Goal: Task Accomplishment & Management: Use online tool/utility

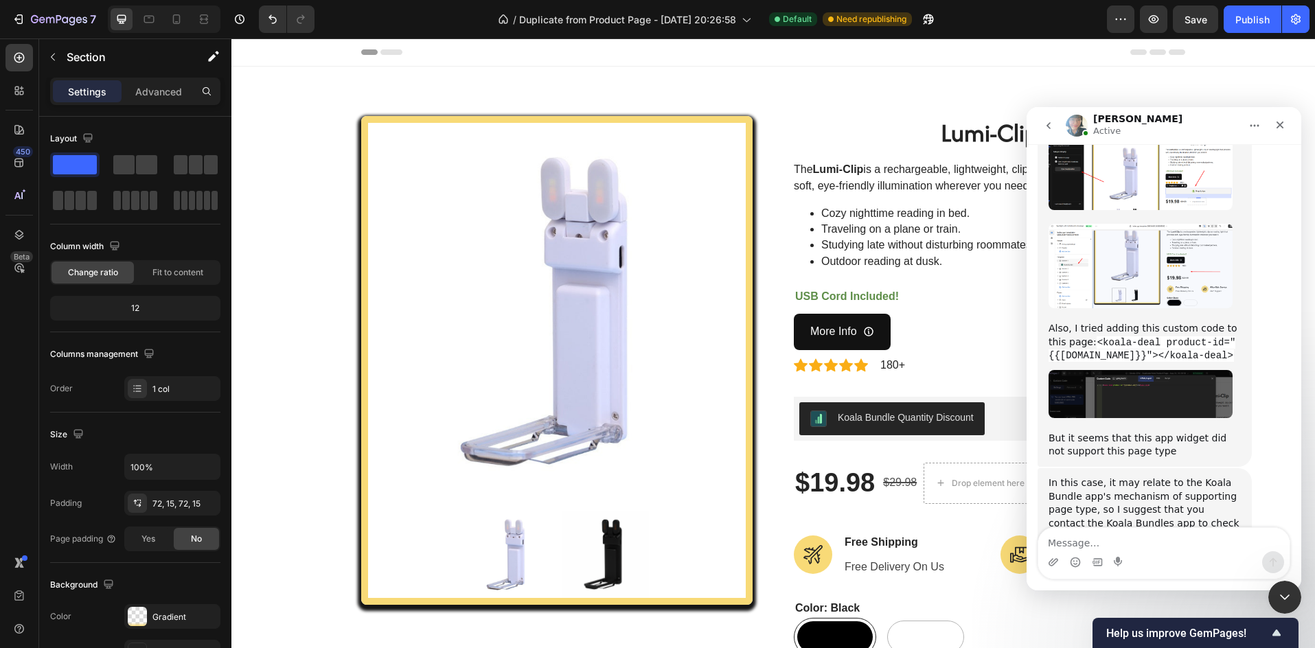
click at [354, 231] on div "Product Images Lumi-Clip (P) Title The Lumi-Clip is a rechargeable, lightweight…" at bounding box center [773, 528] width 1063 height 824
click at [321, 231] on div "Product Images Lumi-Clip (P) Title The Lumi-Clip is a rechargeable, lightweight…" at bounding box center [773, 528] width 1063 height 824
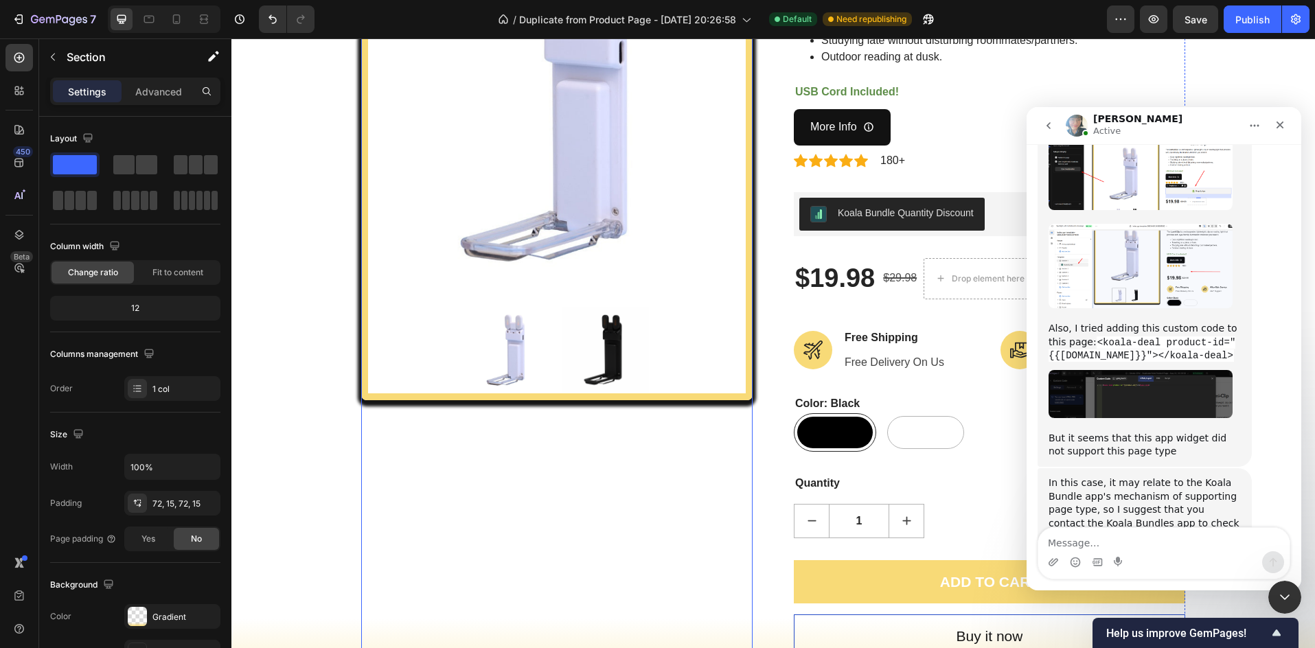
scroll to position [229, 0]
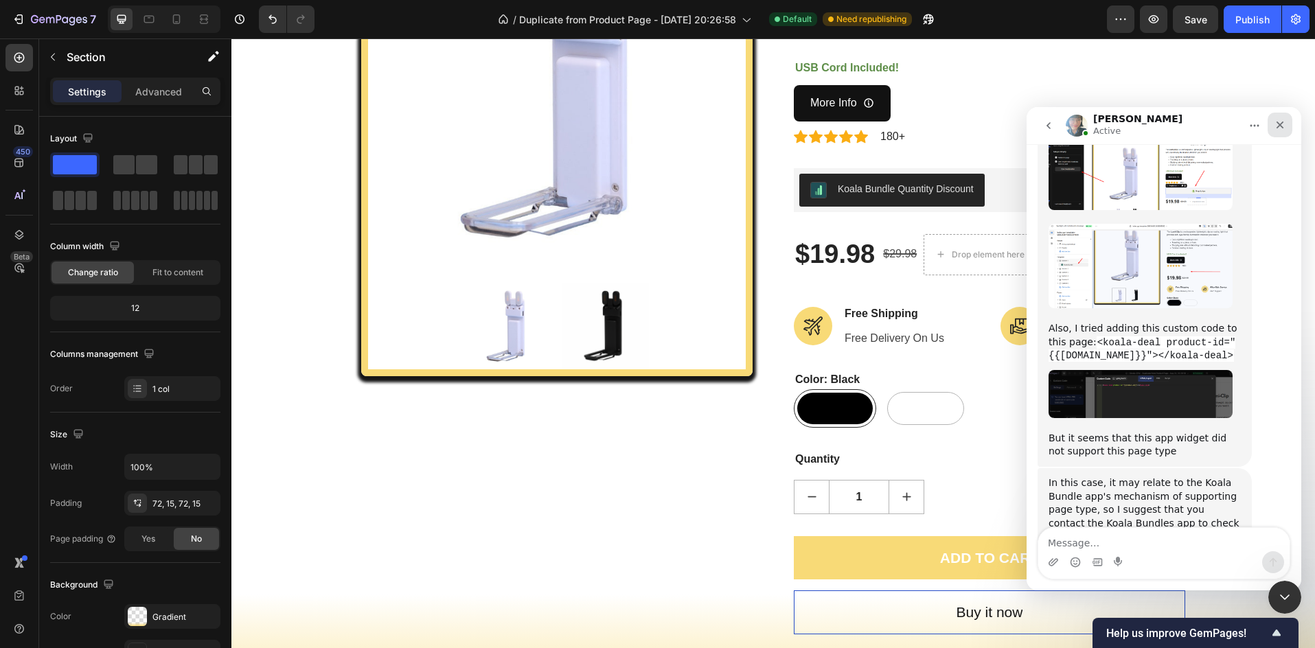
click at [1276, 124] on icon "Close" at bounding box center [1279, 124] width 11 height 11
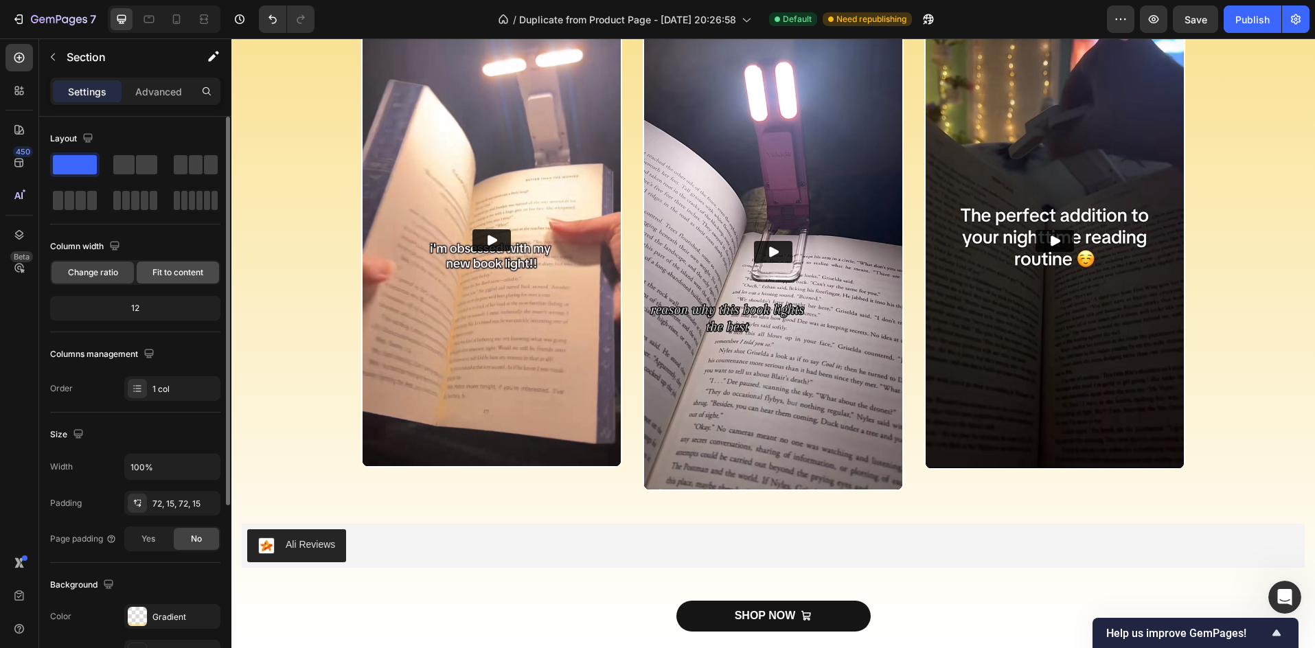
scroll to position [2243, 0]
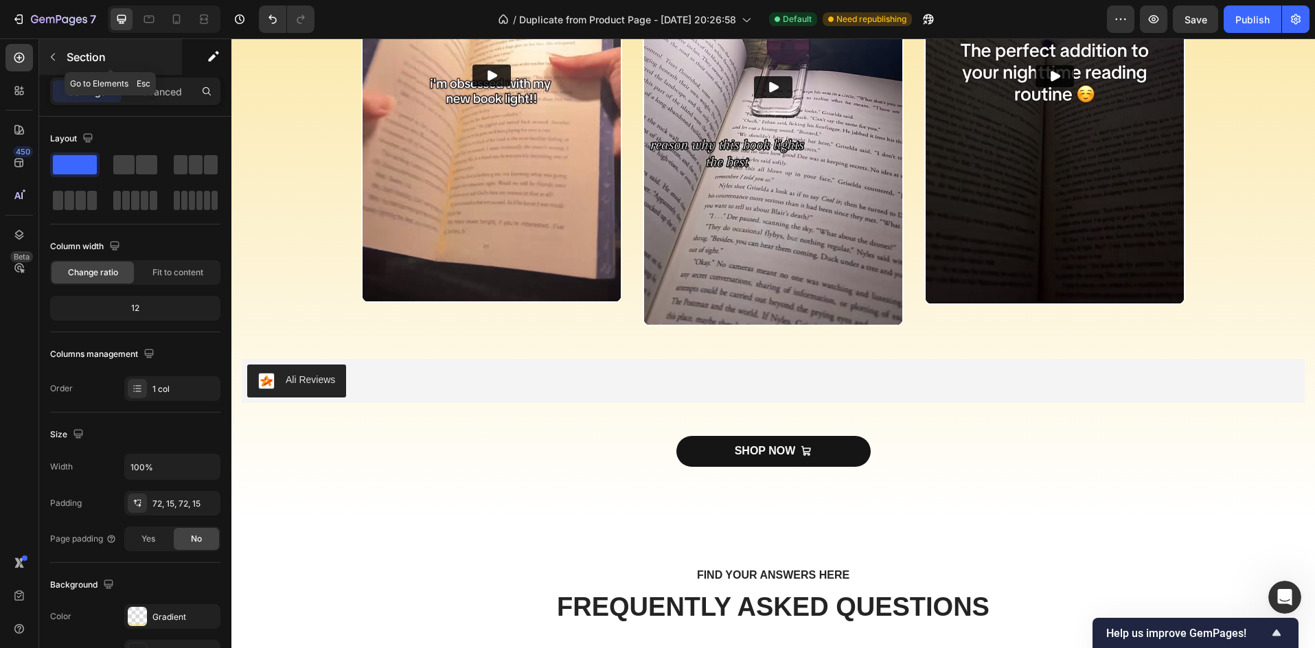
click at [52, 52] on icon "button" at bounding box center [52, 57] width 11 height 11
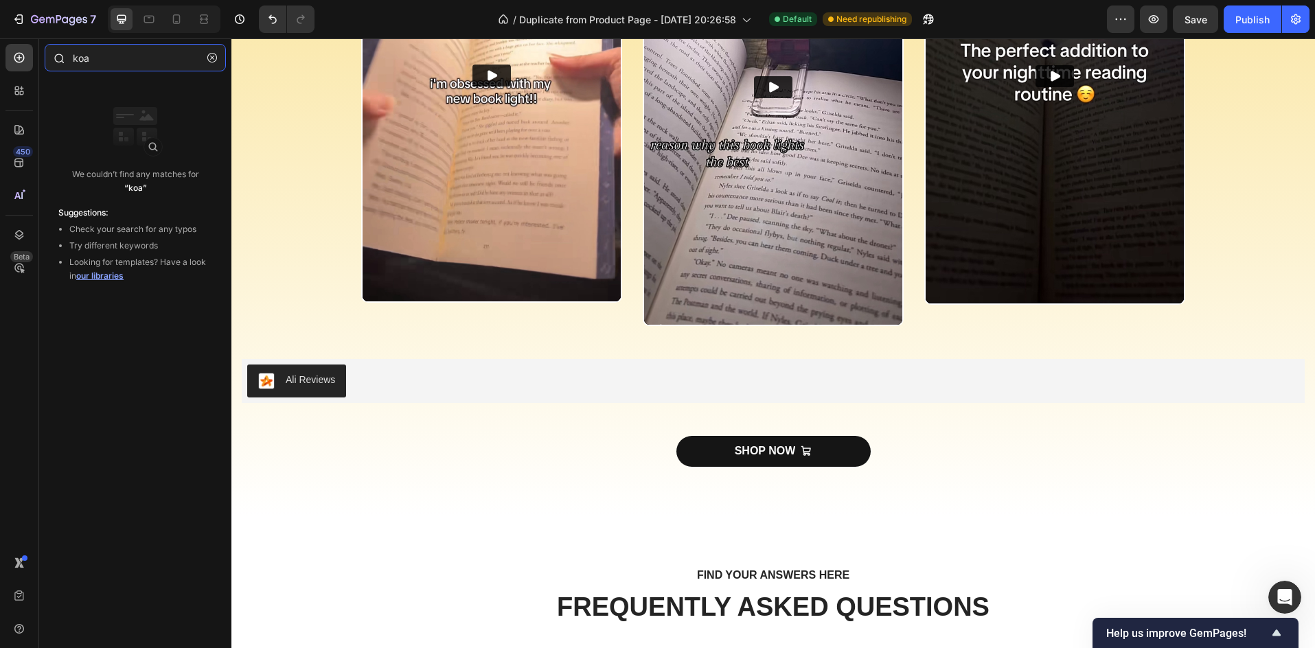
click at [101, 62] on input "koa" at bounding box center [135, 57] width 181 height 27
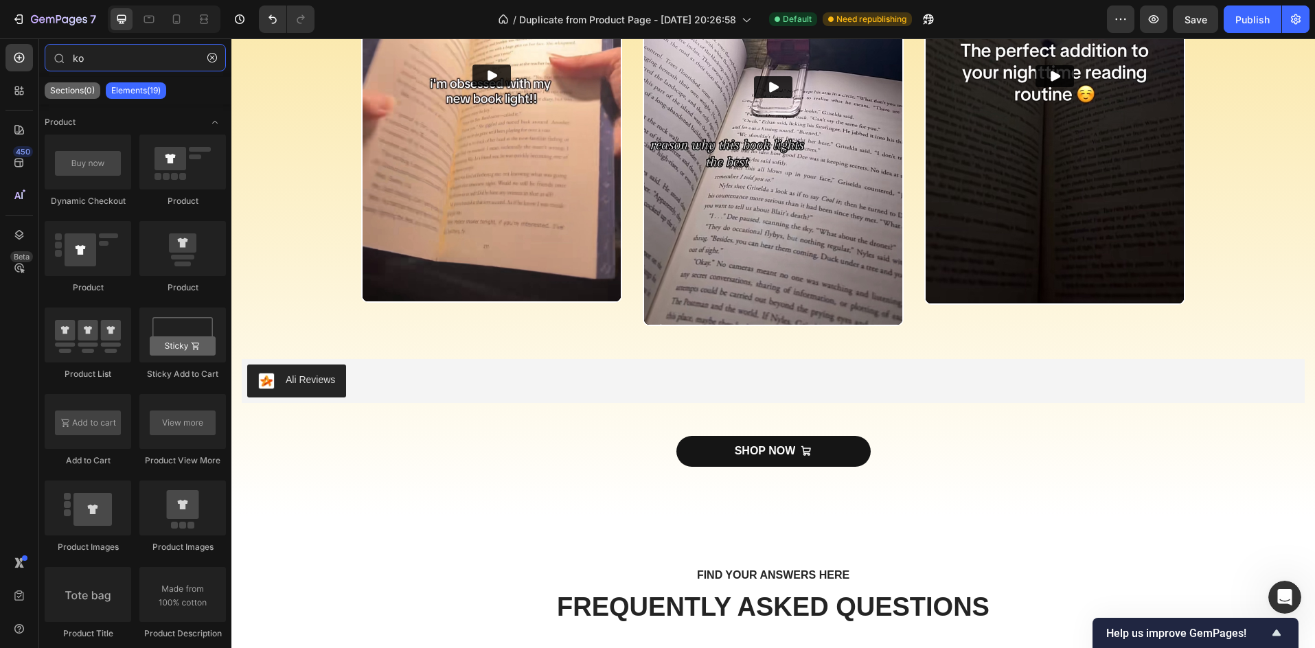
type input "k"
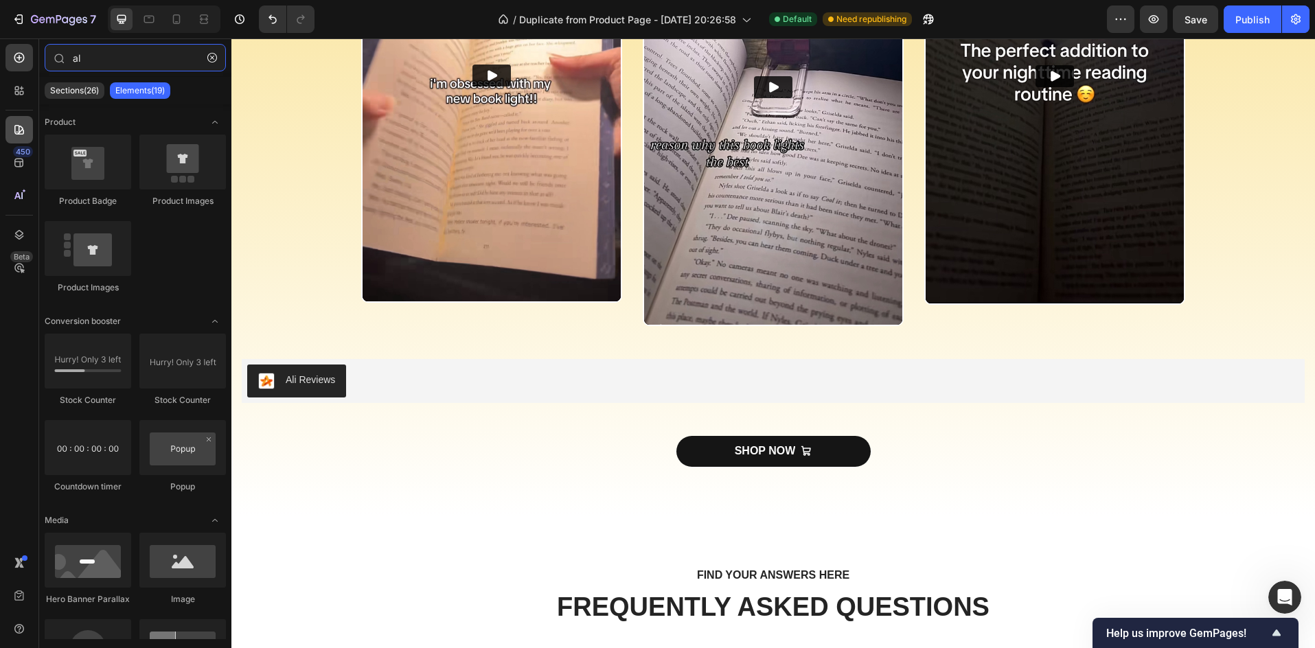
type input "a"
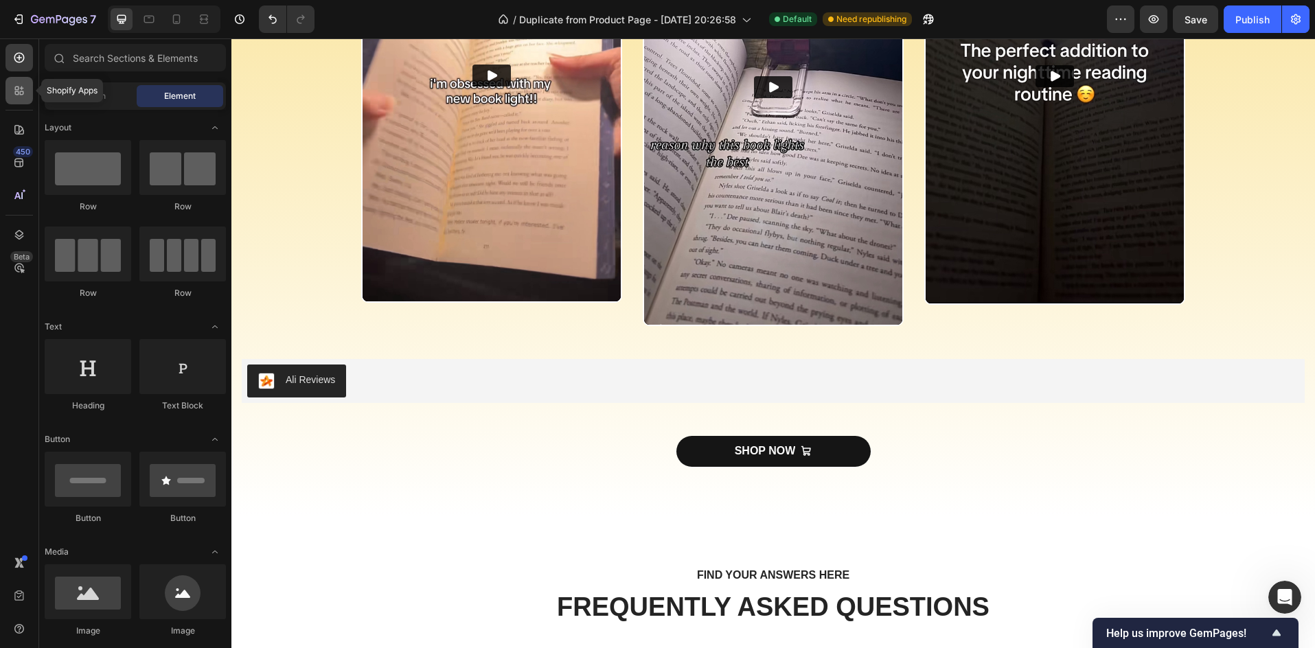
click at [27, 93] on div at bounding box center [18, 90] width 27 height 27
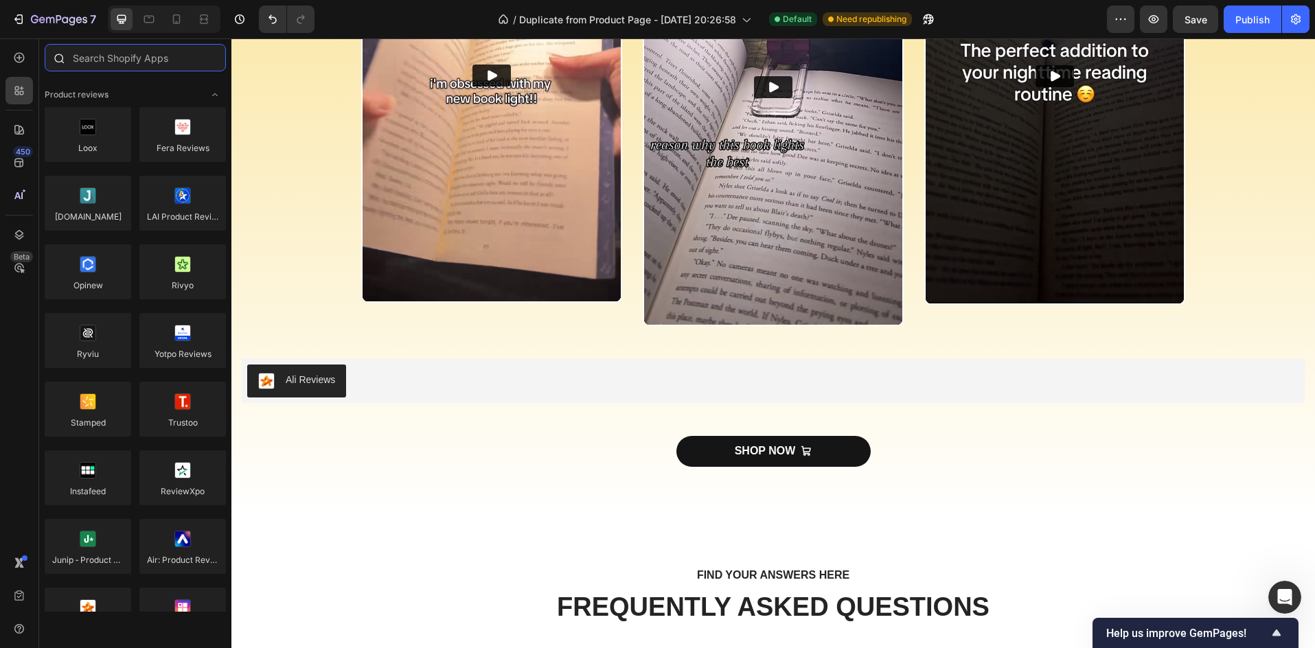
click at [99, 67] on input "text" at bounding box center [135, 57] width 181 height 27
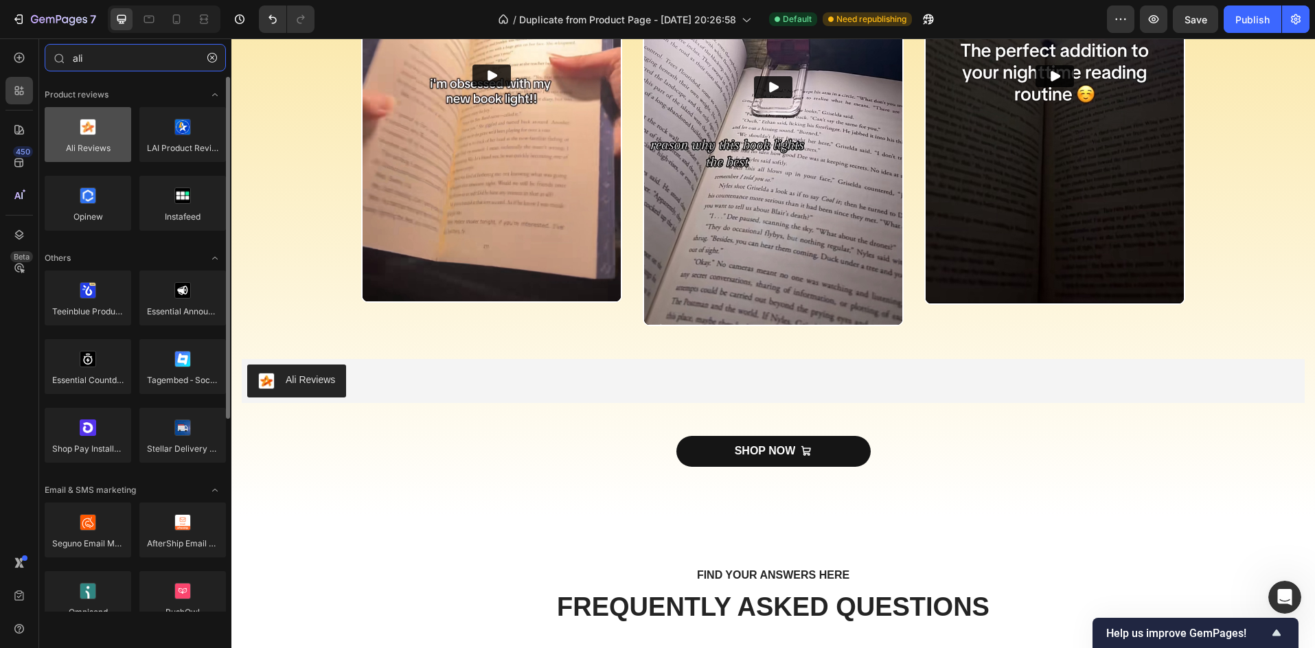
type input "ali"
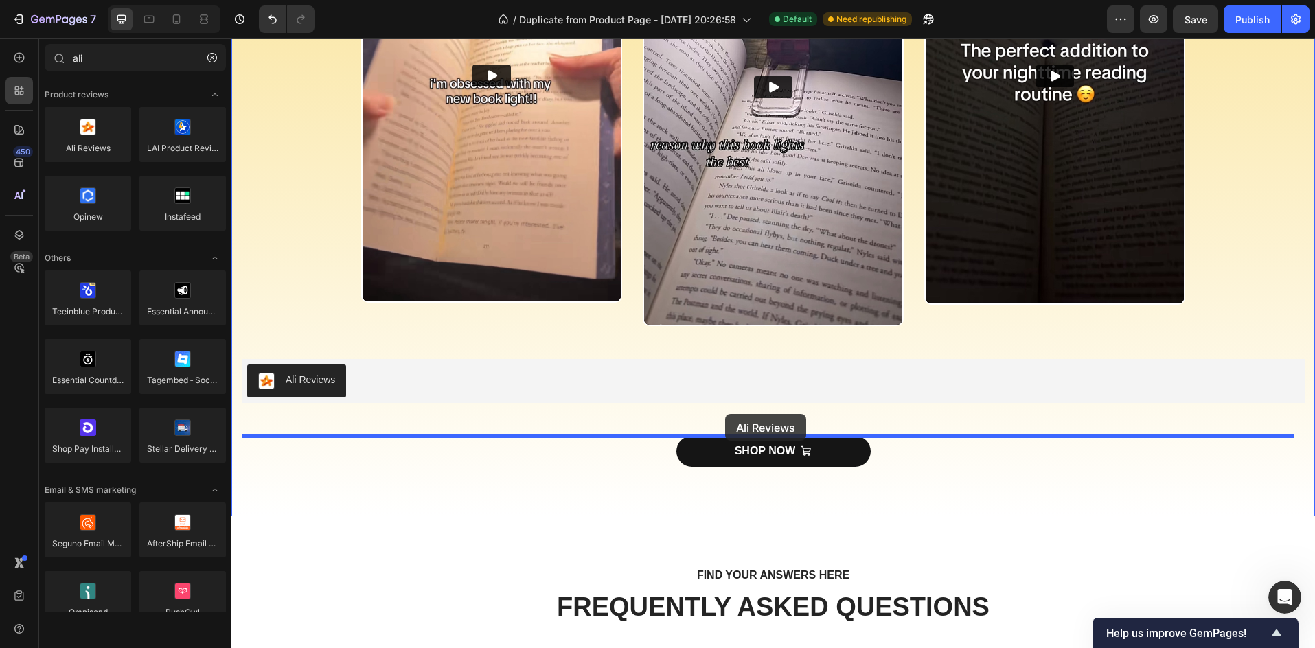
drag, startPoint x: 306, startPoint y: 161, endPoint x: 725, endPoint y: 414, distance: 489.8
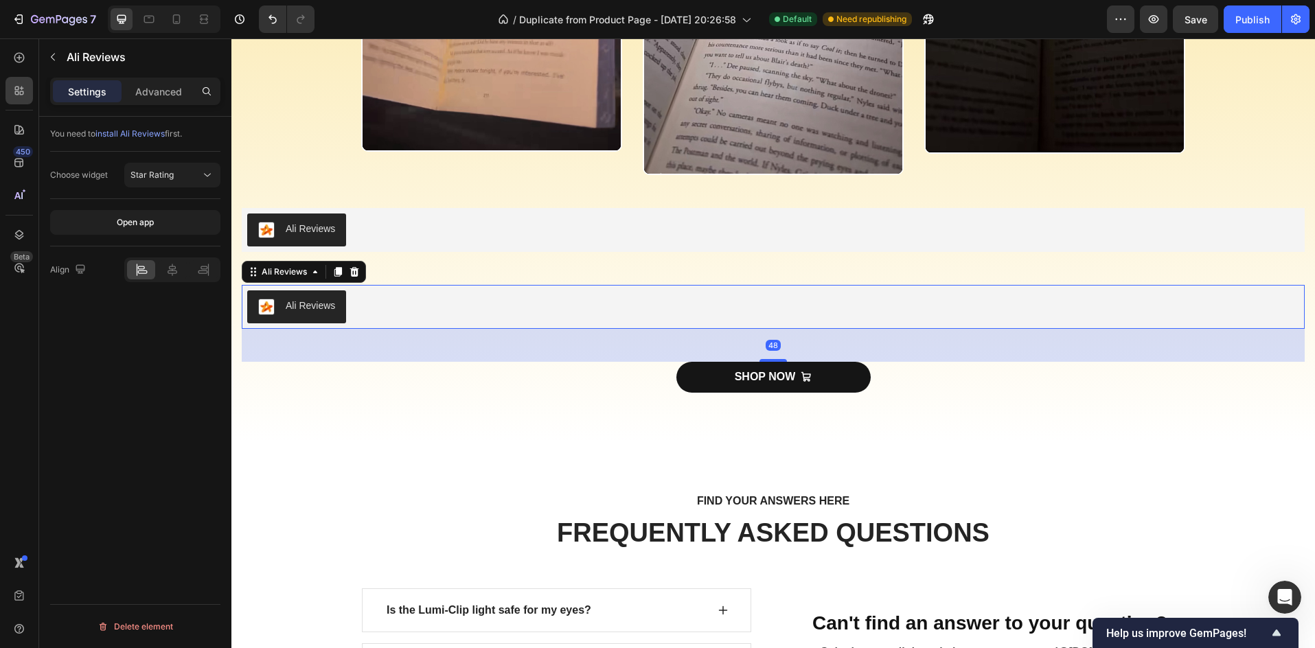
scroll to position [2426, 0]
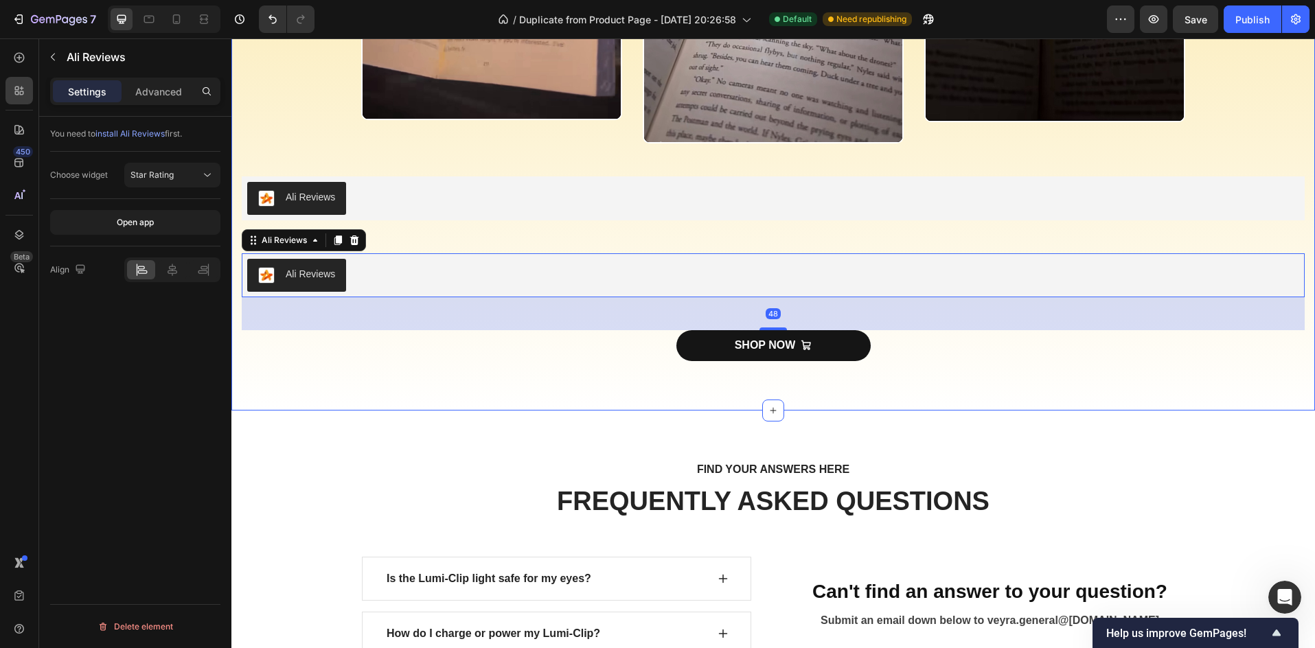
click at [358, 205] on div "Ali Reviews" at bounding box center [773, 198] width 1052 height 33
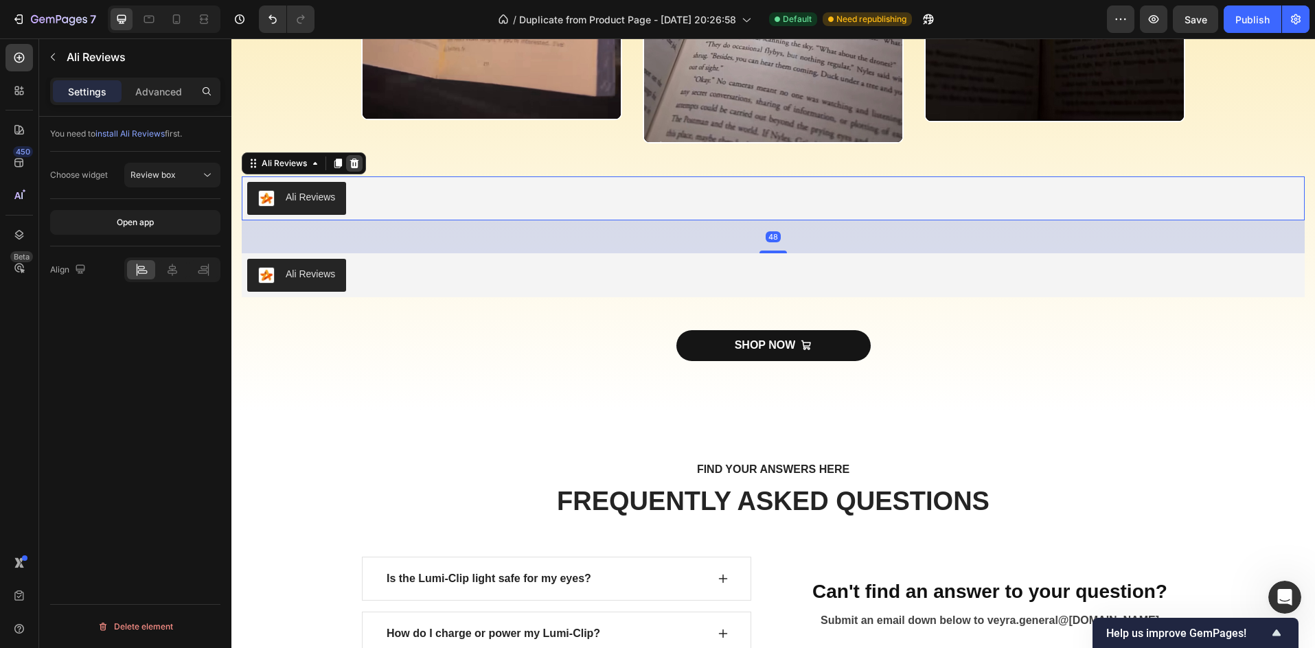
click at [356, 166] on icon at bounding box center [354, 164] width 9 height 10
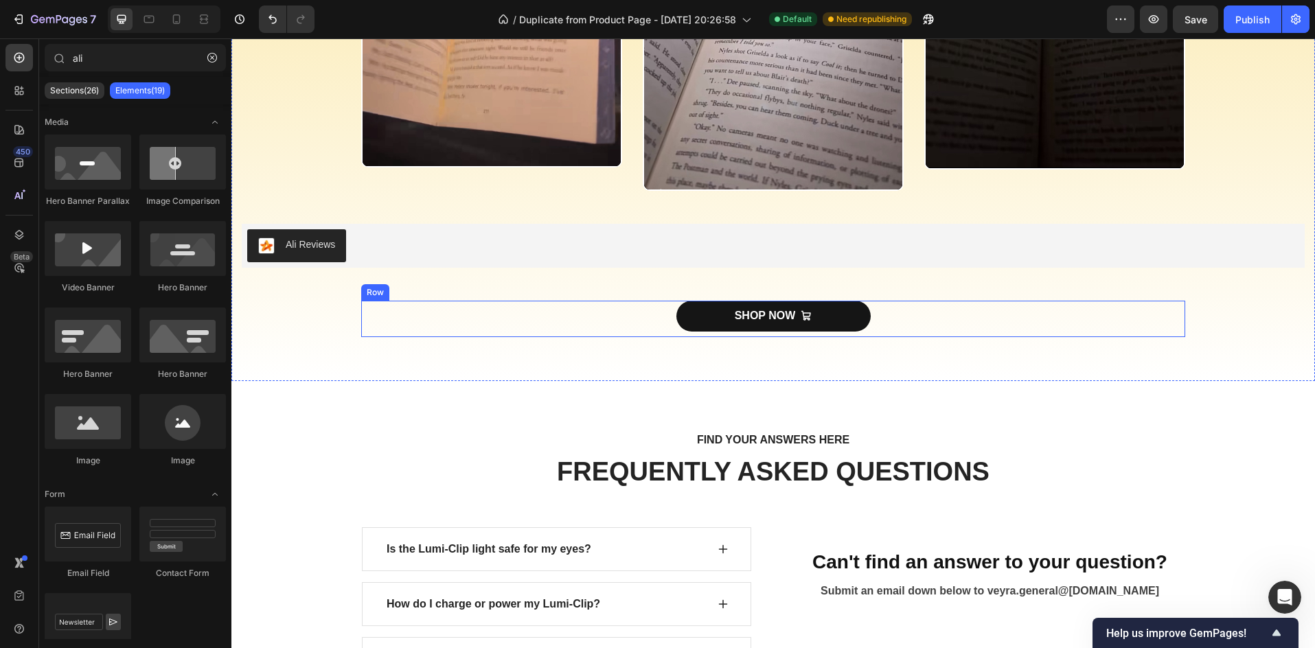
scroll to position [2289, 0]
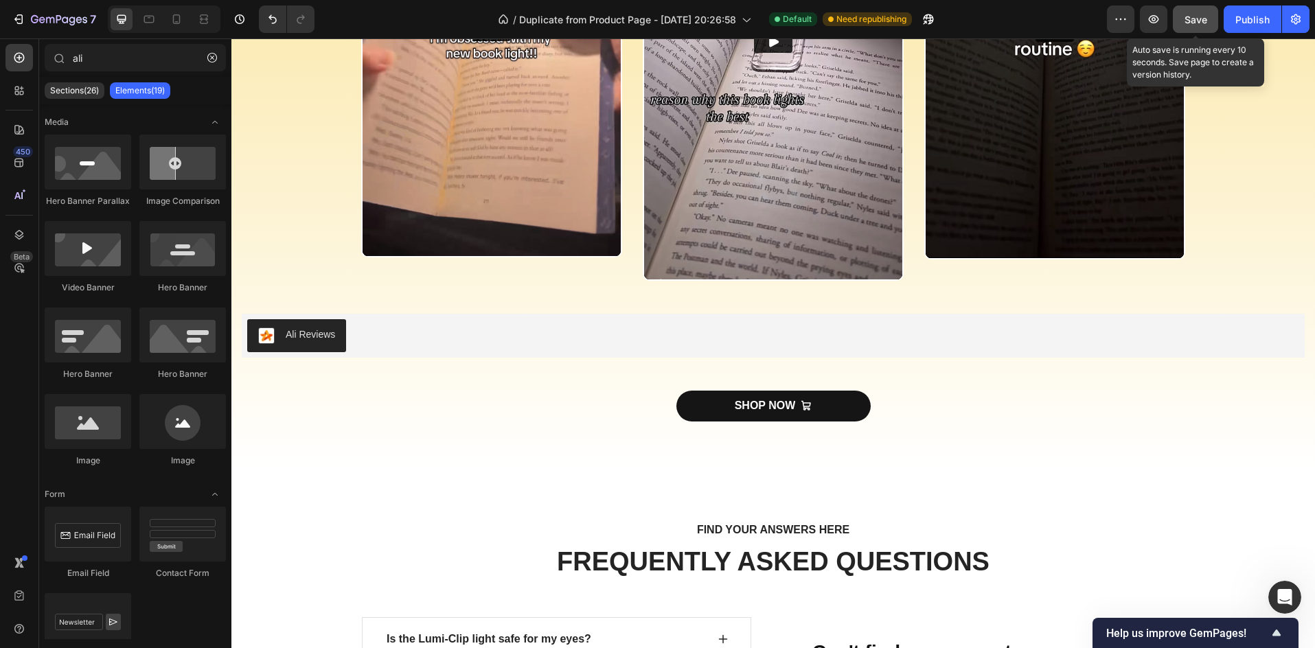
click at [1189, 19] on span "Save" at bounding box center [1196, 20] width 23 height 12
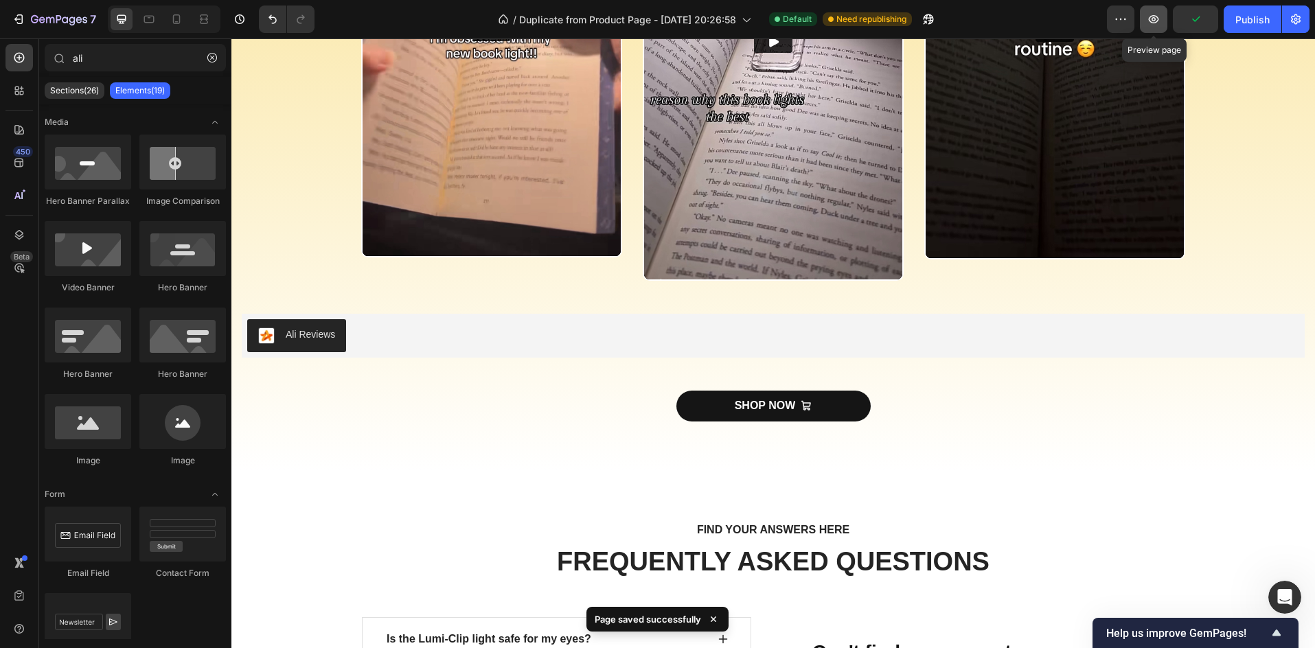
click at [1154, 21] on icon "button" at bounding box center [1154, 19] width 14 height 14
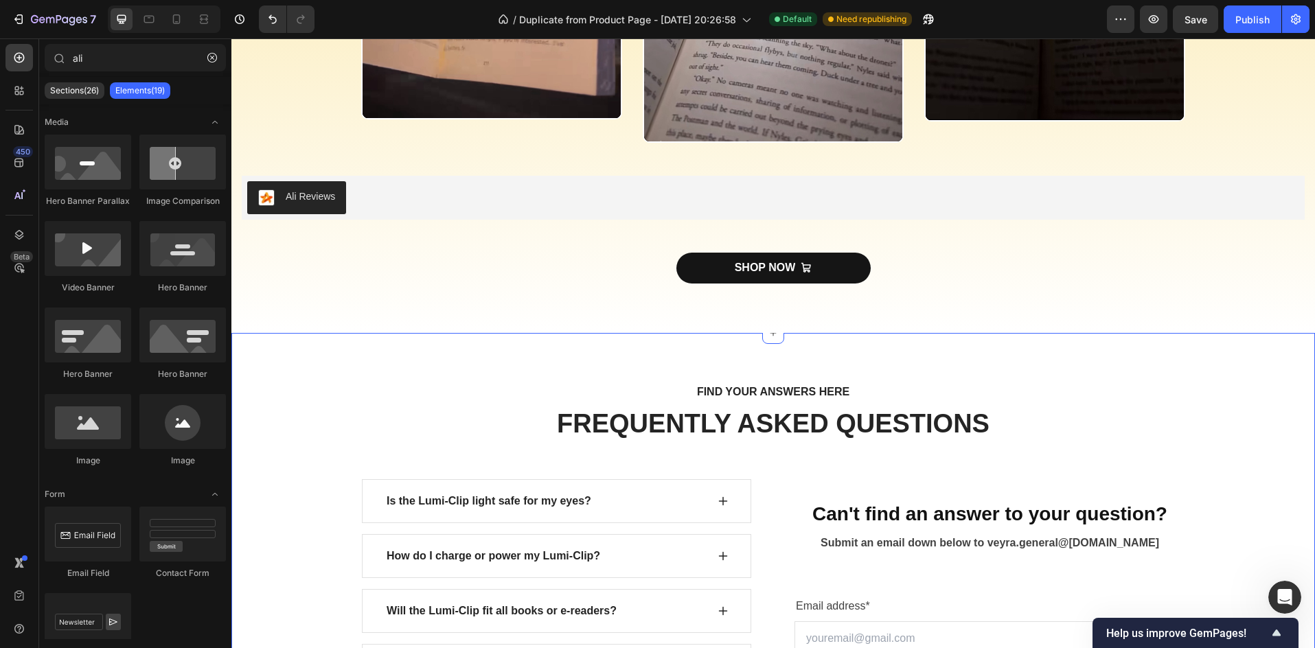
scroll to position [2426, 0]
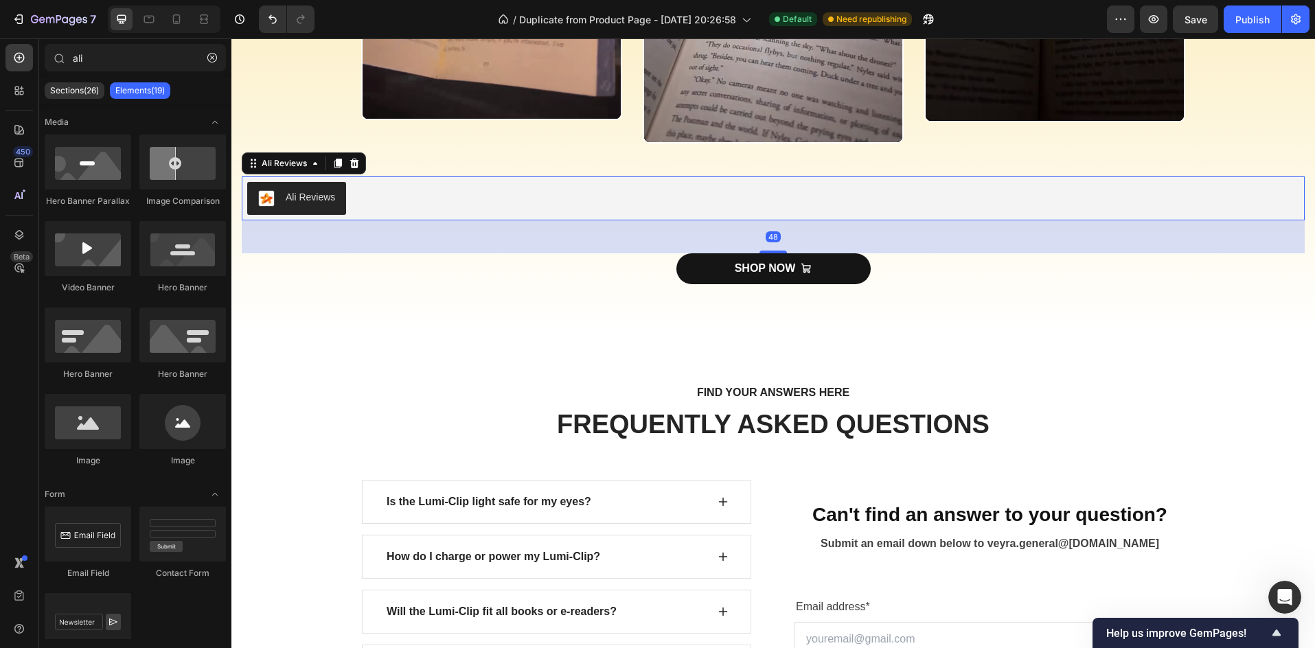
click at [317, 192] on div "Ali Reviews" at bounding box center [310, 197] width 49 height 14
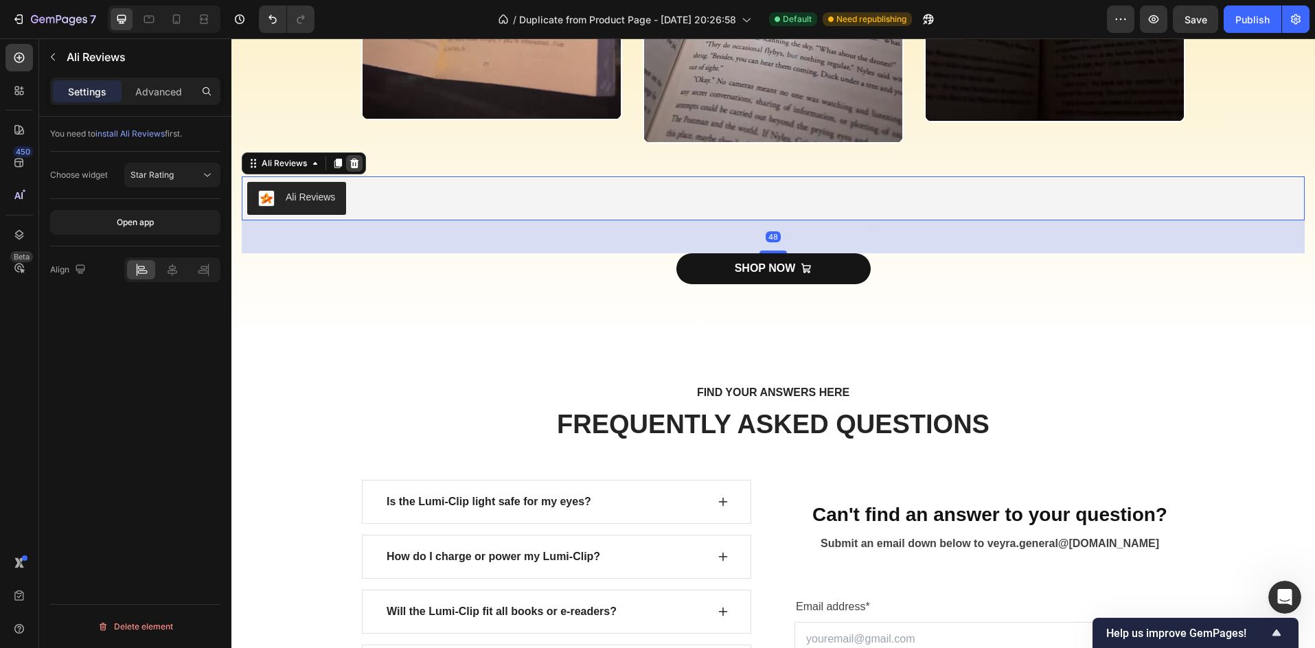
click at [359, 163] on icon at bounding box center [354, 163] width 11 height 11
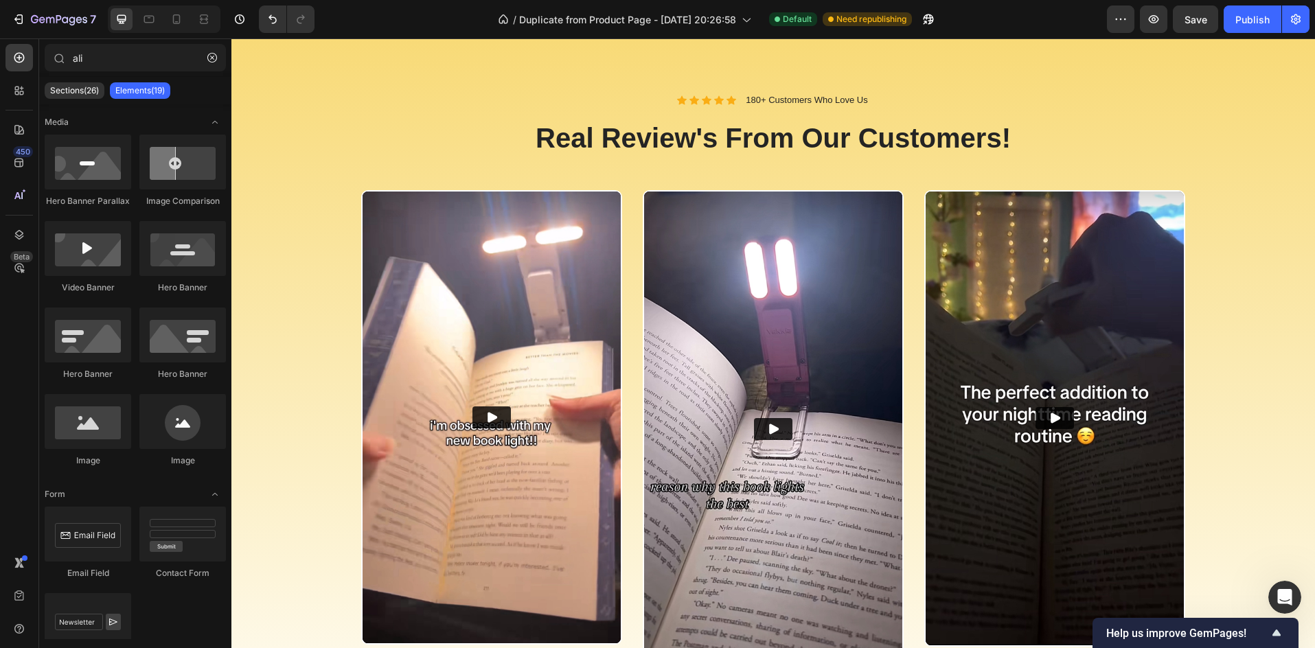
scroll to position [1877, 0]
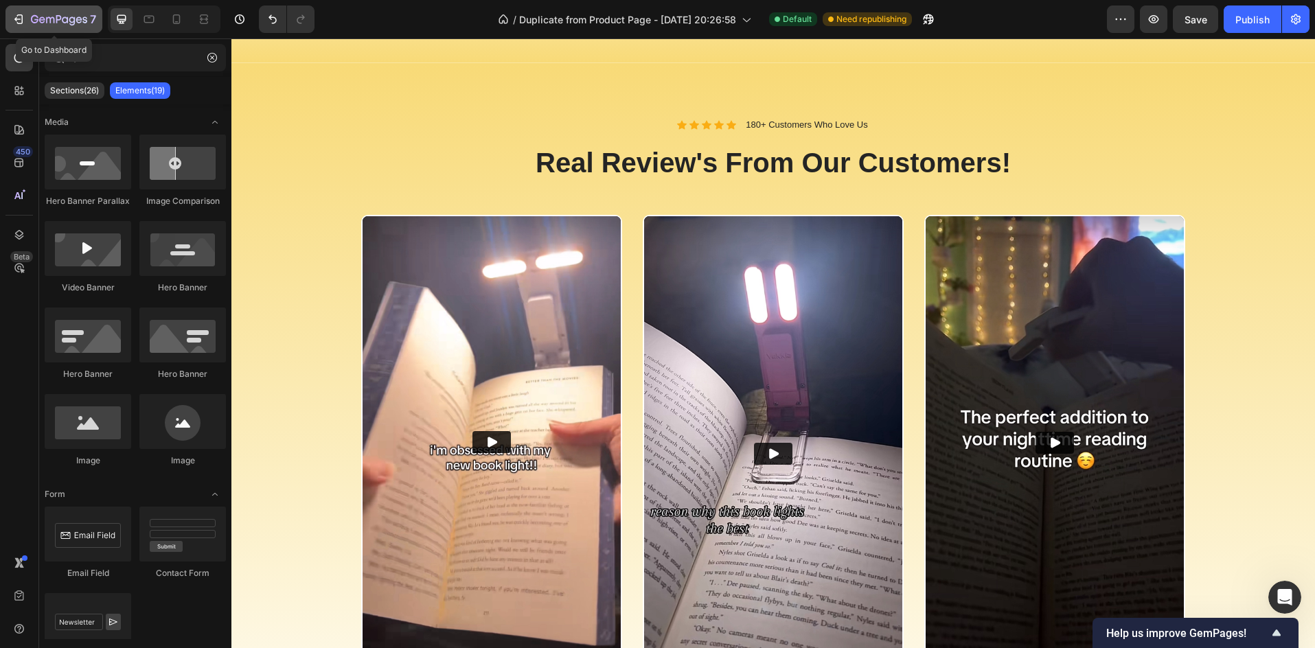
click at [16, 14] on icon "button" at bounding box center [19, 19] width 14 height 14
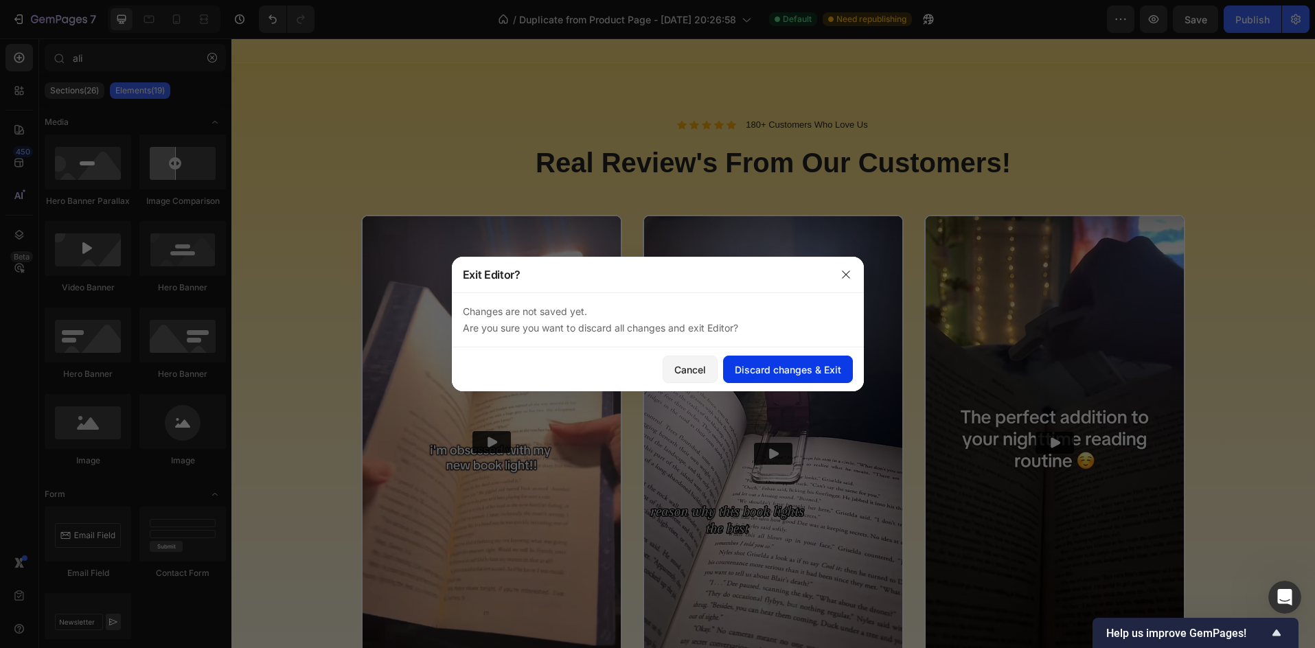
click at [803, 374] on div "Discard changes & Exit" at bounding box center [788, 370] width 106 height 14
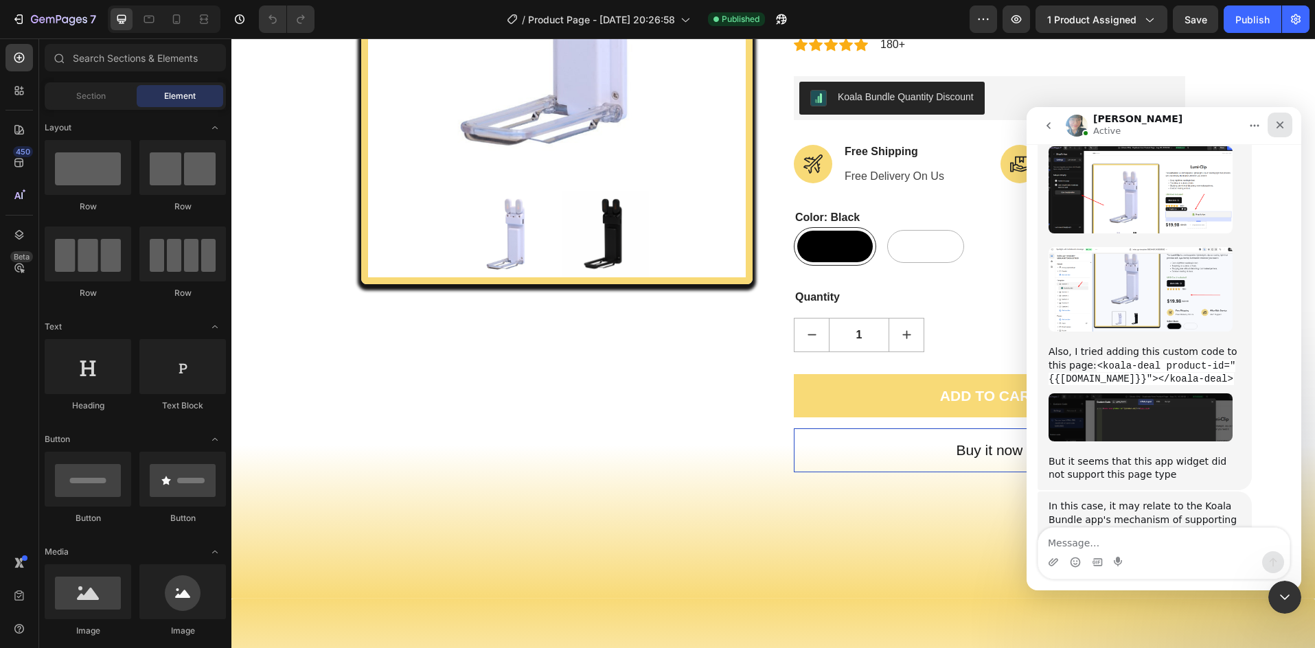
scroll to position [4691, 0]
click at [1278, 130] on icon "Close" at bounding box center [1279, 124] width 11 height 11
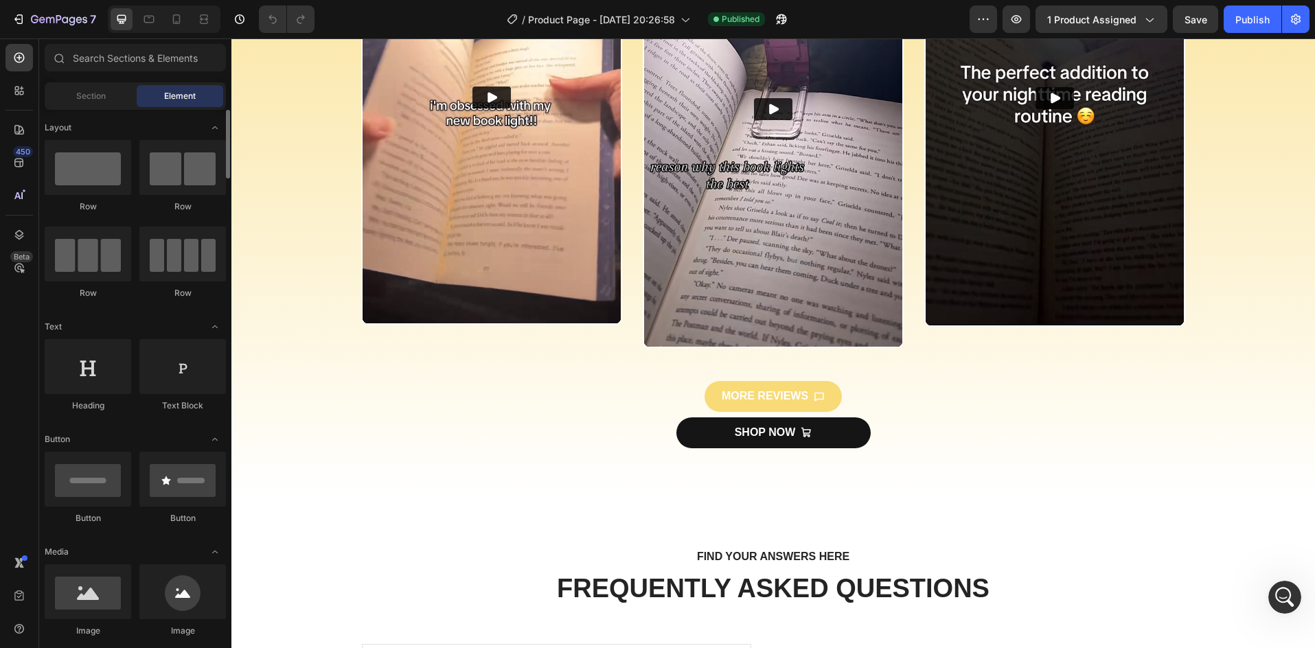
scroll to position [138, 0]
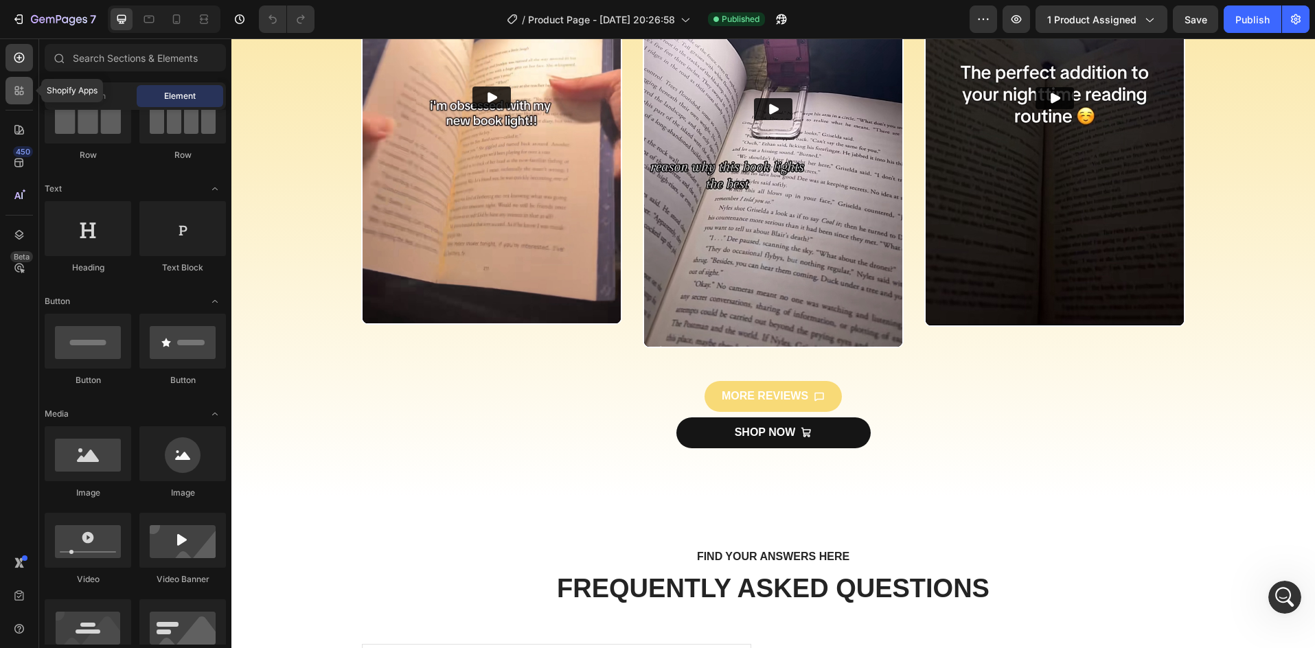
click at [18, 88] on icon at bounding box center [17, 89] width 4 height 4
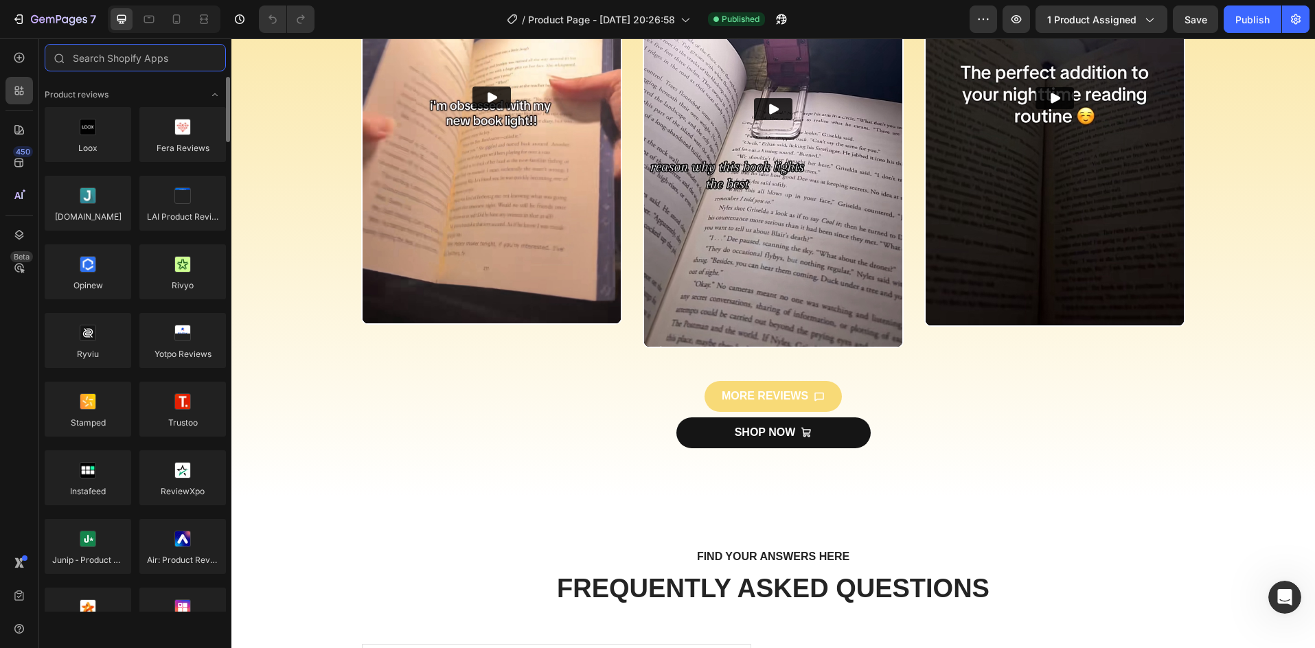
scroll to position [184, 0]
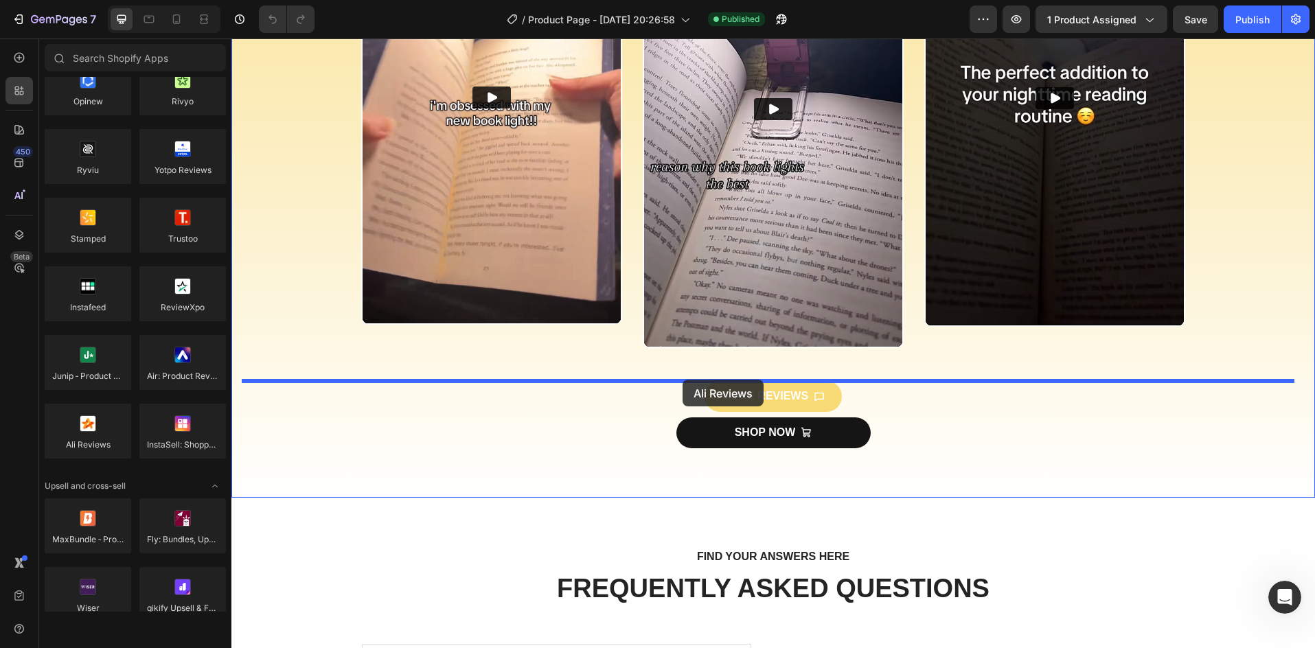
drag, startPoint x: 310, startPoint y: 471, endPoint x: 683, endPoint y: 380, distance: 383.2
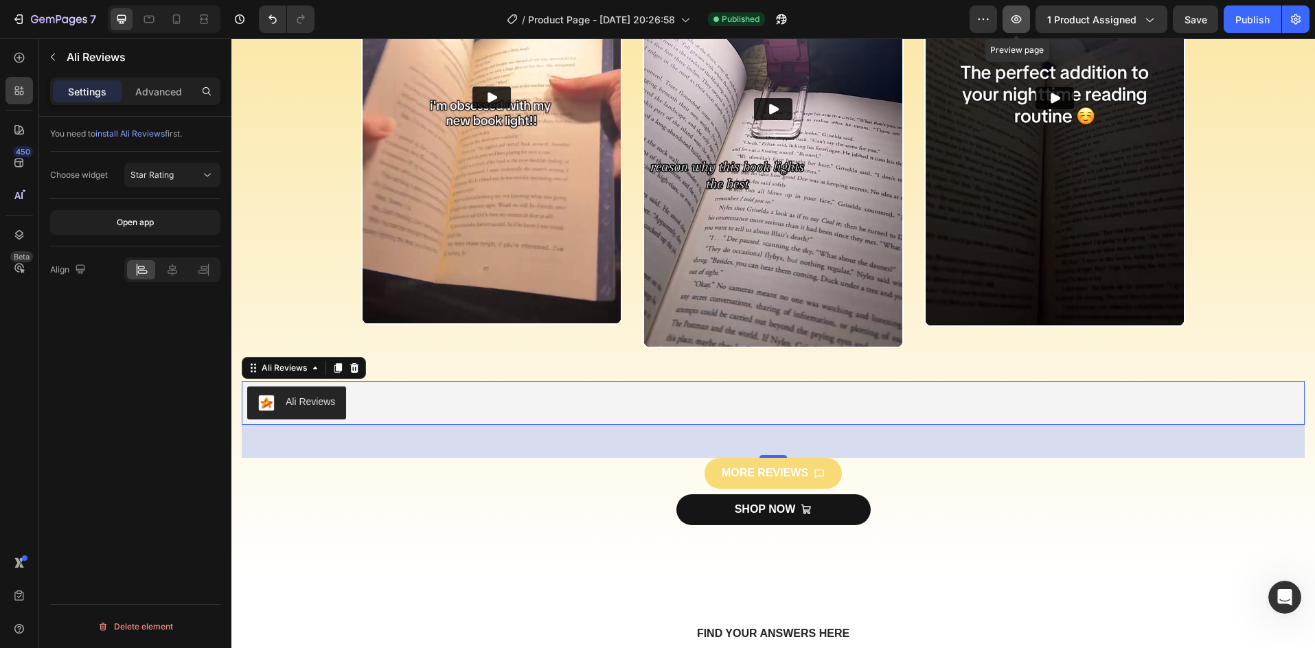
click at [1023, 20] on icon "button" at bounding box center [1016, 19] width 14 height 14
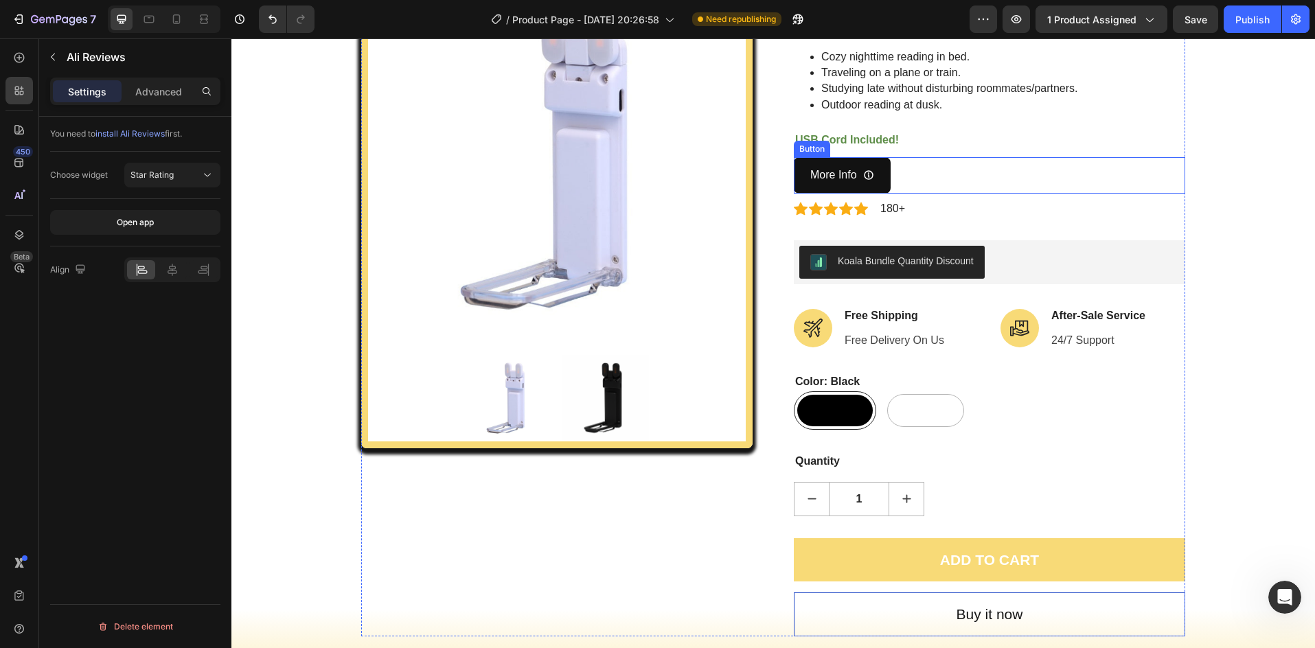
scroll to position [183, 0]
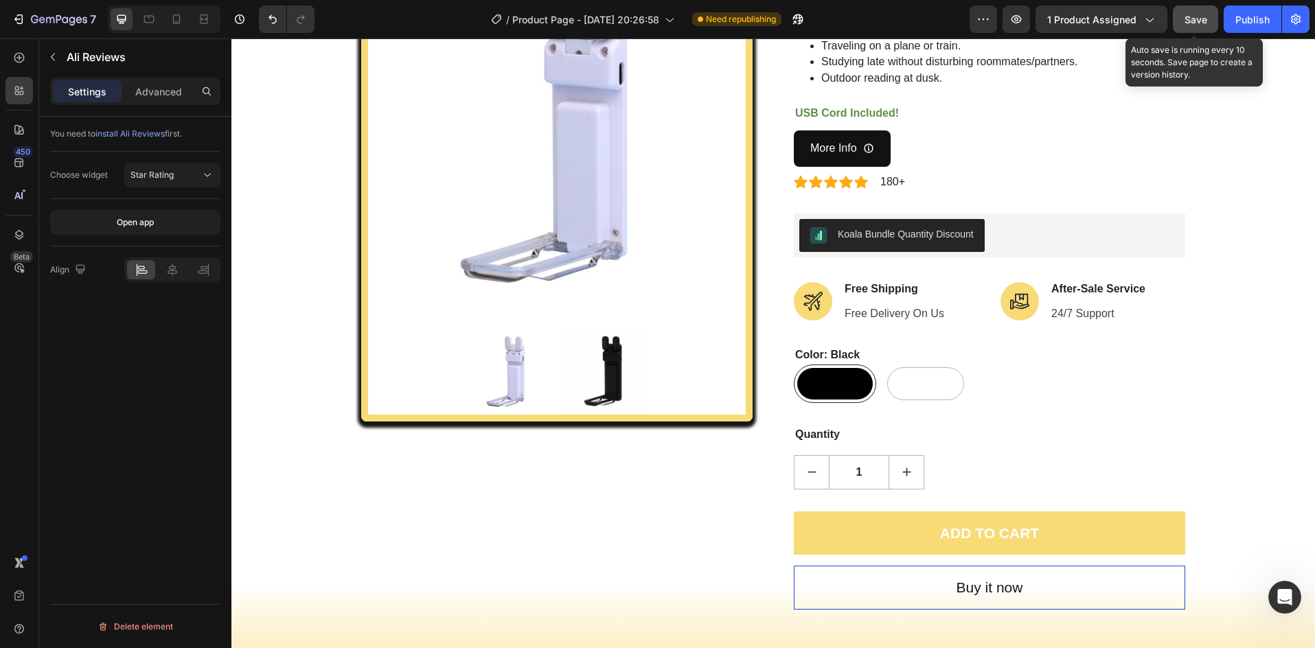
click at [1185, 26] on div "Save" at bounding box center [1196, 19] width 23 height 14
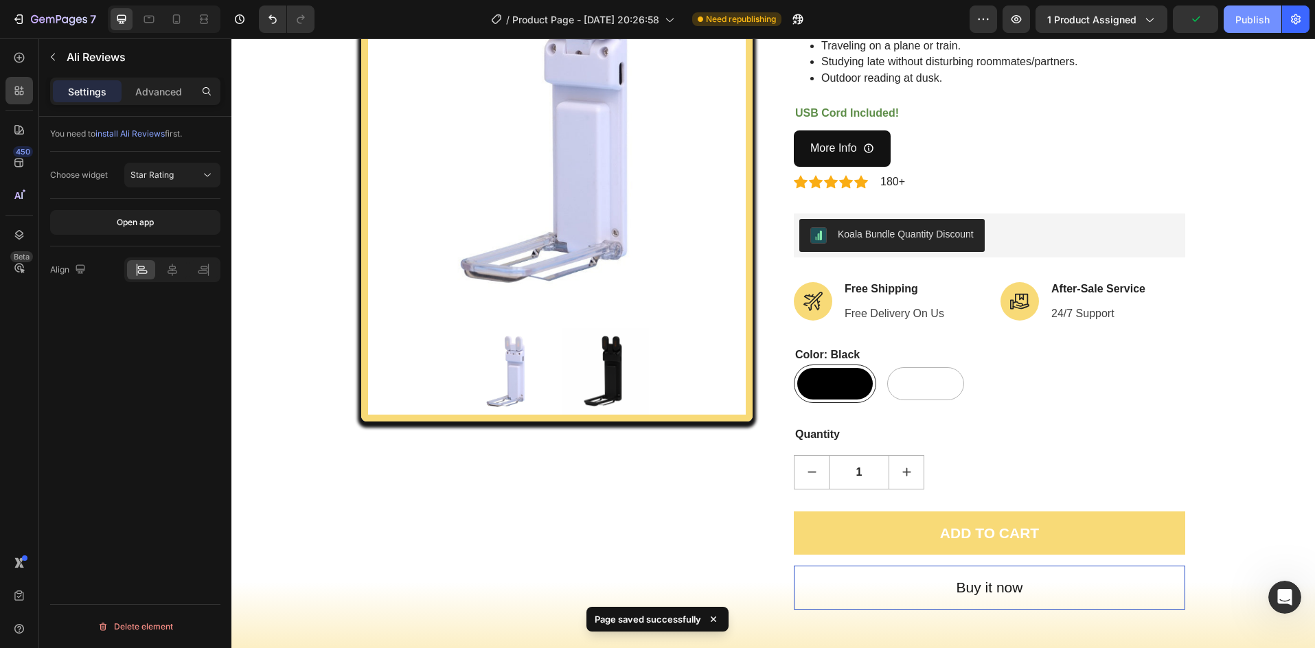
click at [1244, 24] on div "Publish" at bounding box center [1252, 19] width 34 height 14
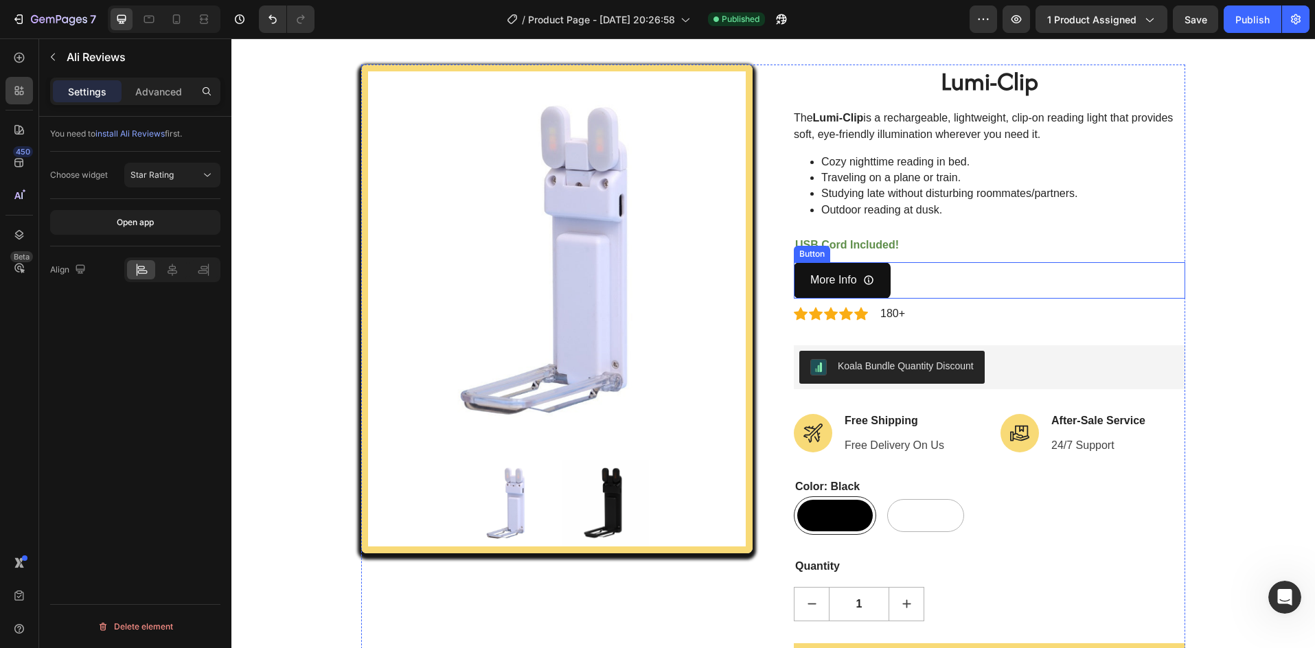
scroll to position [0, 0]
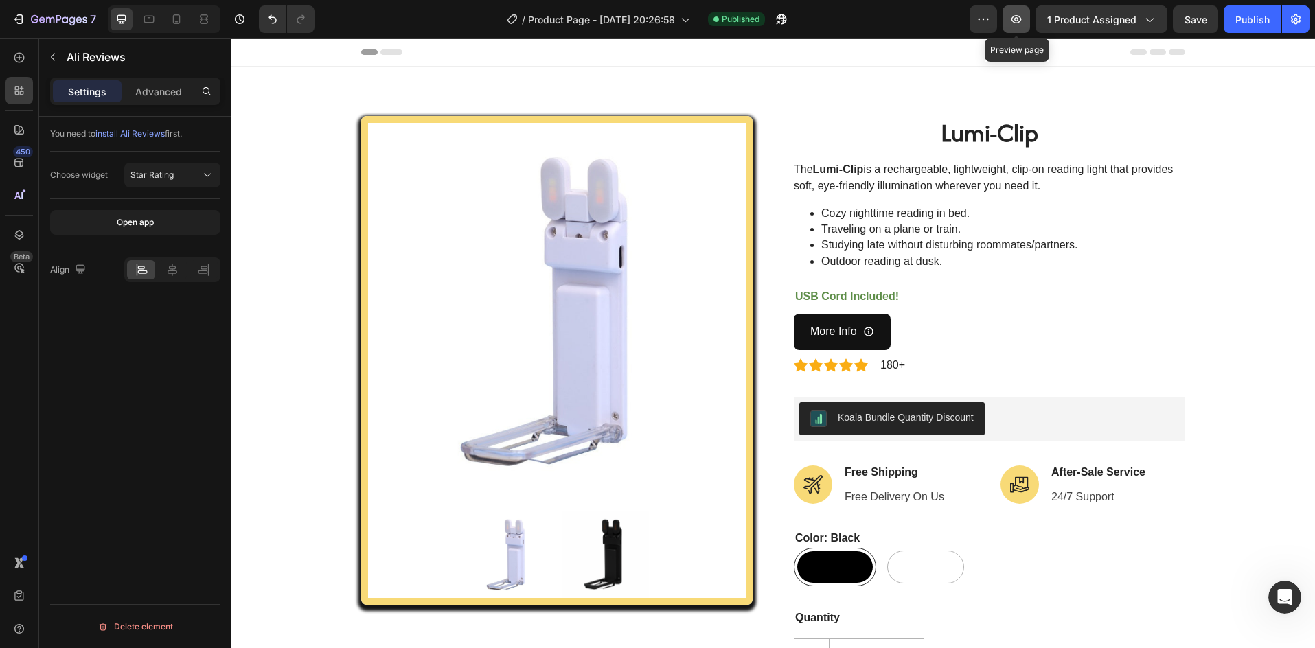
click at [1016, 19] on icon "button" at bounding box center [1016, 19] width 4 height 4
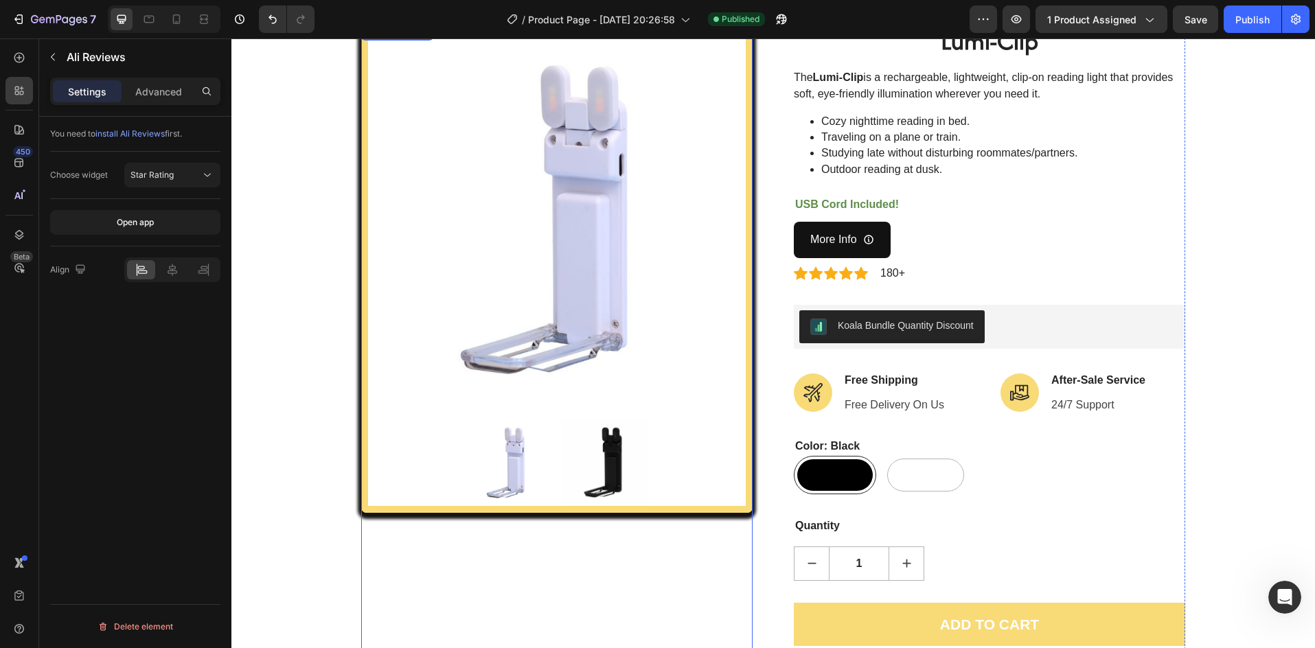
scroll to position [91, 0]
click at [858, 328] on div "Koala Bundle Quantity Discount" at bounding box center [906, 326] width 136 height 14
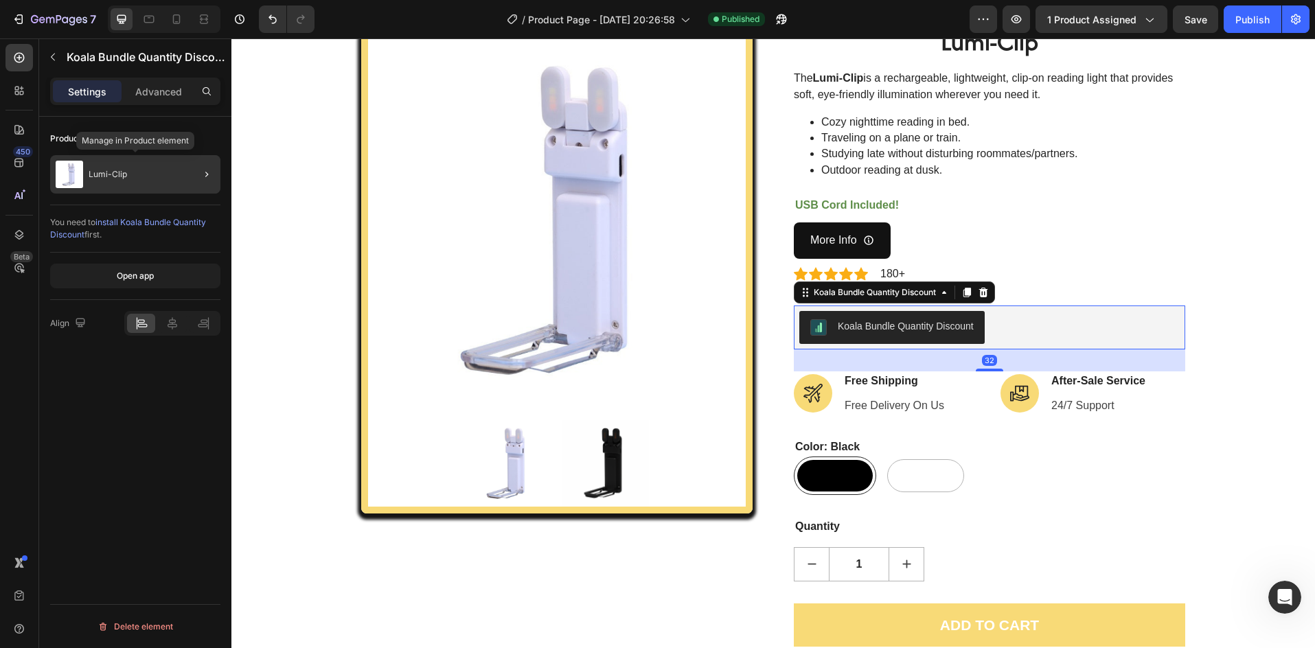
click at [154, 178] on div "Lumi-Clip" at bounding box center [135, 174] width 170 height 38
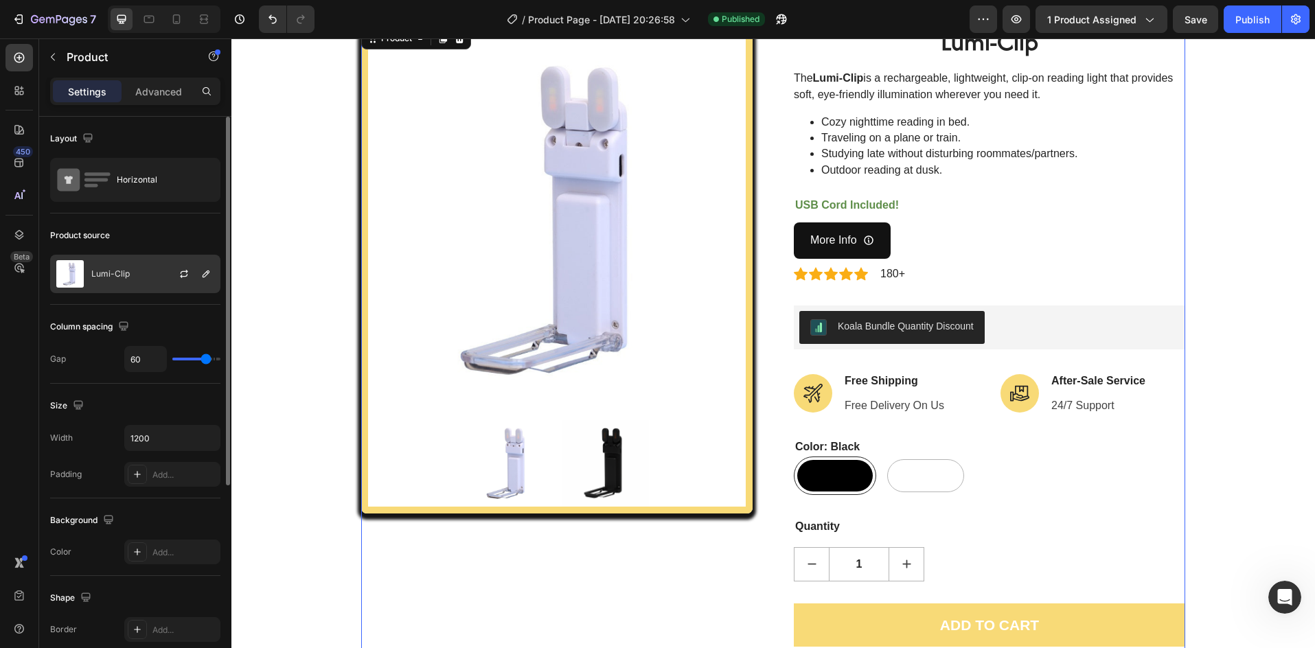
click at [136, 285] on div "Lumi-Clip" at bounding box center [135, 274] width 170 height 38
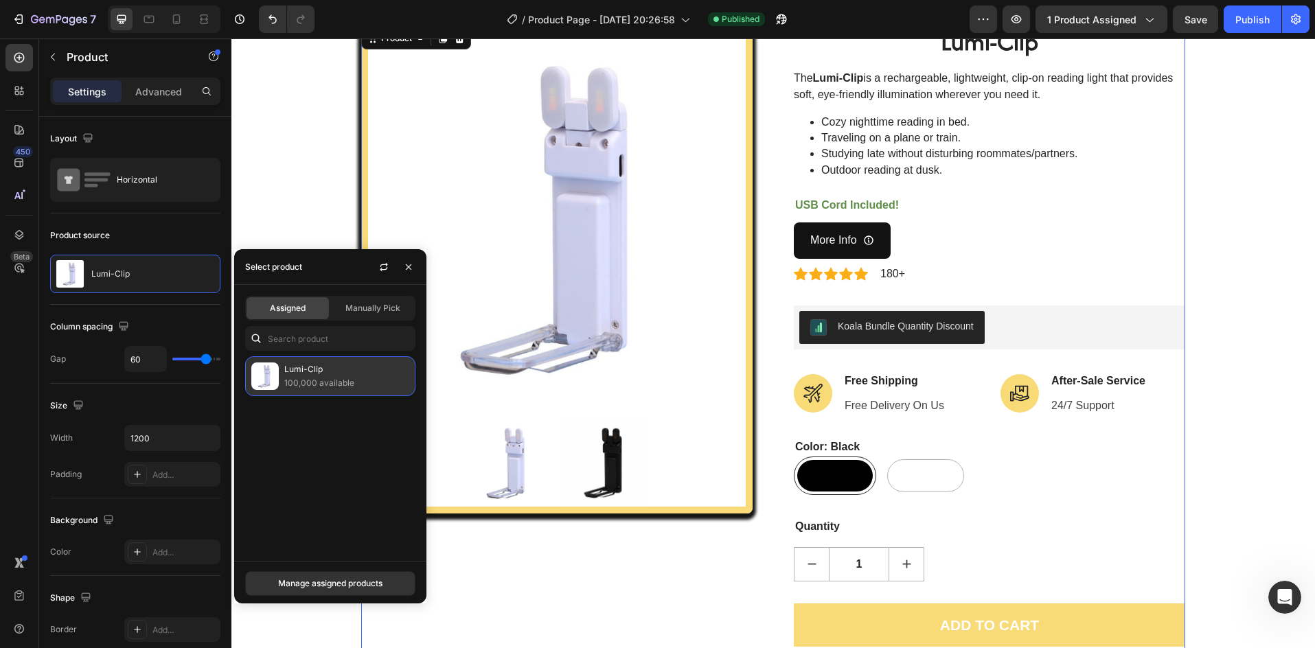
click at [332, 382] on p "100,000 available" at bounding box center [346, 383] width 125 height 14
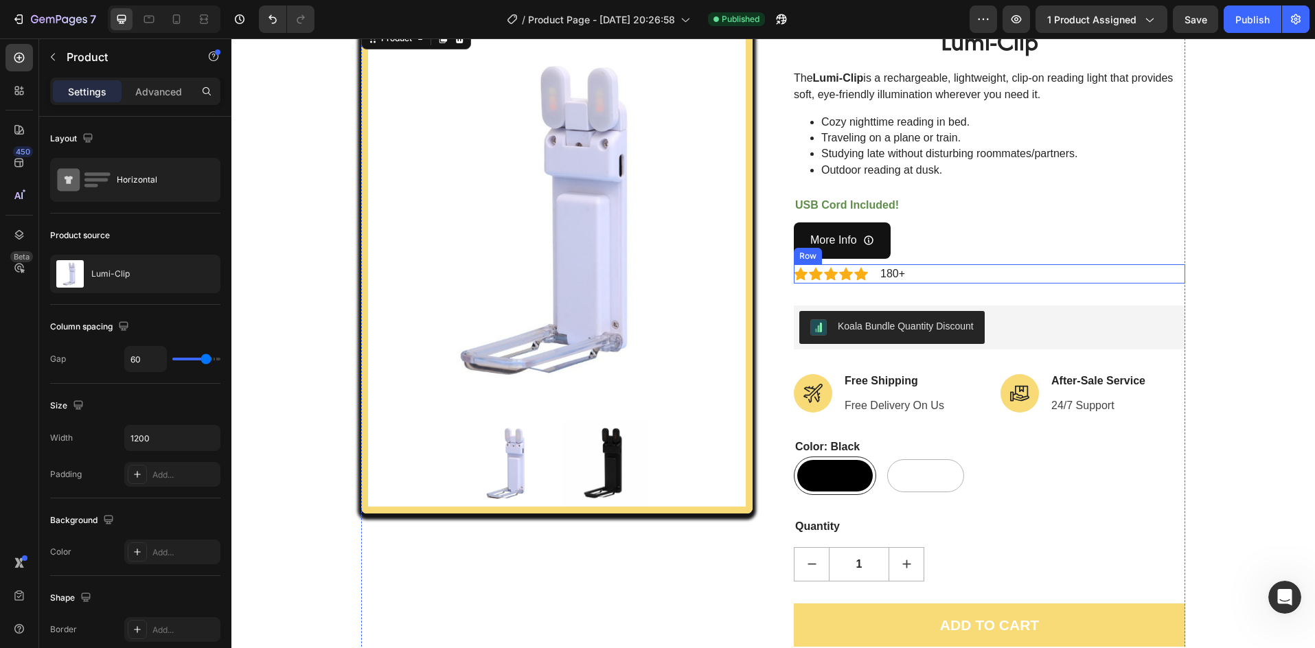
click at [1072, 286] on div "Lumi-Clip (P) Title The Lumi-Clip is a rechargeable, lightweight, clip-on readi…" at bounding box center [989, 363] width 391 height 677
click at [931, 328] on div "Koala Bundle Quantity Discount" at bounding box center [906, 326] width 136 height 14
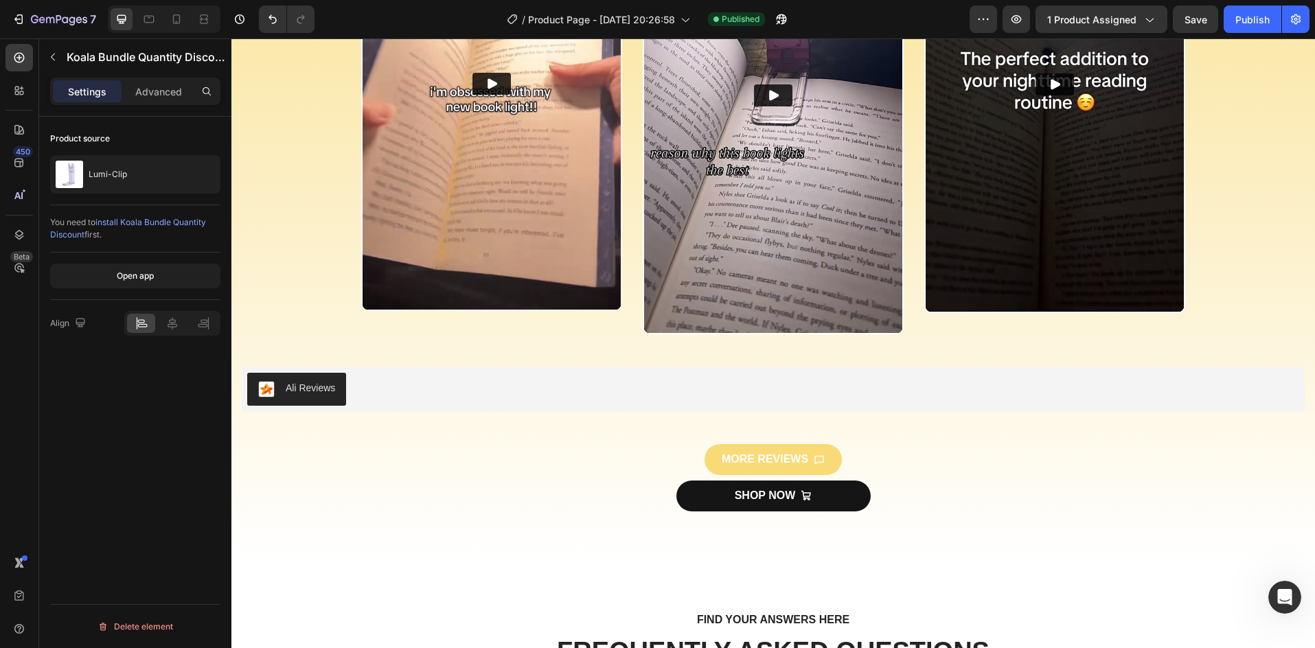
scroll to position [2151, 0]
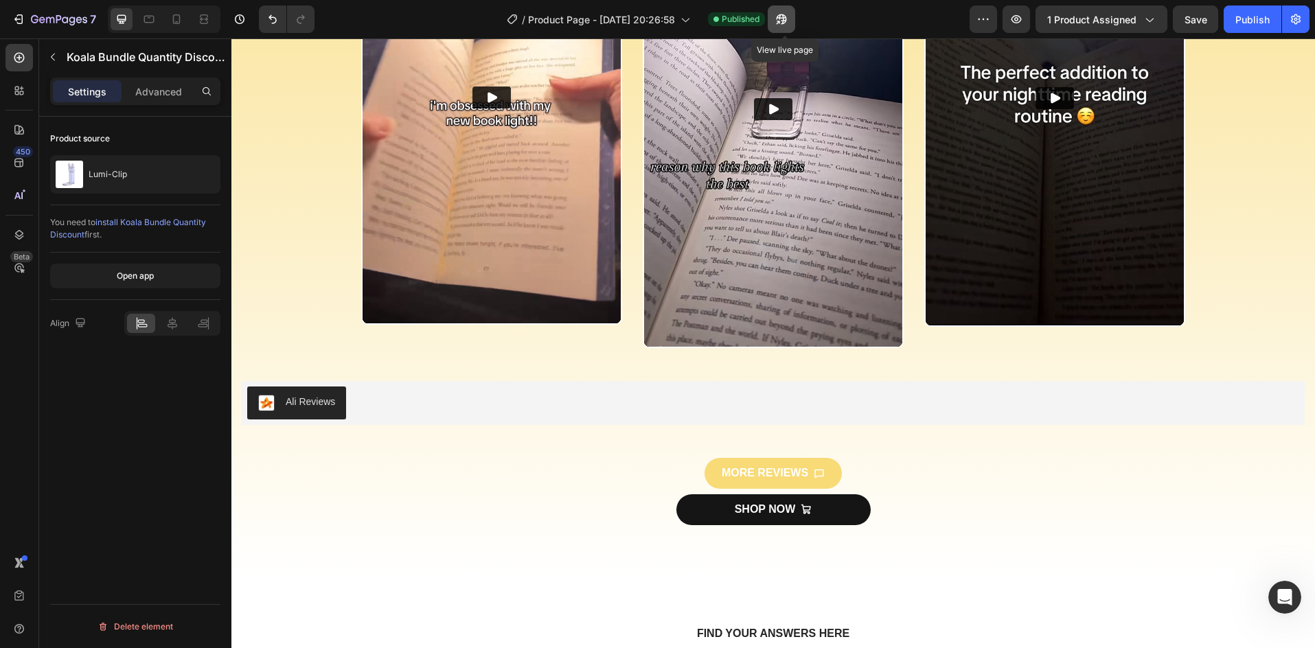
click at [788, 17] on icon "button" at bounding box center [782, 19] width 14 height 14
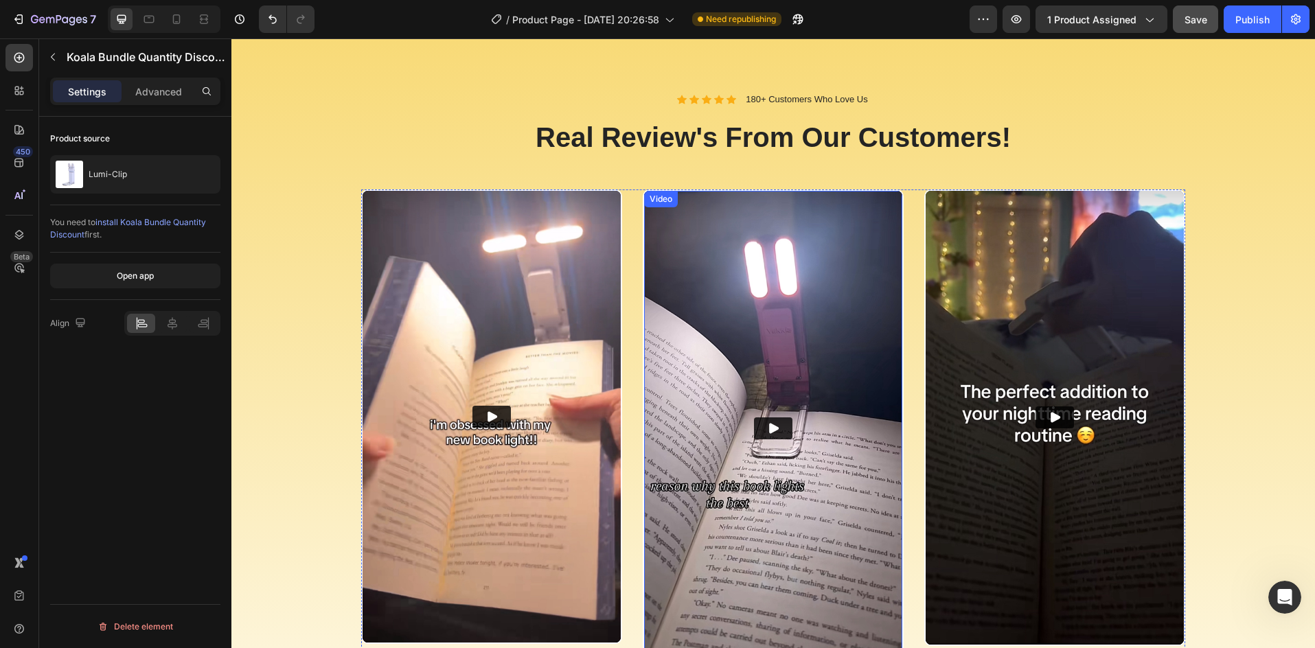
scroll to position [1831, 0]
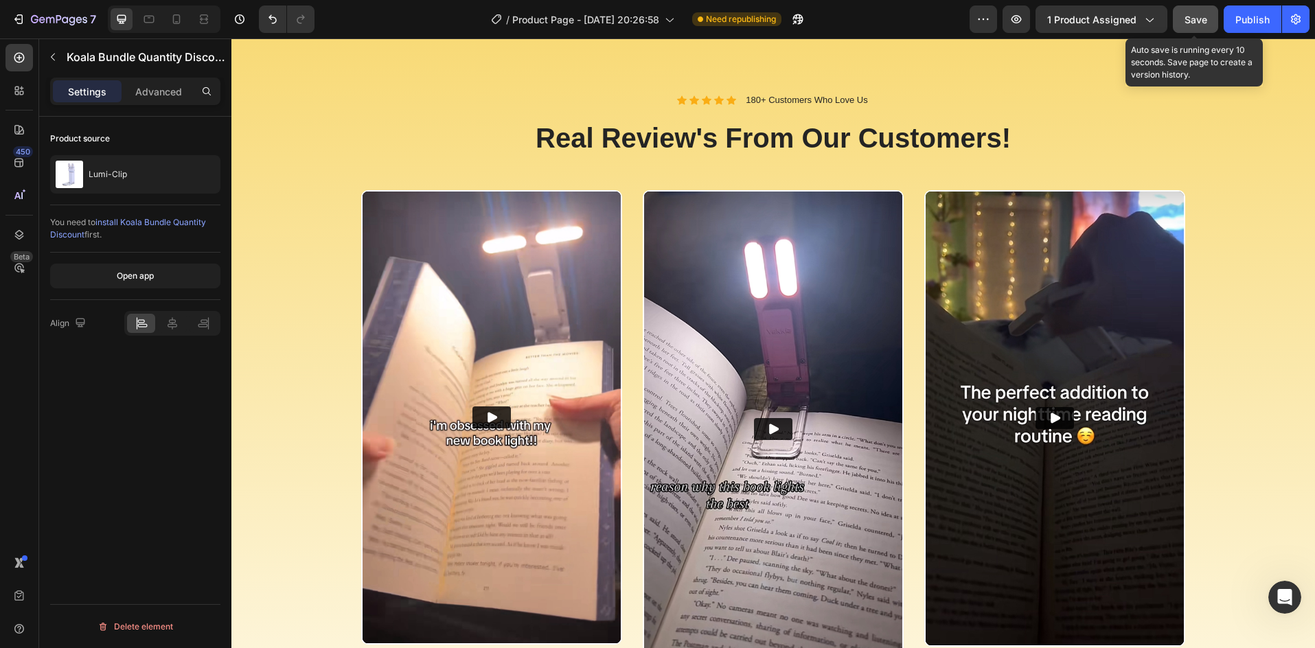
click at [1200, 21] on span "Save" at bounding box center [1196, 20] width 23 height 12
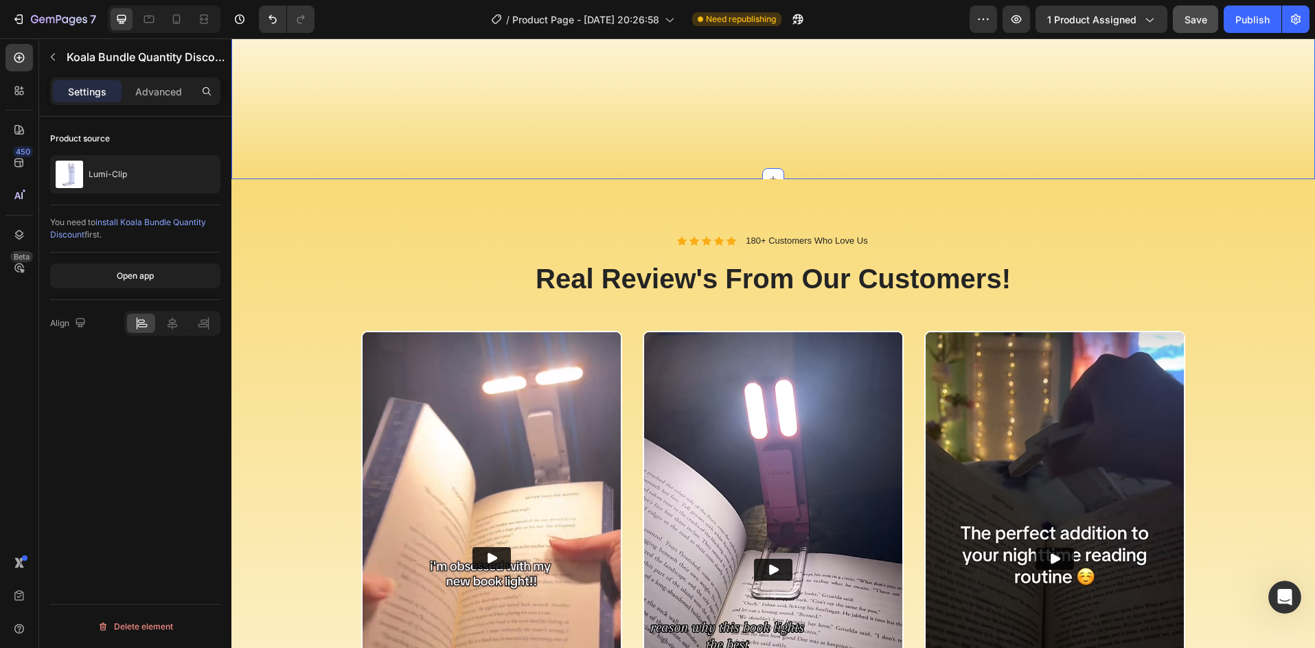
scroll to position [1648, 0]
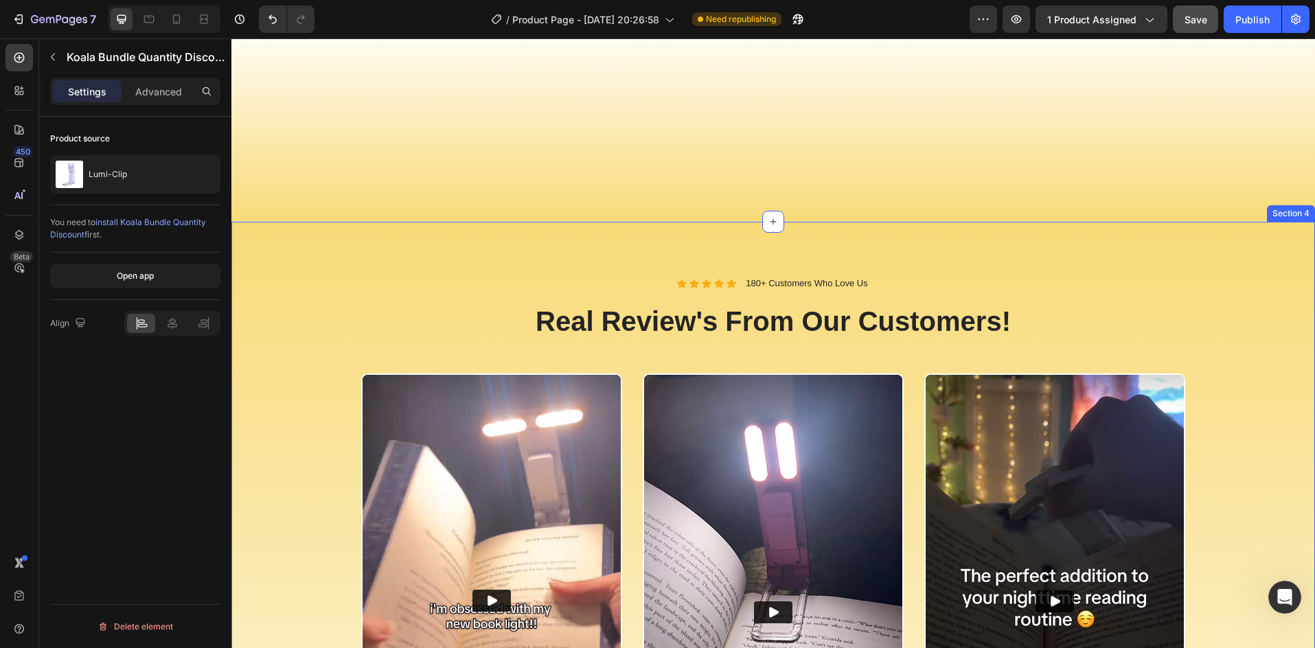
click at [752, 278] on p "180+ Customers Who Love Us" at bounding box center [807, 284] width 122 height 12
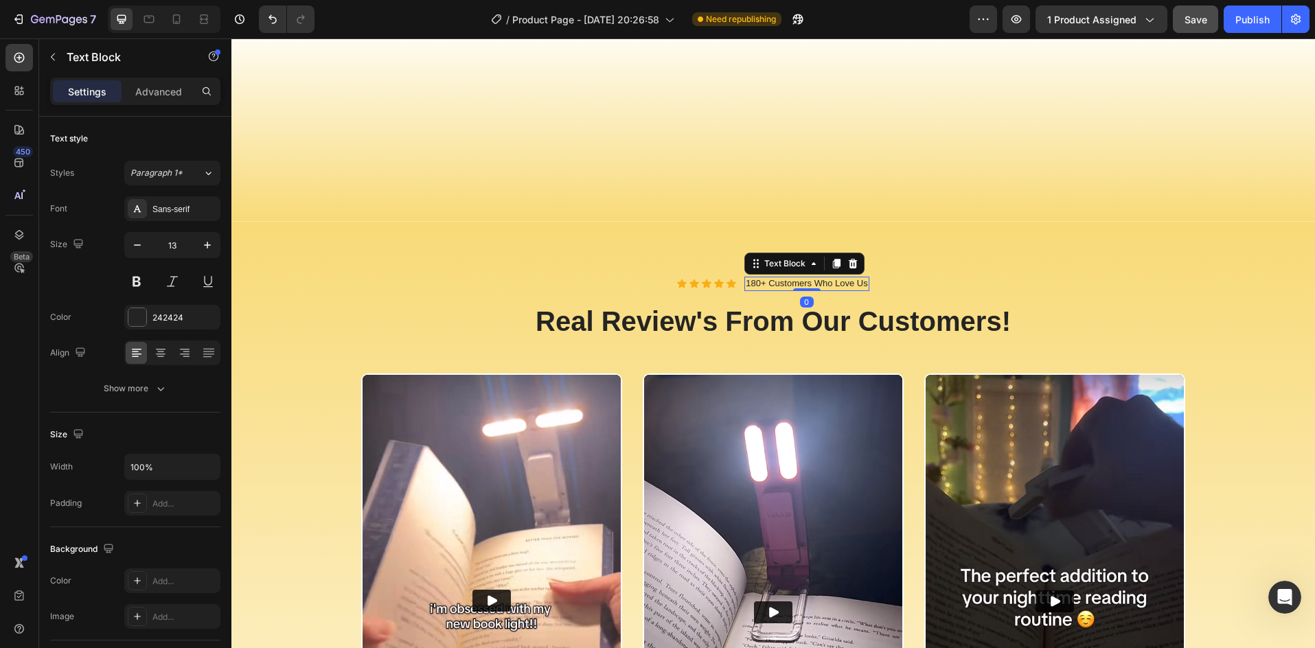
click at [753, 284] on p "180+ Customers Who Love Us" at bounding box center [807, 284] width 122 height 12
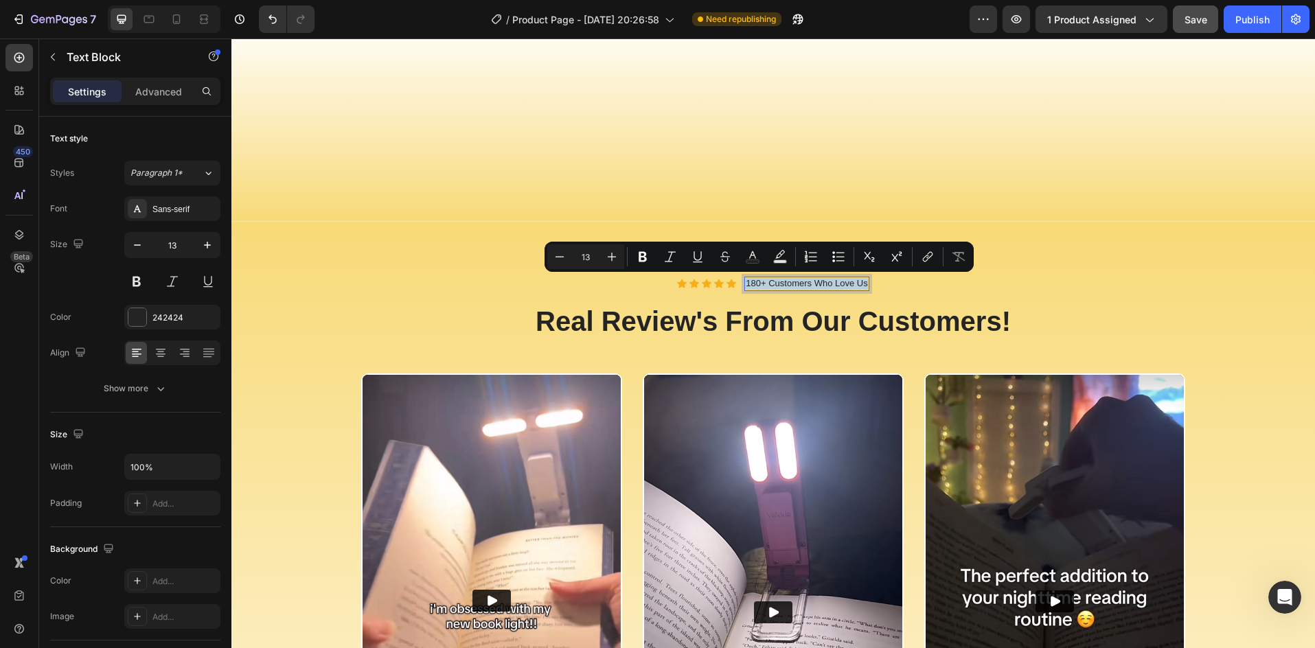
click at [754, 284] on p "180+ Customers Who Love Us" at bounding box center [807, 284] width 122 height 12
click at [752, 282] on p "180+ Customers Who Love Us" at bounding box center [807, 284] width 122 height 12
click at [747, 284] on p "180+ Customers Who Love Us" at bounding box center [807, 284] width 122 height 12
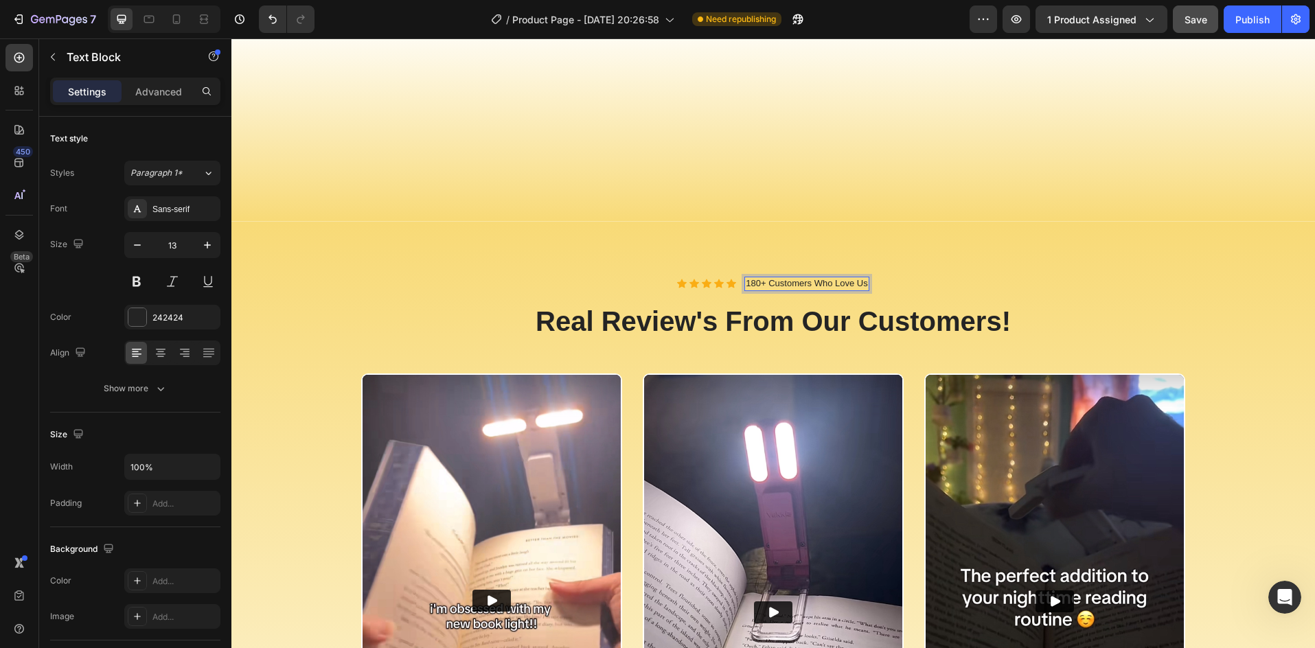
click at [751, 284] on p "180+ Customers Who Love Us" at bounding box center [807, 284] width 122 height 12
click at [758, 283] on p "180+ Customers Who Love Us" at bounding box center [807, 284] width 122 height 12
click at [1186, 12] on button "Save" at bounding box center [1195, 18] width 45 height 27
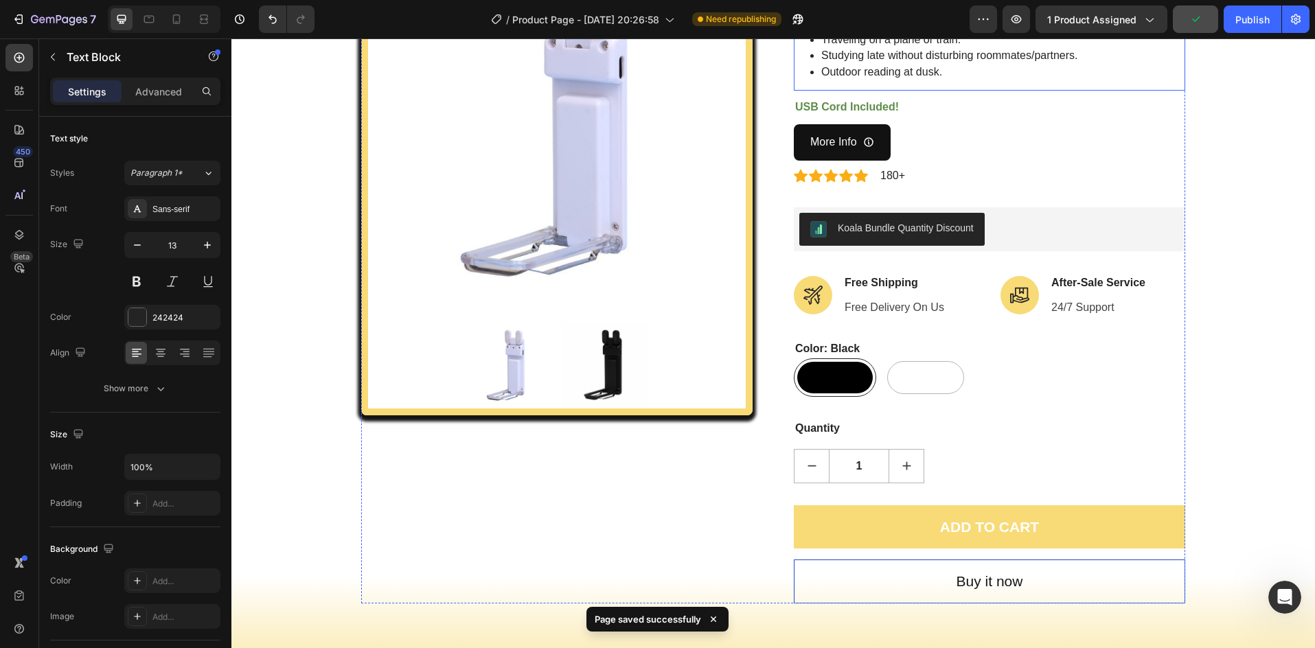
scroll to position [46, 0]
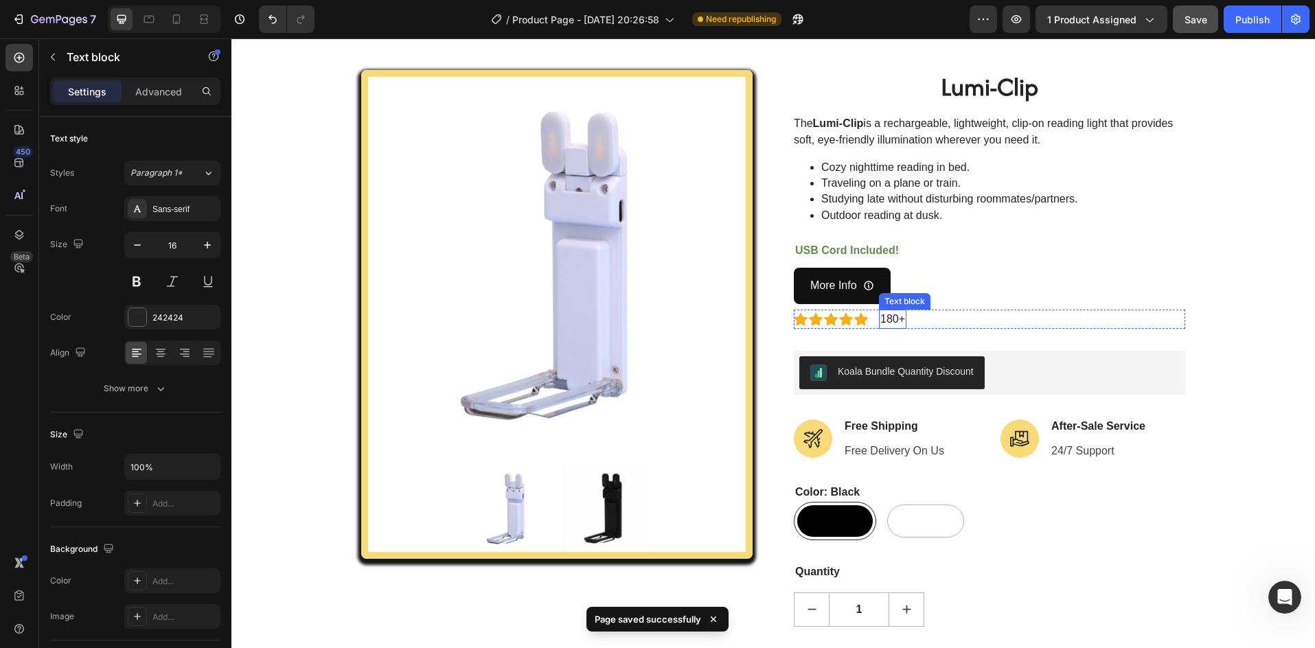
click at [886, 317] on p "180+" at bounding box center [892, 319] width 25 height 16
click at [890, 319] on p "180+" at bounding box center [892, 319] width 25 height 16
click at [1198, 25] on div "Save" at bounding box center [1196, 19] width 23 height 14
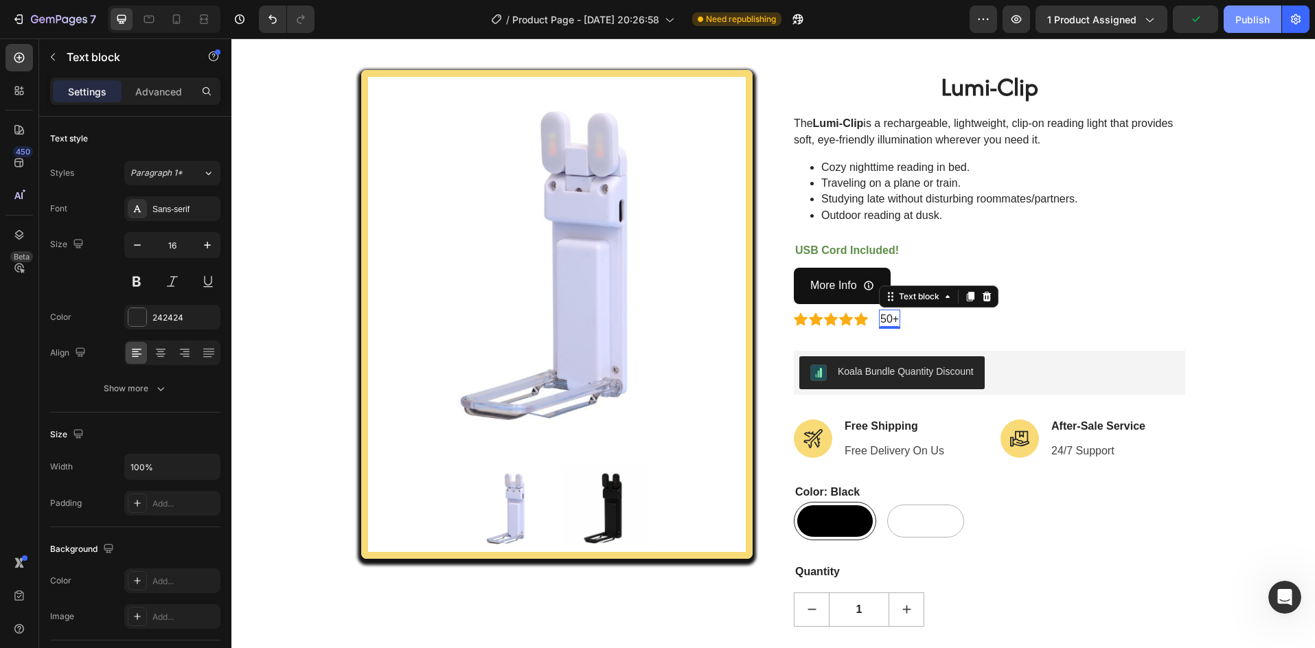
click at [1249, 25] on div "Publish" at bounding box center [1252, 19] width 34 height 14
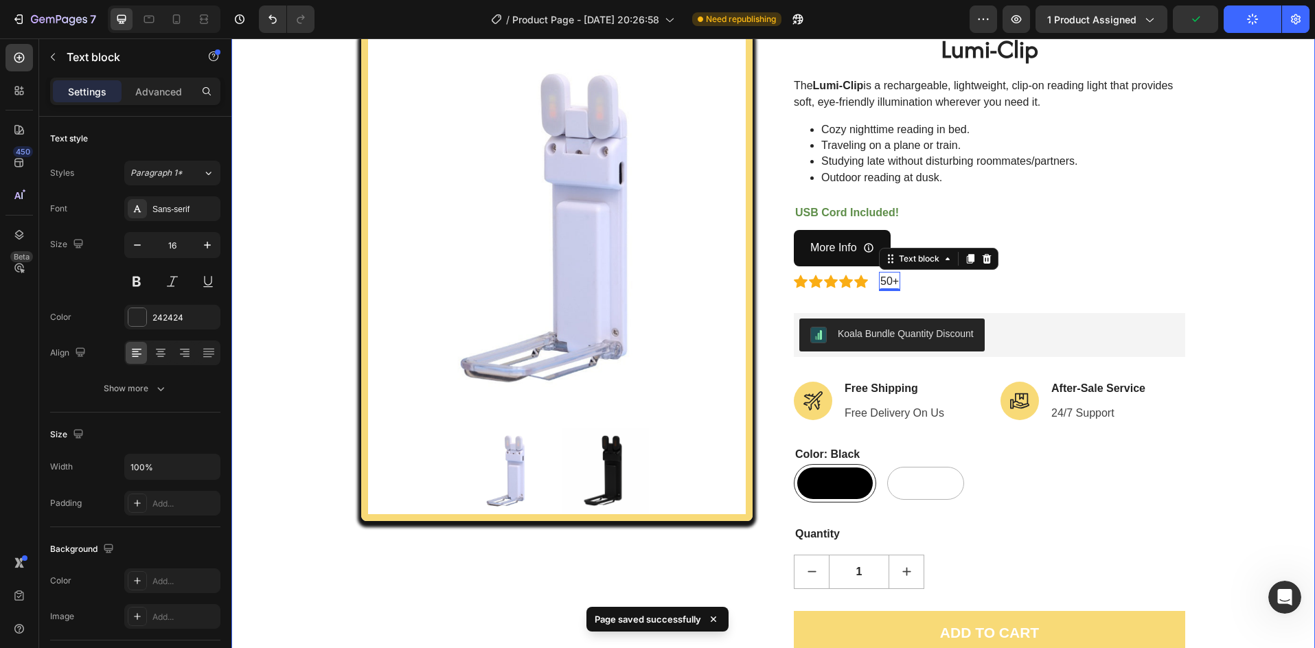
scroll to position [275, 0]
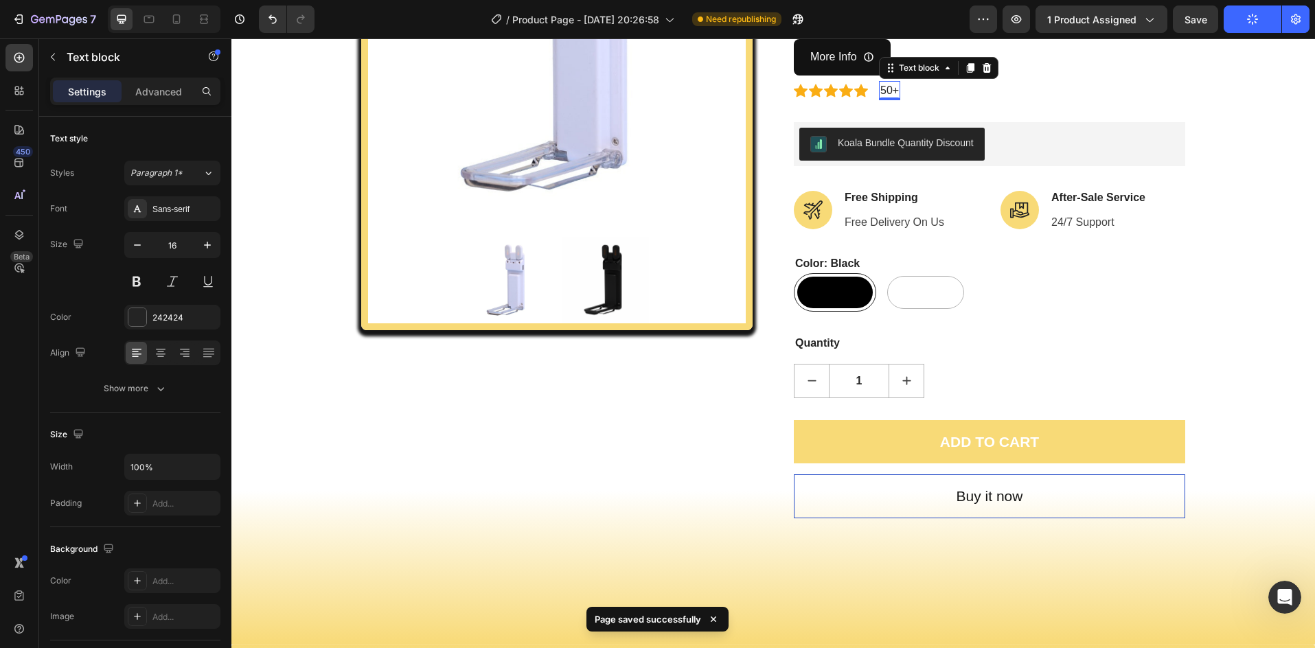
click at [1288, 157] on div "Product Images Lumi-Clip (P) Title The Lumi-Clip is a rechargeable, lightweight…" at bounding box center [773, 218] width 1063 height 754
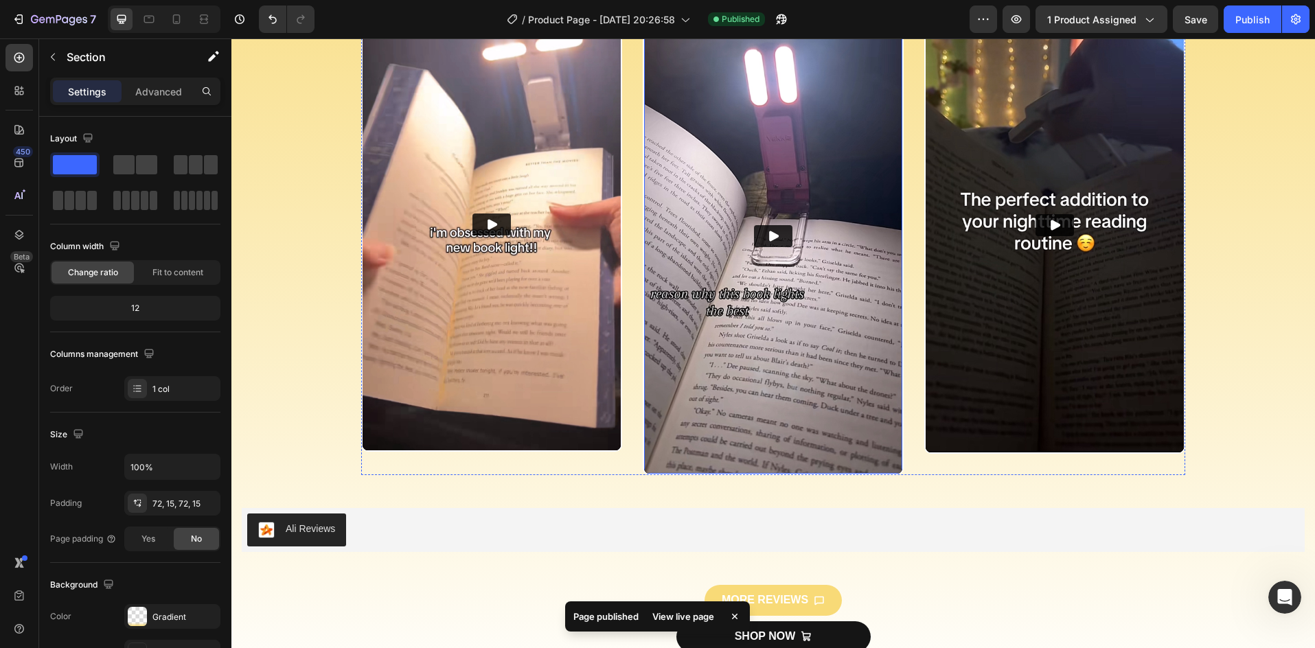
scroll to position [2335, 0]
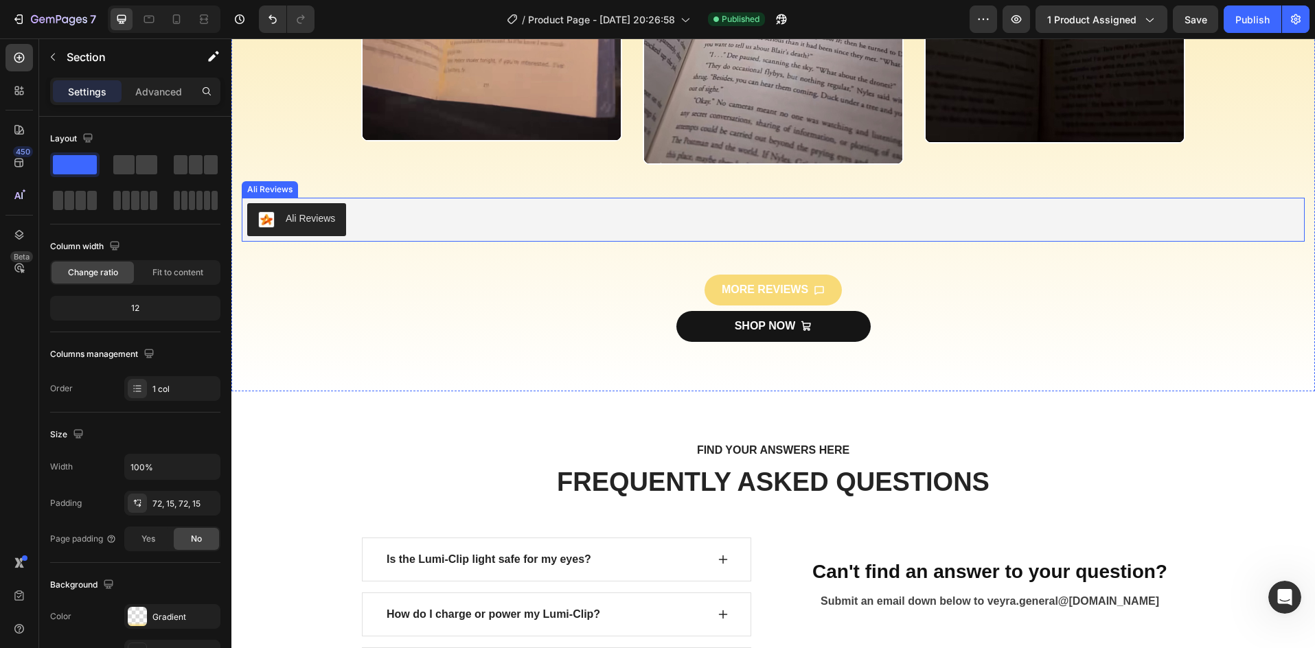
click at [298, 219] on div "Ali Reviews" at bounding box center [310, 218] width 49 height 14
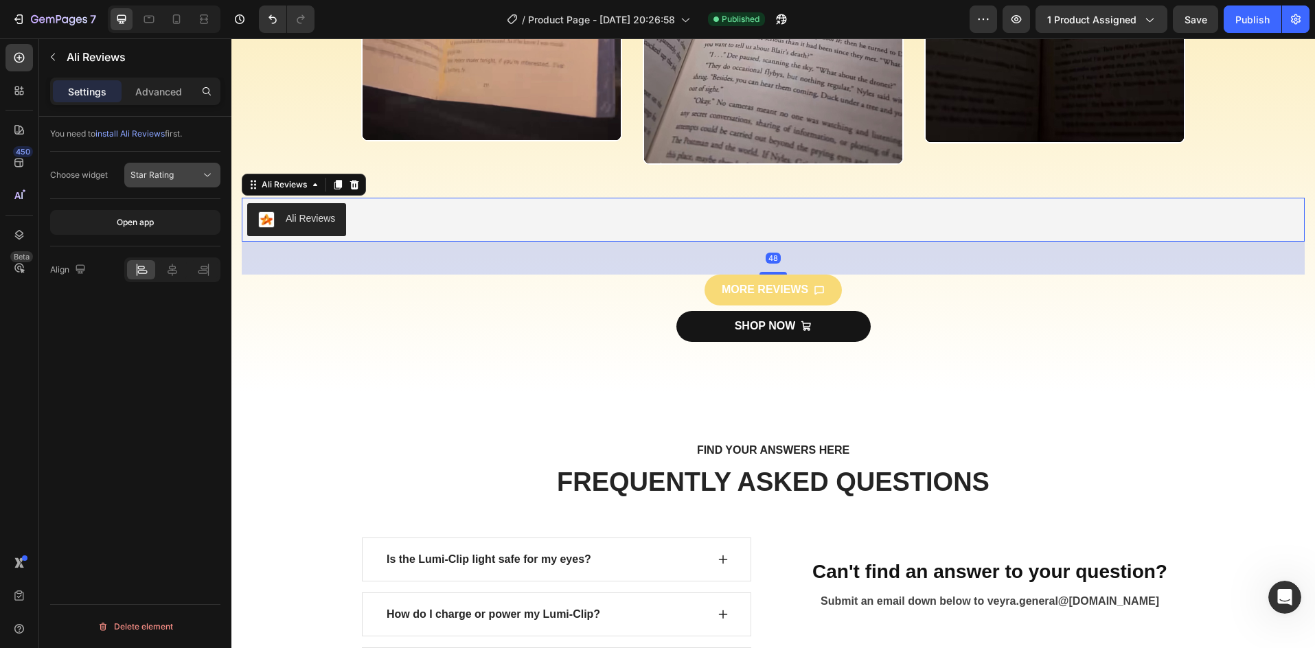
click at [159, 176] on span "Star Rating" at bounding box center [151, 175] width 43 height 10
click at [153, 240] on span "Review box" at bounding box center [152, 235] width 45 height 12
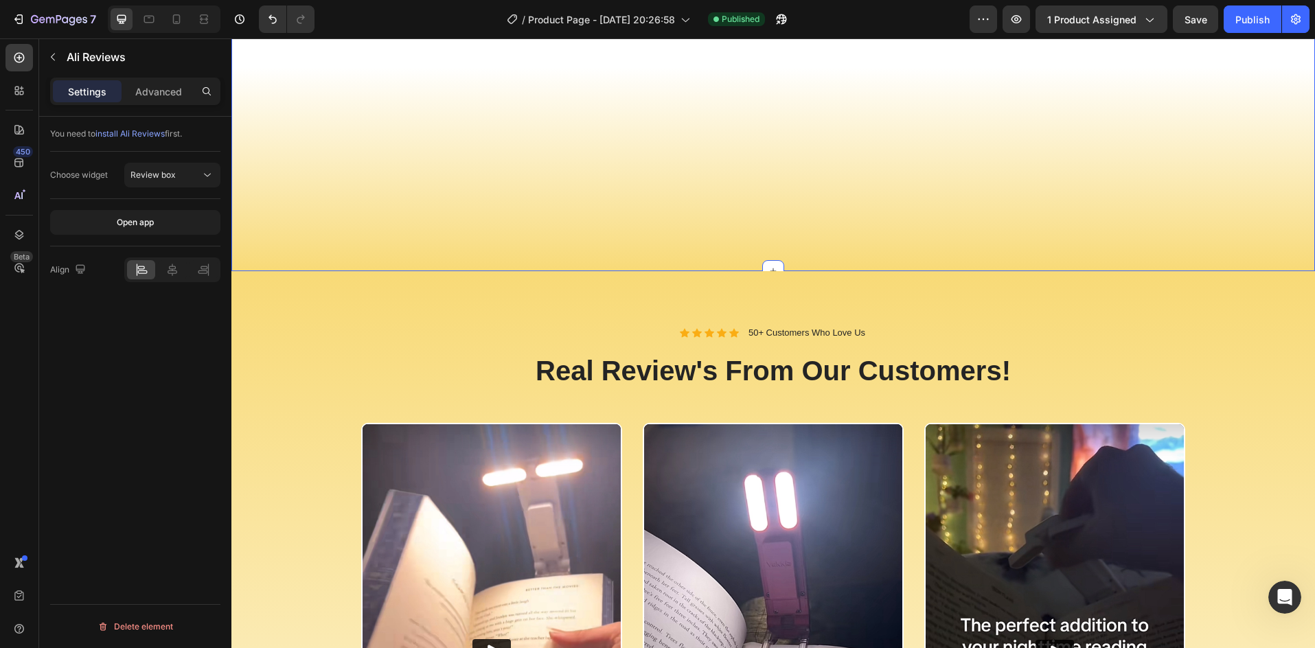
scroll to position [1511, 0]
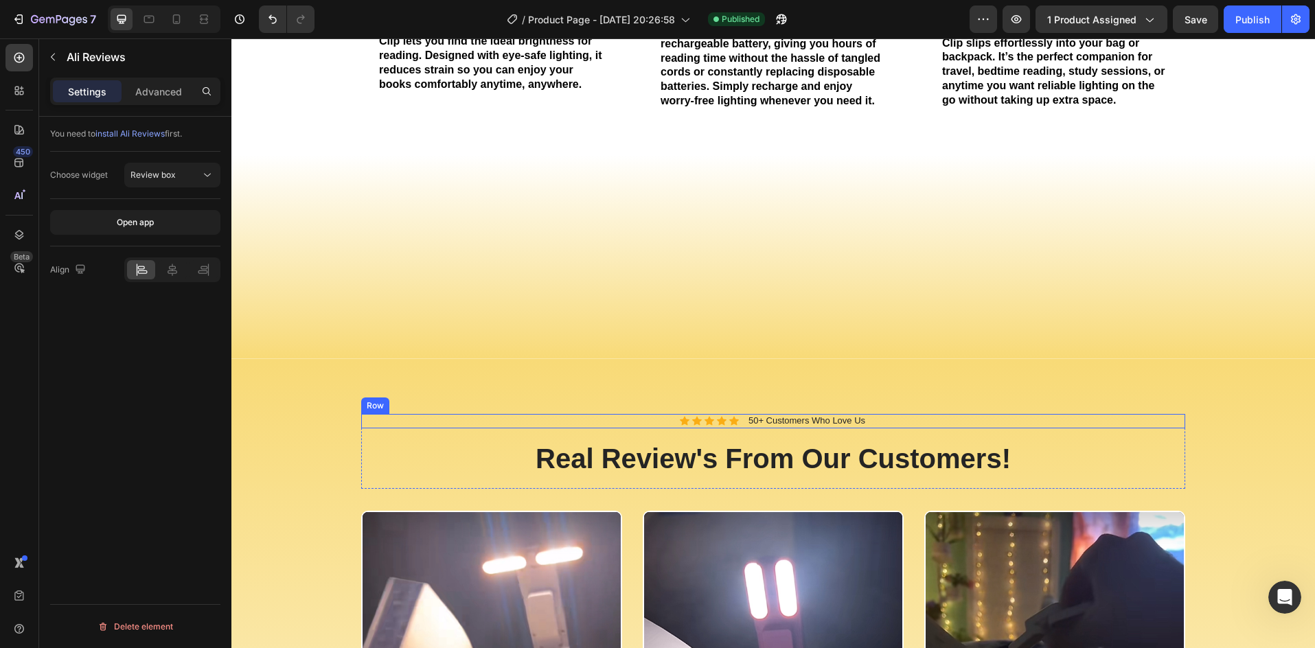
click at [747, 415] on div "50+ Customers Who Love Us" at bounding box center [806, 421] width 119 height 14
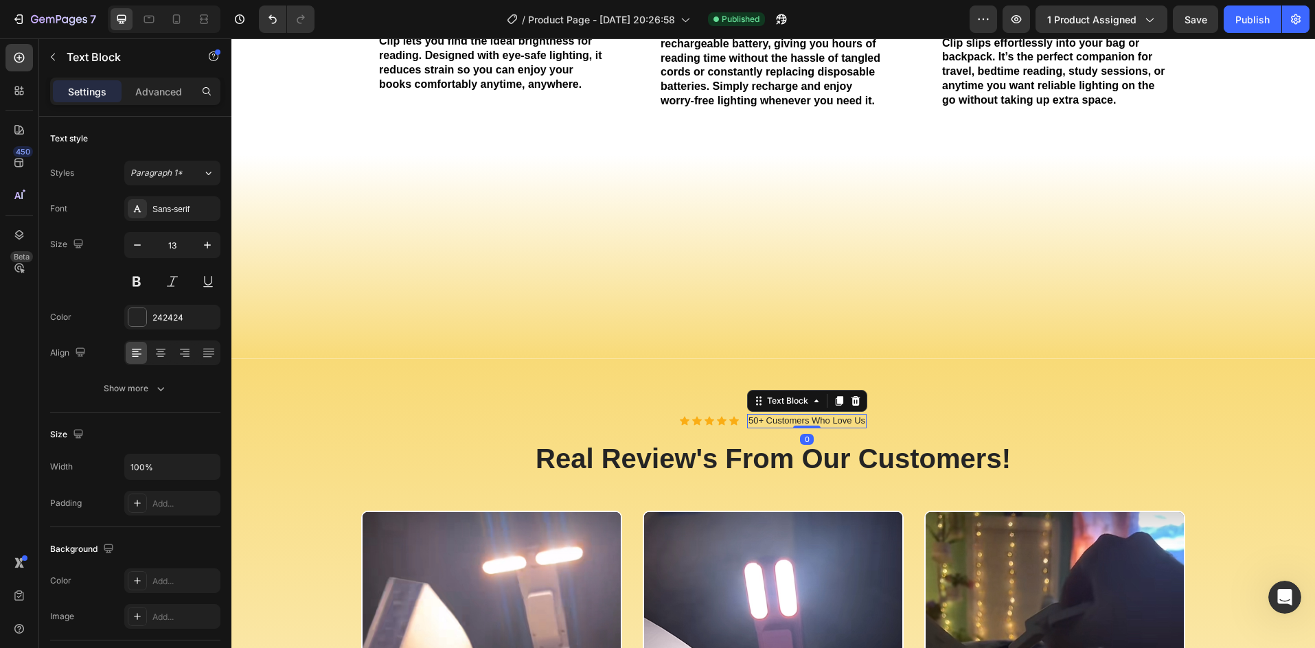
click at [751, 423] on p "50+ Customers Who Love Us" at bounding box center [806, 421] width 117 height 12
click at [751, 424] on p "50+ Customers Who Love Us" at bounding box center [806, 421] width 117 height 12
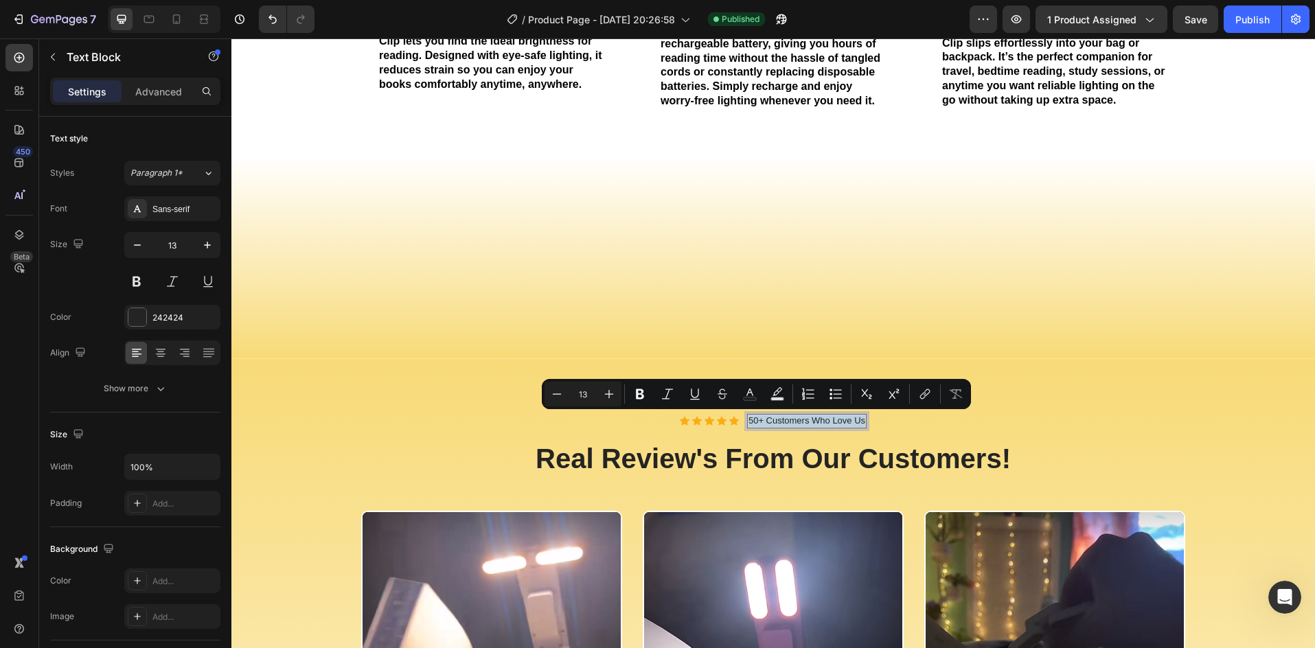
click at [751, 424] on p "50+ Customers Who Love Us" at bounding box center [806, 421] width 117 height 12
click at [751, 422] on p "50+ Customers Who Love Us" at bounding box center [806, 421] width 117 height 12
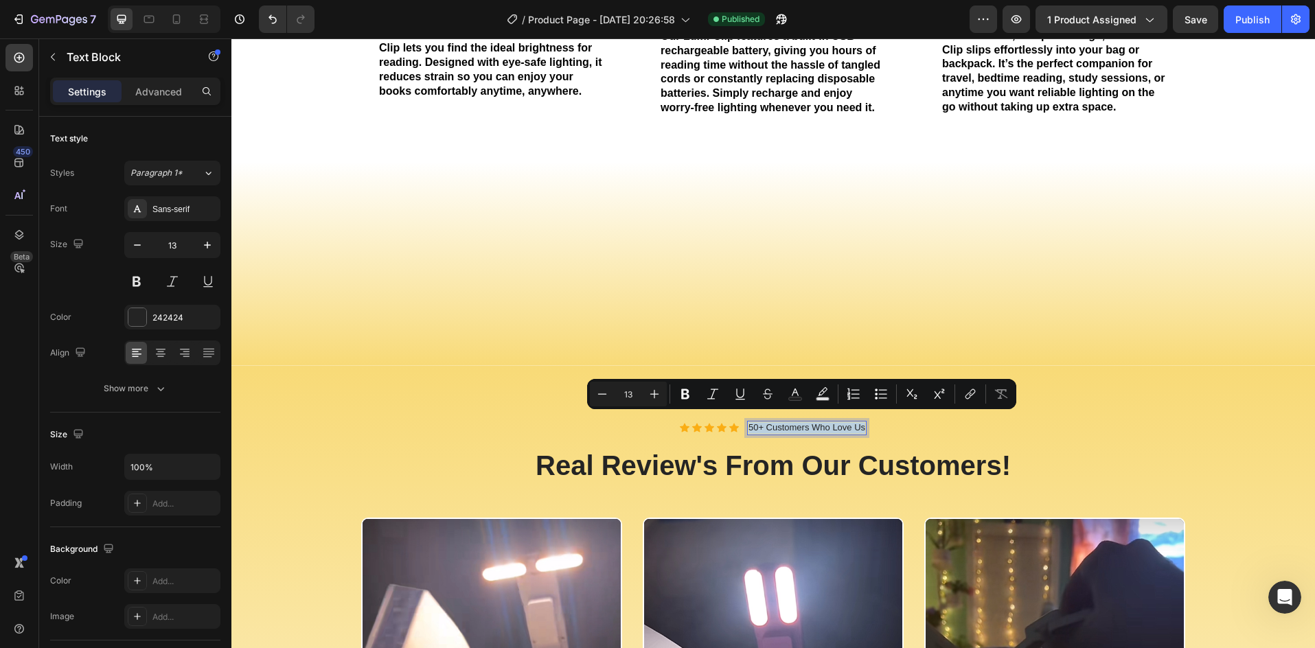
click at [749, 422] on p "50+ Customers Who Love Us" at bounding box center [806, 428] width 117 height 12
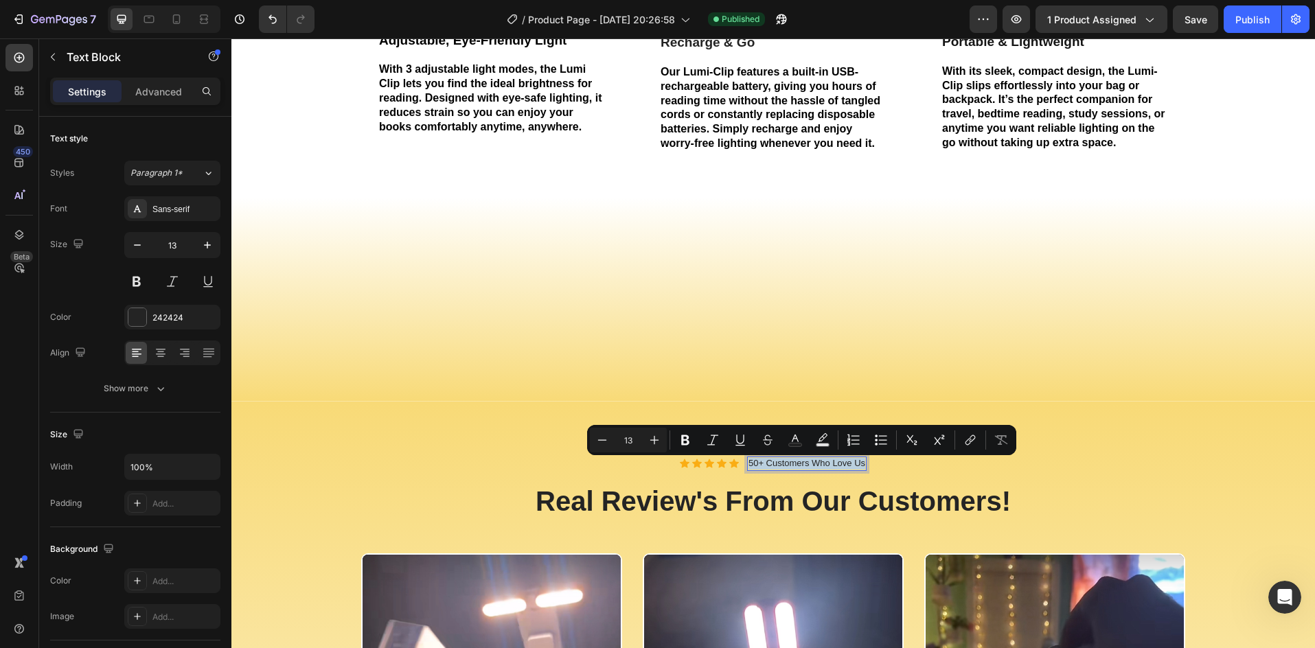
scroll to position [1465, 0]
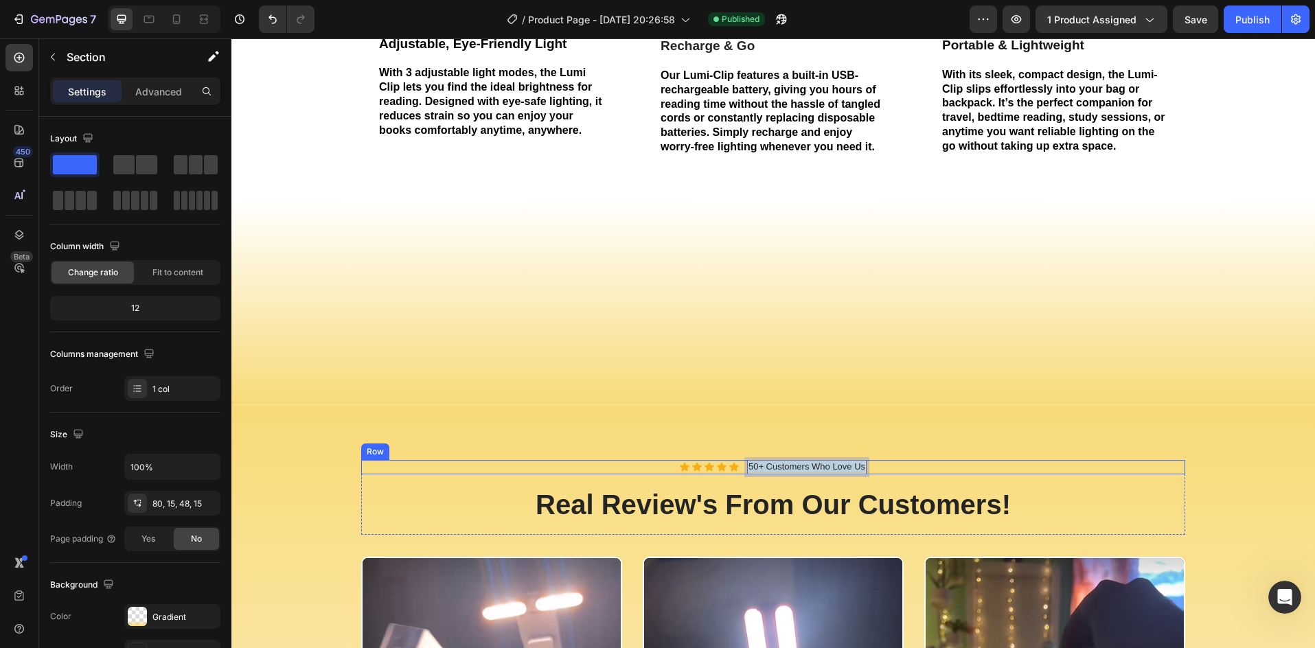
drag, startPoint x: 752, startPoint y: 399, endPoint x: 981, endPoint y: 469, distance: 239.1
click at [752, 399] on div "Image Adjustable, Eye-Friendly Light Text Block With 3 adjustable light modes, …" at bounding box center [773, 54] width 1084 height 702
click at [751, 468] on p "50+ Customers Who Love Us" at bounding box center [806, 467] width 117 height 12
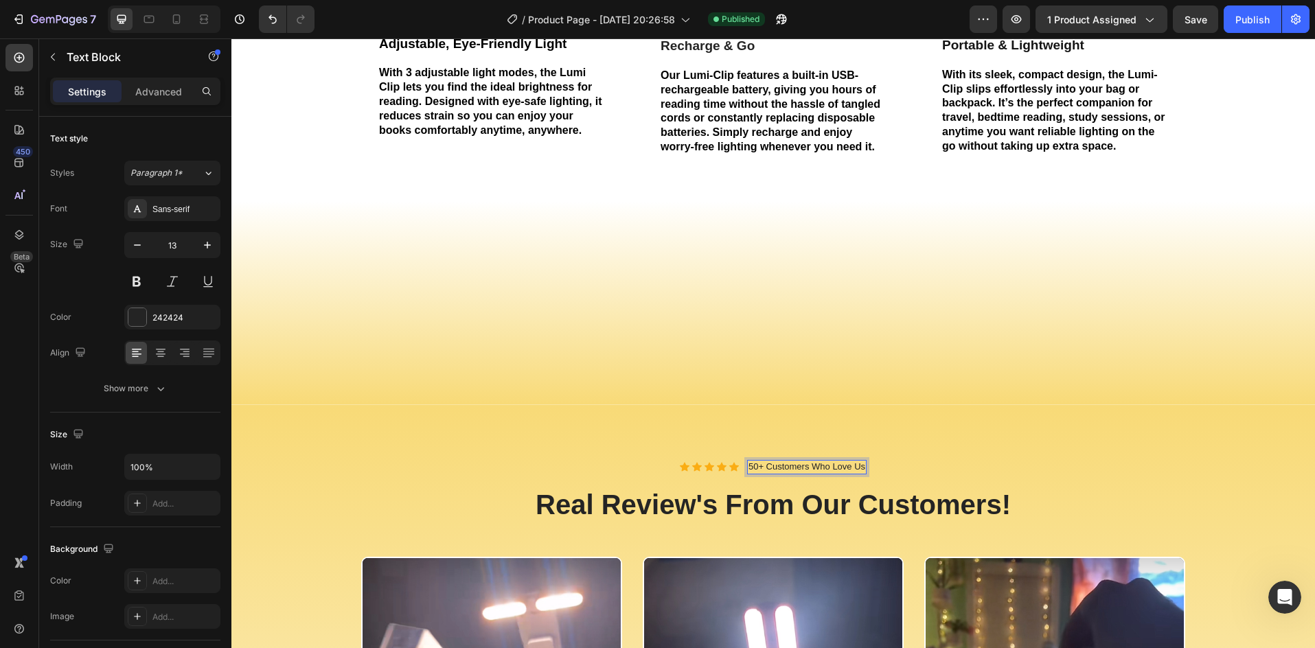
click at [756, 469] on p "50+ Customers Who Love Us" at bounding box center [806, 467] width 117 height 12
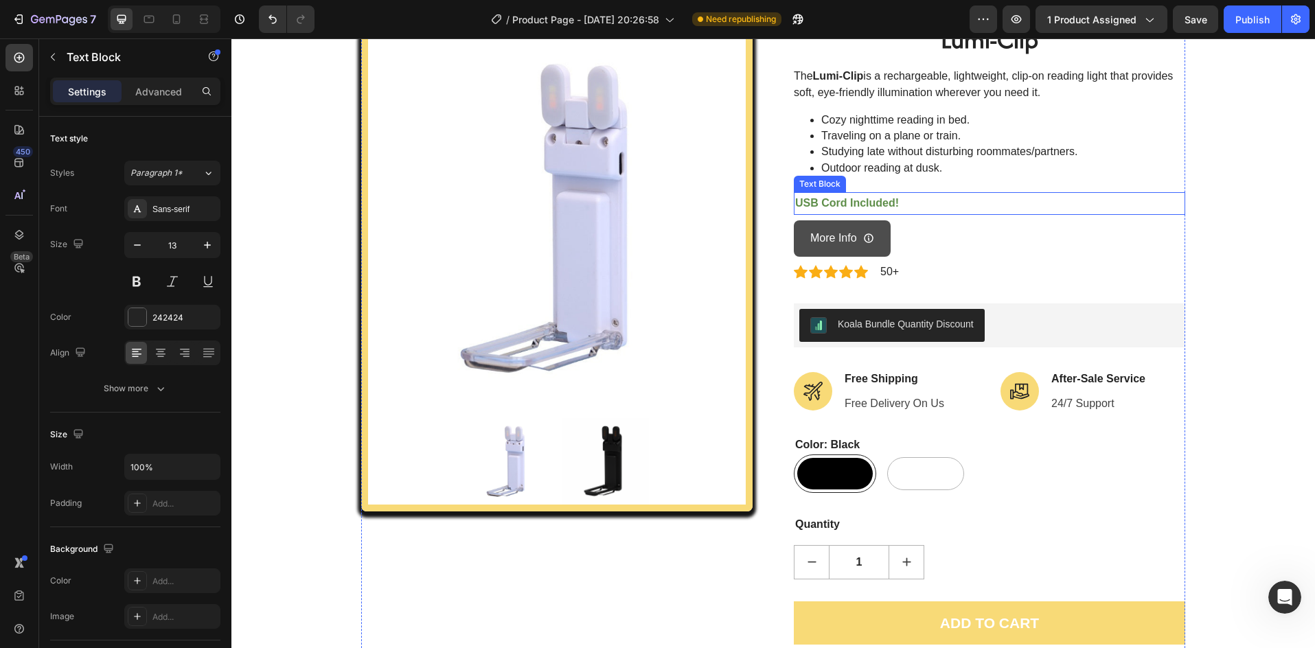
scroll to position [46, 0]
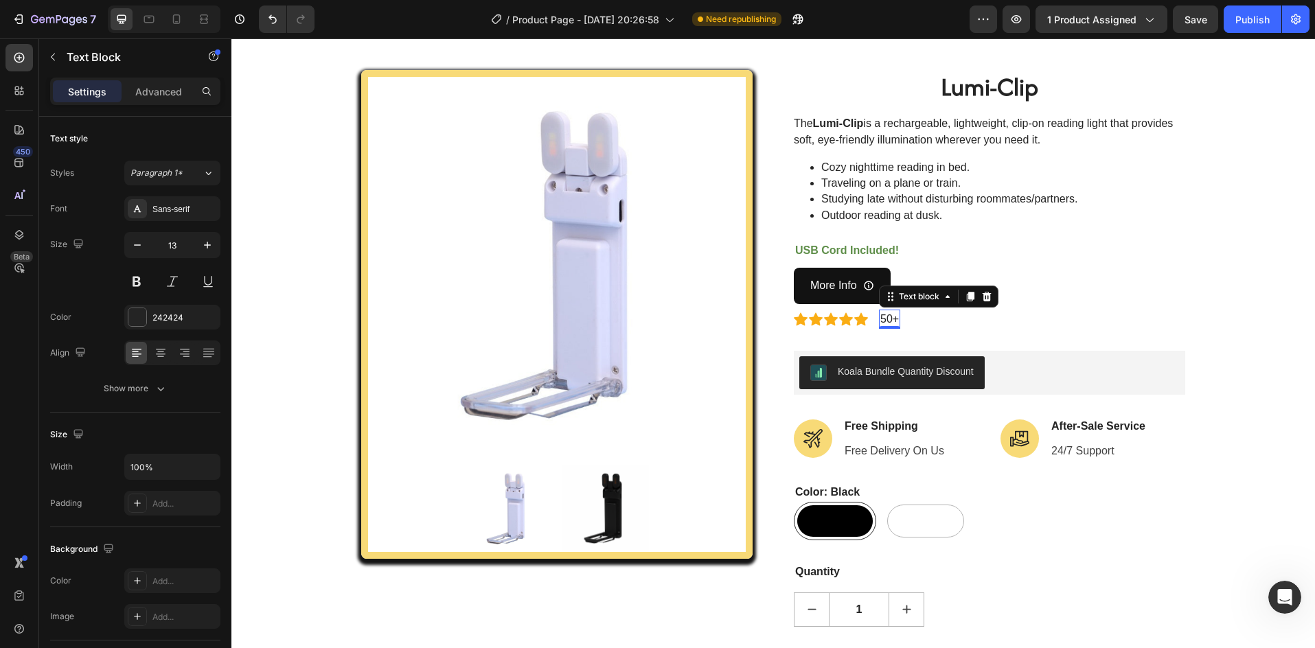
click at [885, 321] on p "50+" at bounding box center [889, 319] width 19 height 16
click at [886, 322] on p "50+" at bounding box center [889, 319] width 19 height 16
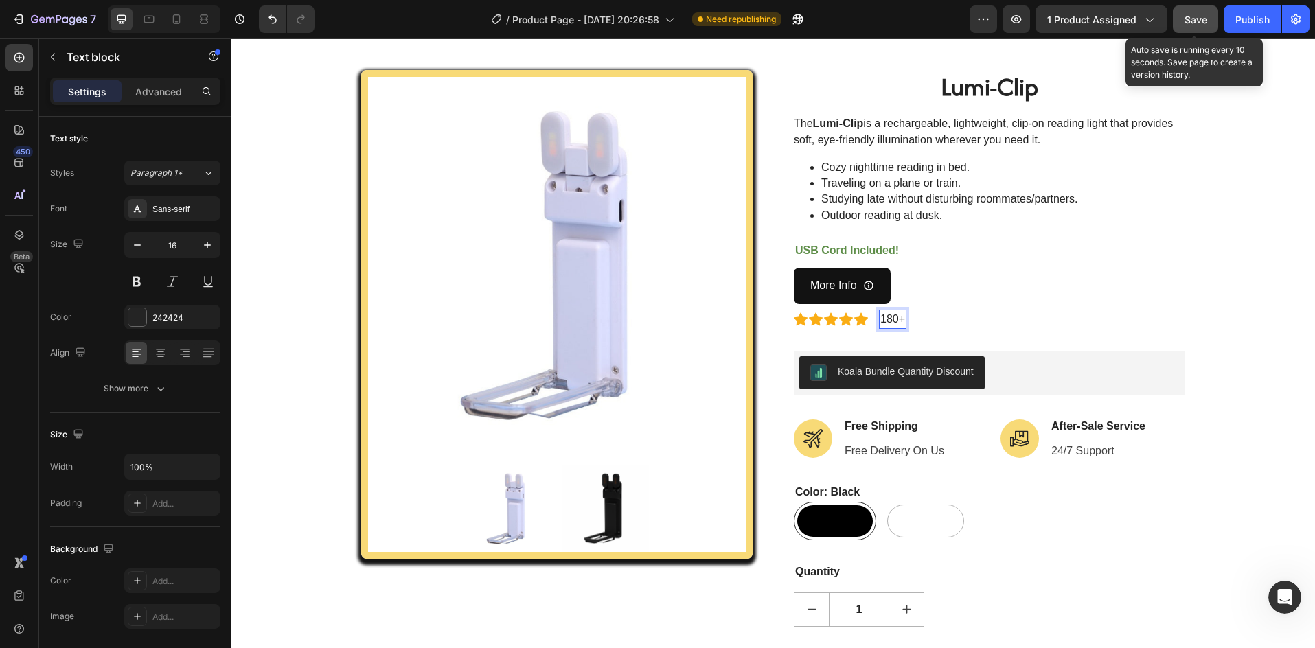
click at [1193, 27] on button "Save" at bounding box center [1195, 18] width 45 height 27
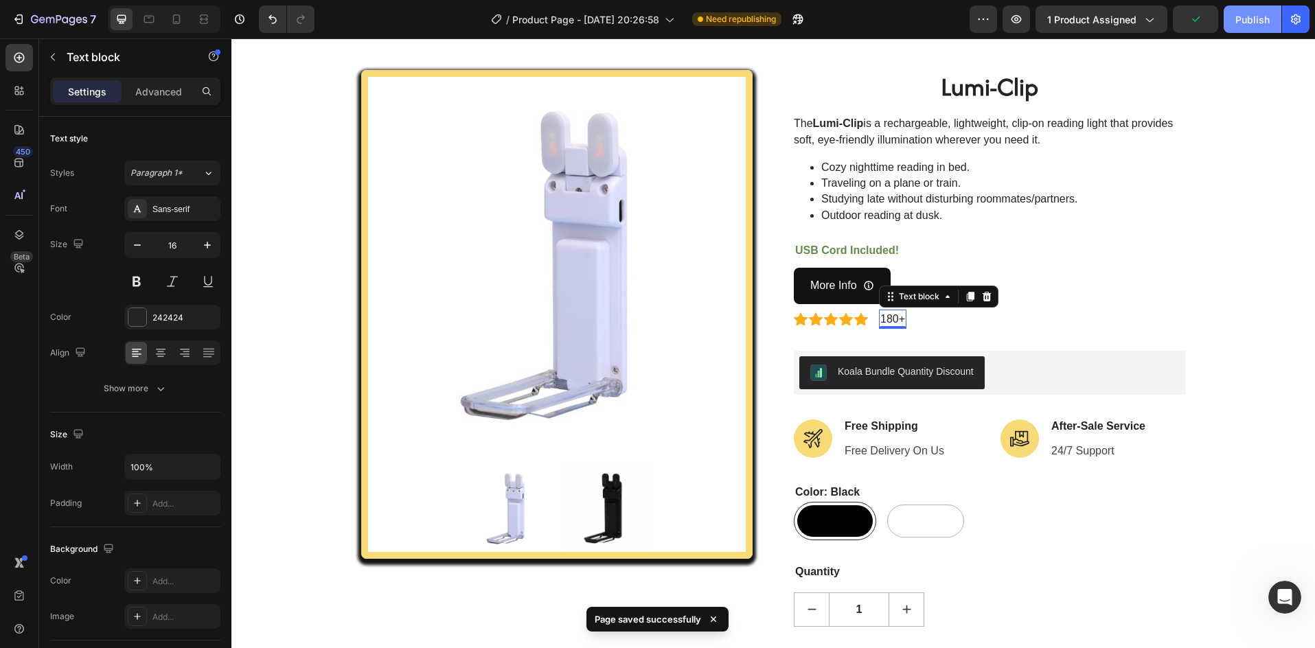
click at [1241, 26] on div "Publish" at bounding box center [1252, 19] width 34 height 14
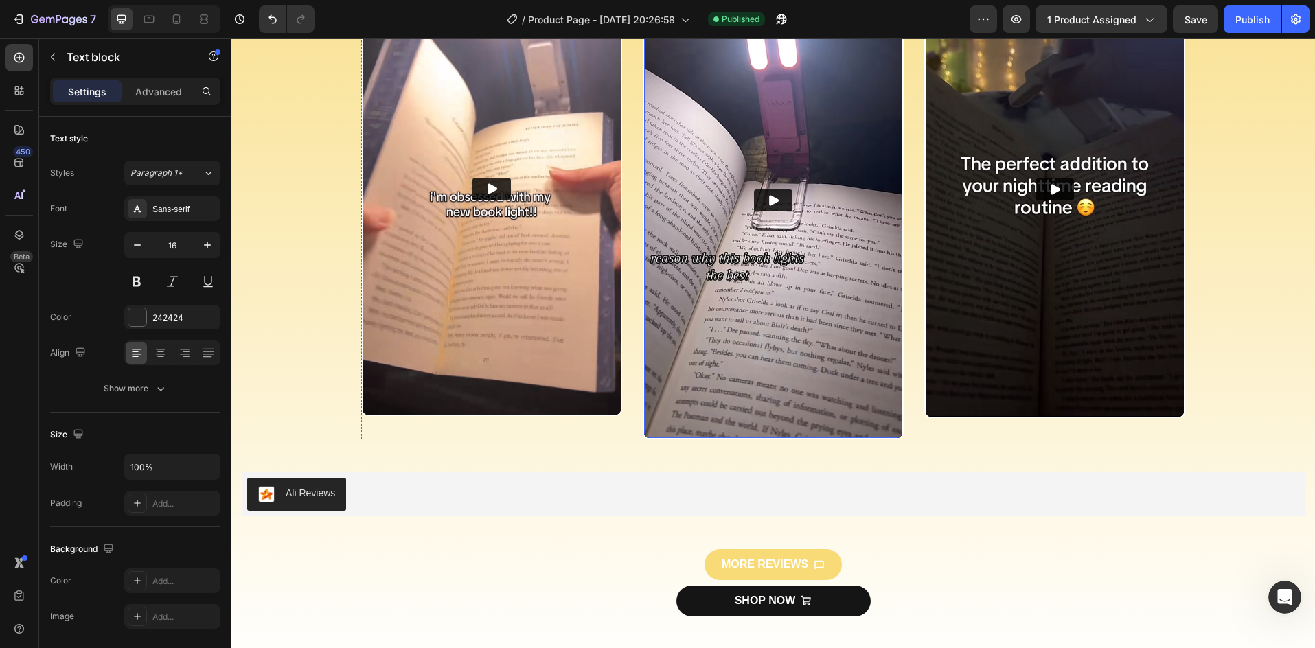
scroll to position [2335, 0]
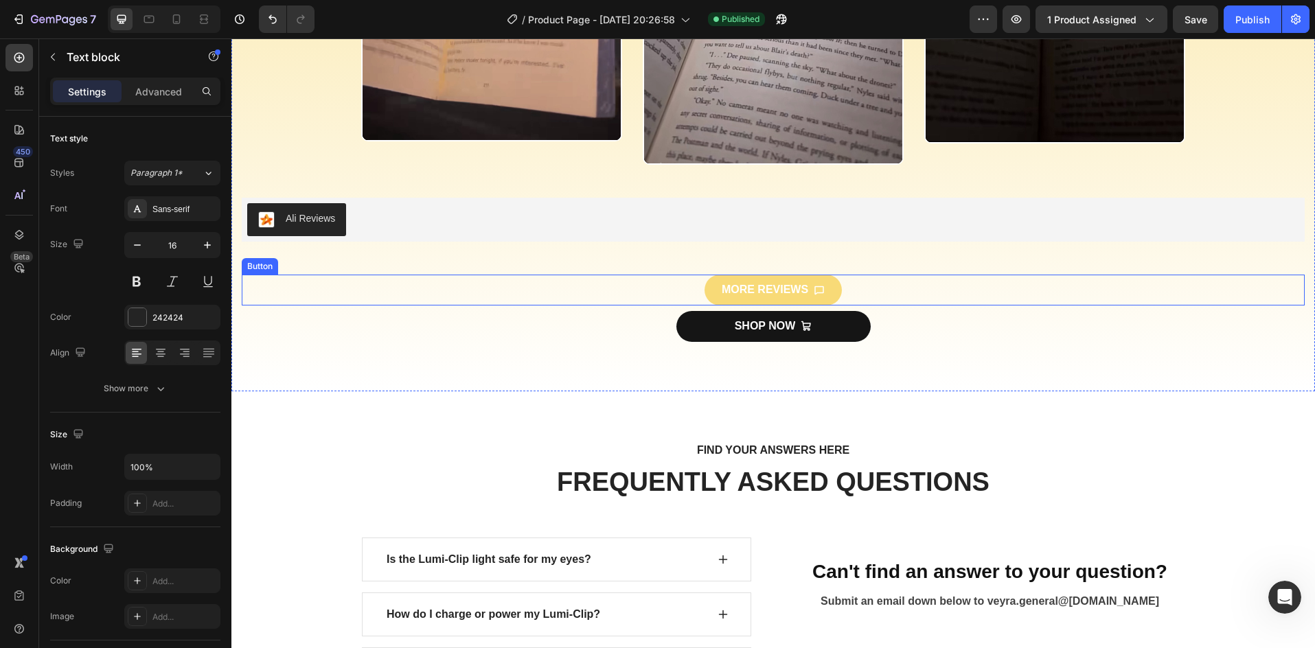
click at [663, 288] on div "MORE REVIEWS Button" at bounding box center [773, 290] width 1063 height 31
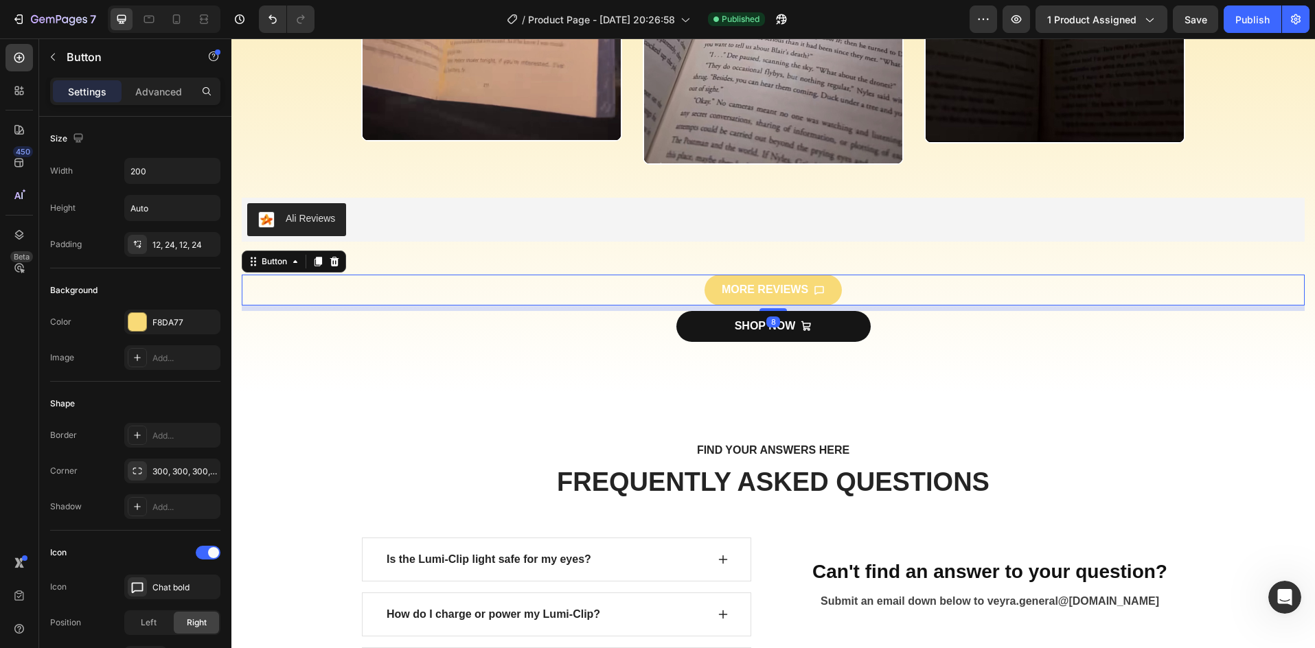
drag, startPoint x: 336, startPoint y: 264, endPoint x: 343, endPoint y: 263, distance: 7.6
click at [336, 263] on icon at bounding box center [334, 261] width 11 height 11
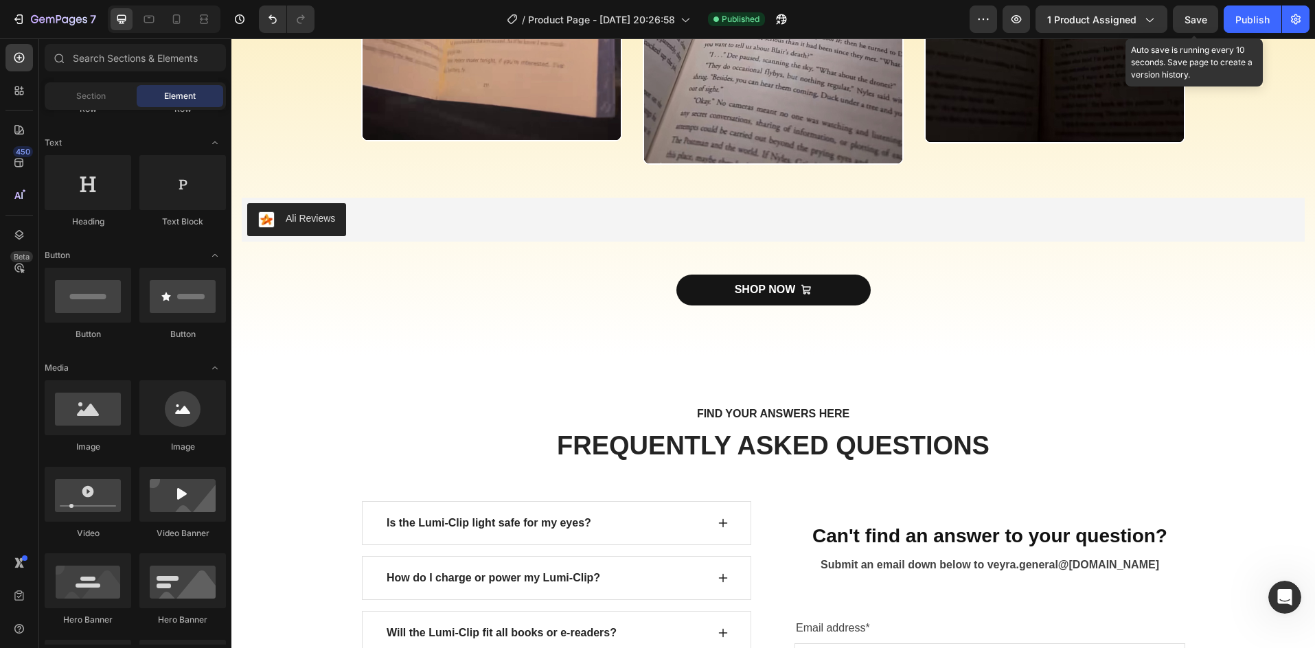
click at [1198, 19] on span "Save" at bounding box center [1196, 20] width 23 height 12
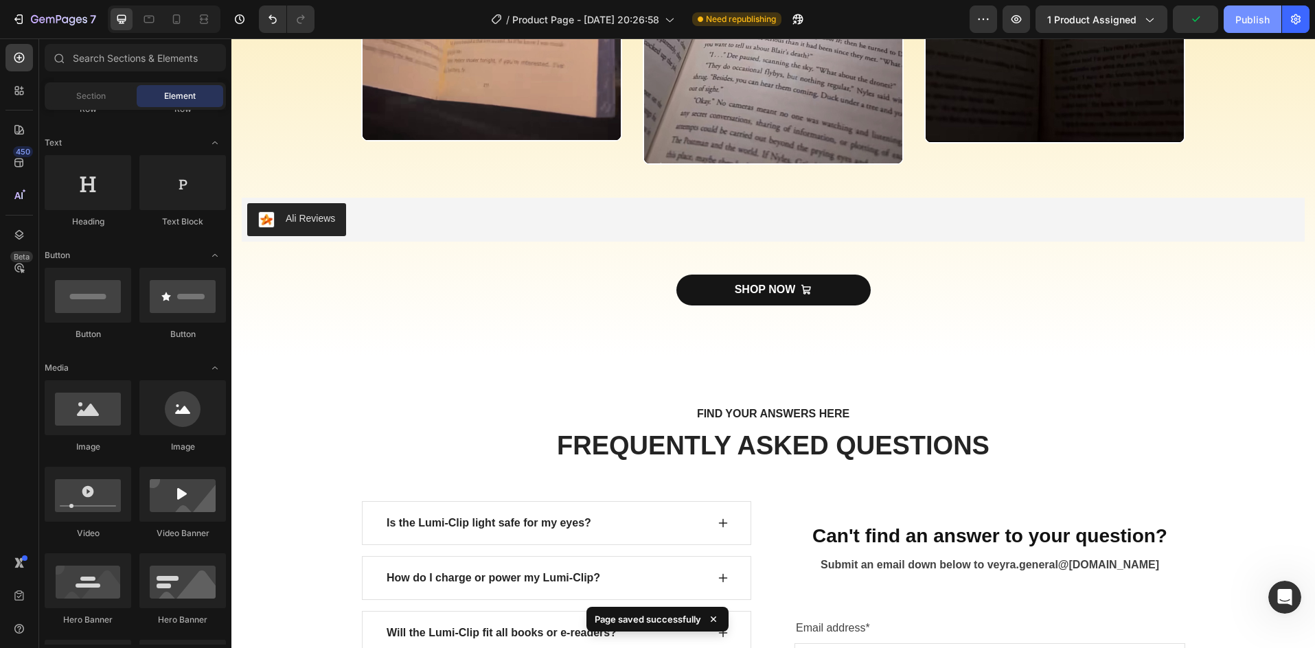
click at [1248, 25] on div "Publish" at bounding box center [1252, 19] width 34 height 14
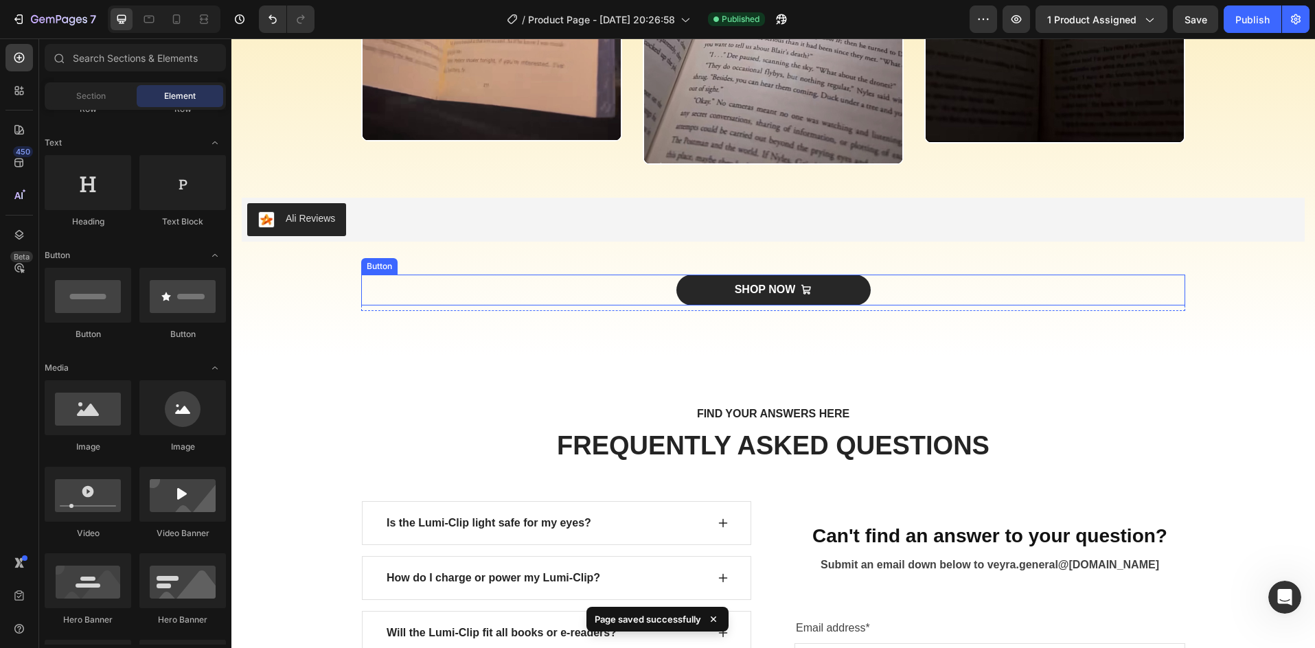
click at [706, 290] on link "SHOP NOW" at bounding box center [773, 290] width 194 height 31
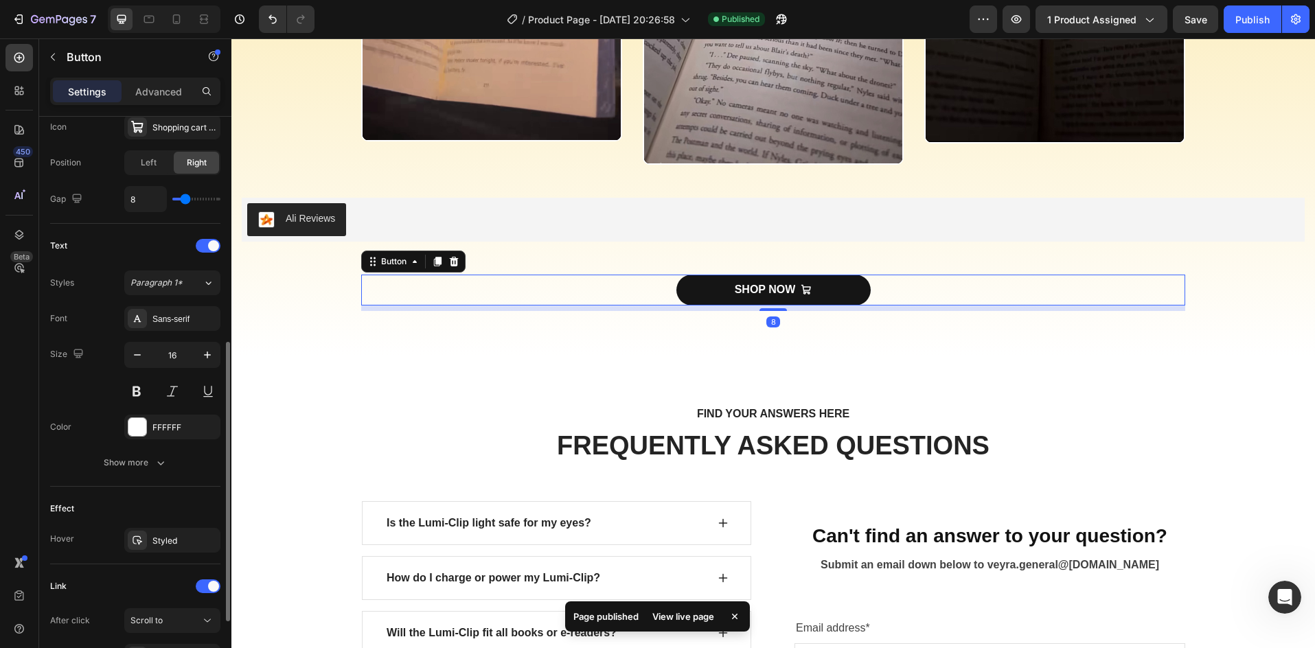
scroll to position [594, 0]
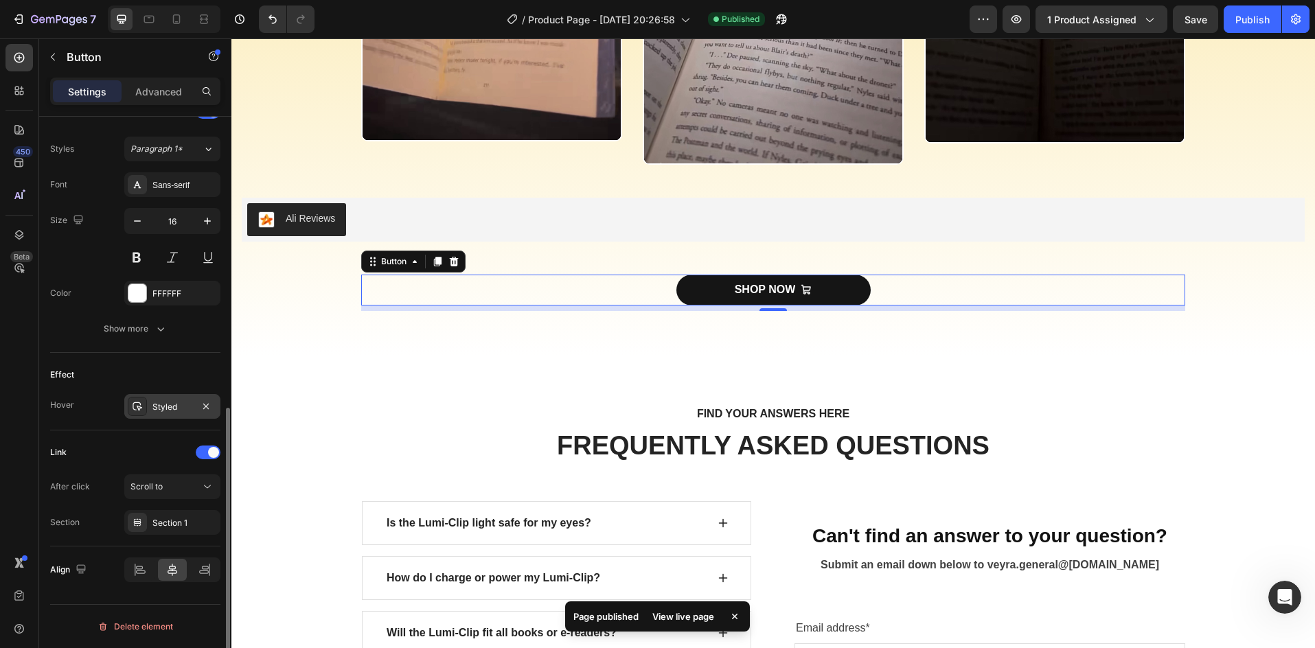
click at [167, 416] on div "Styled" at bounding box center [172, 406] width 96 height 25
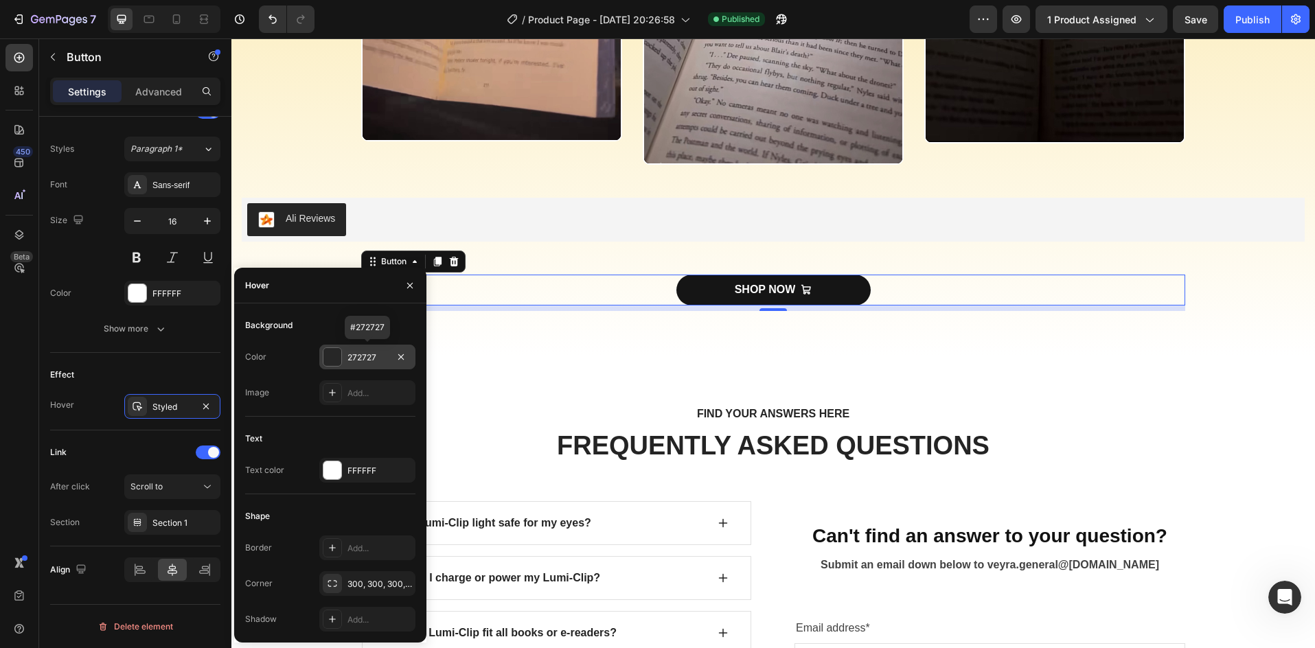
click at [336, 361] on div at bounding box center [332, 357] width 18 height 18
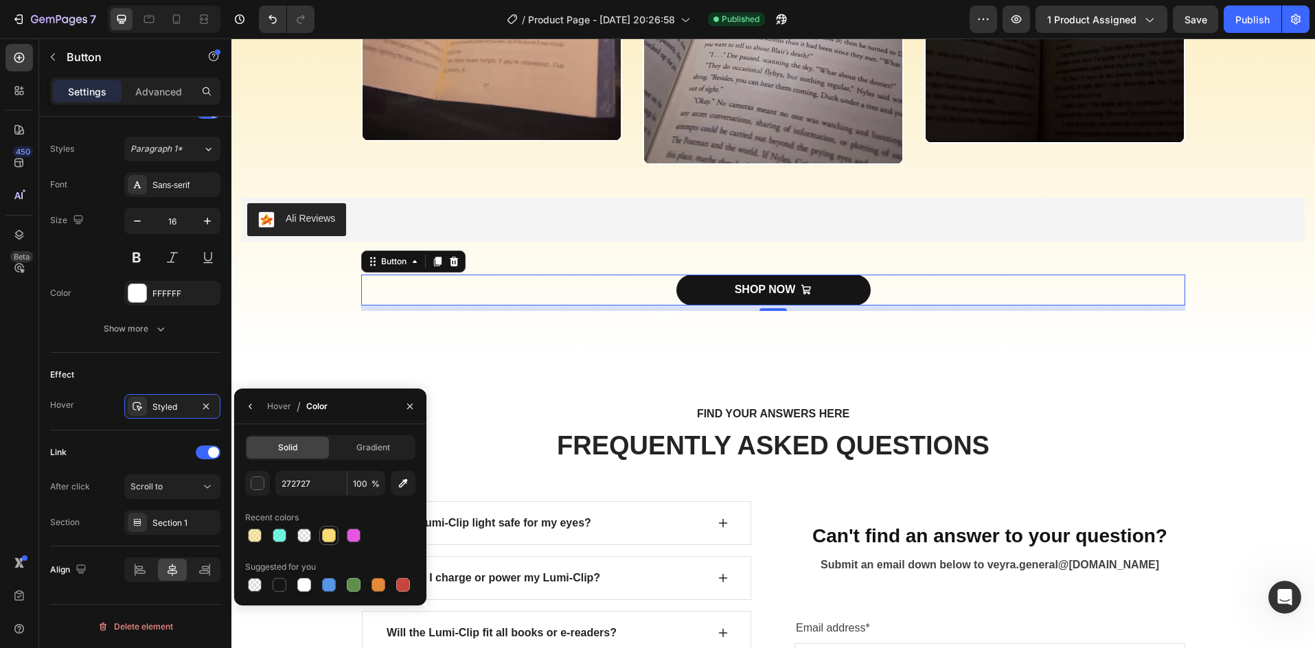
click at [327, 529] on div at bounding box center [329, 536] width 14 height 14
type input "F8DA77"
click at [453, 382] on div "FIND YOUR ANSWERS HERE Text block FREQUENTLY ASKED QUESTIONS Heading Row Is the…" at bounding box center [773, 651] width 1084 height 592
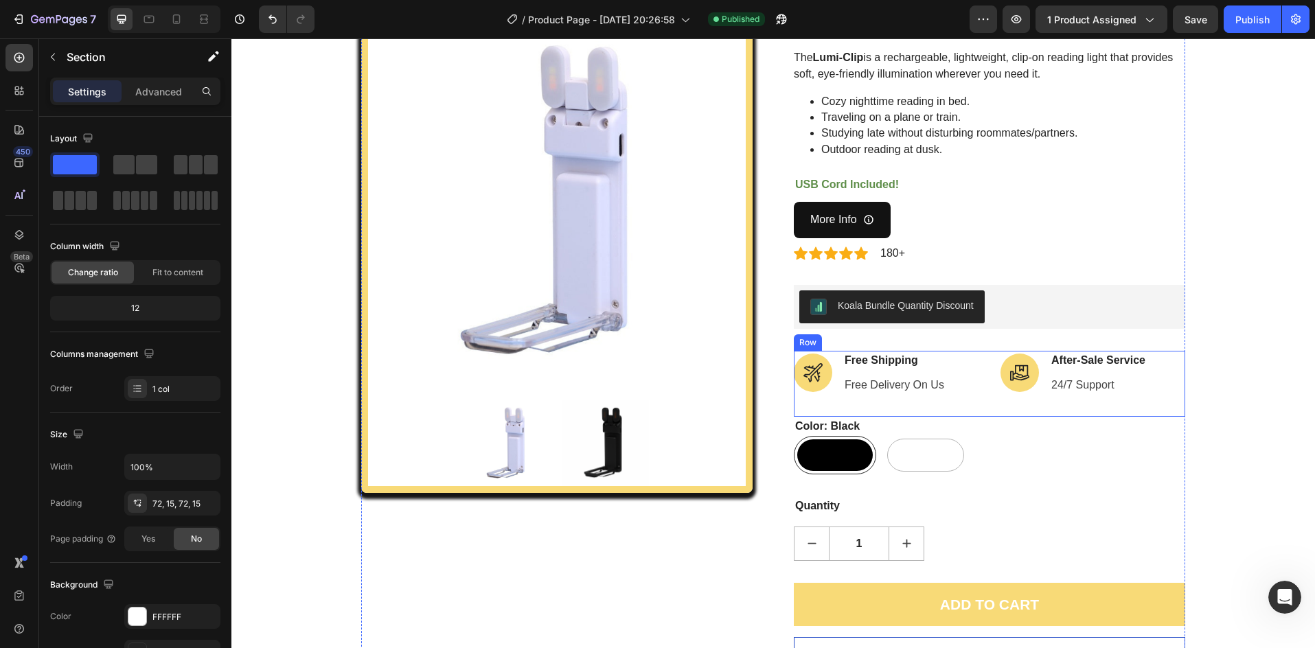
scroll to position [91, 0]
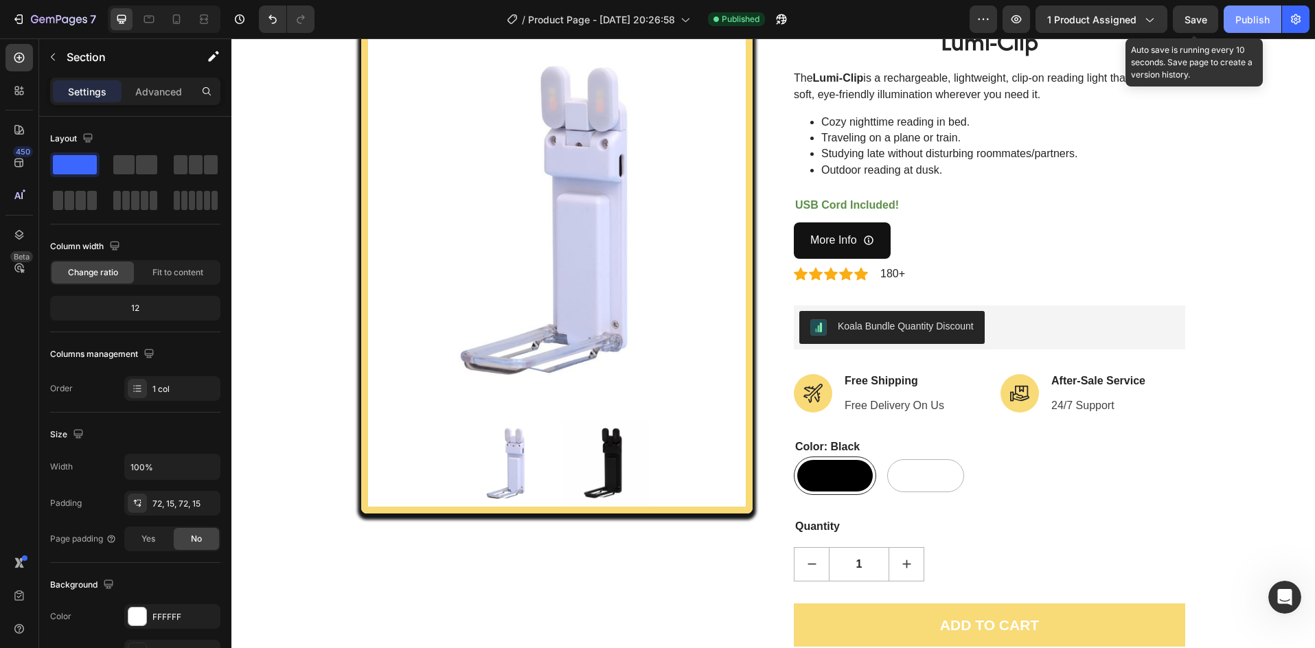
drag, startPoint x: 1191, startPoint y: 26, endPoint x: 1247, endPoint y: 18, distance: 56.2
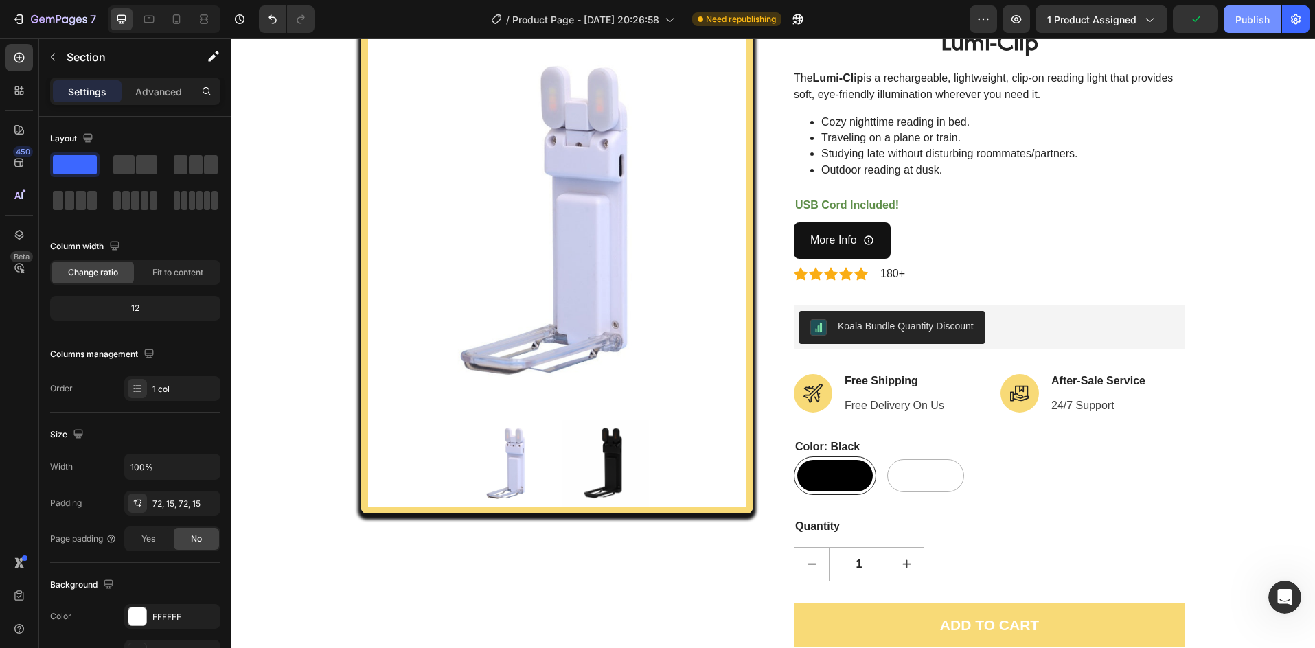
click at [1257, 19] on div "Publish" at bounding box center [1252, 19] width 34 height 14
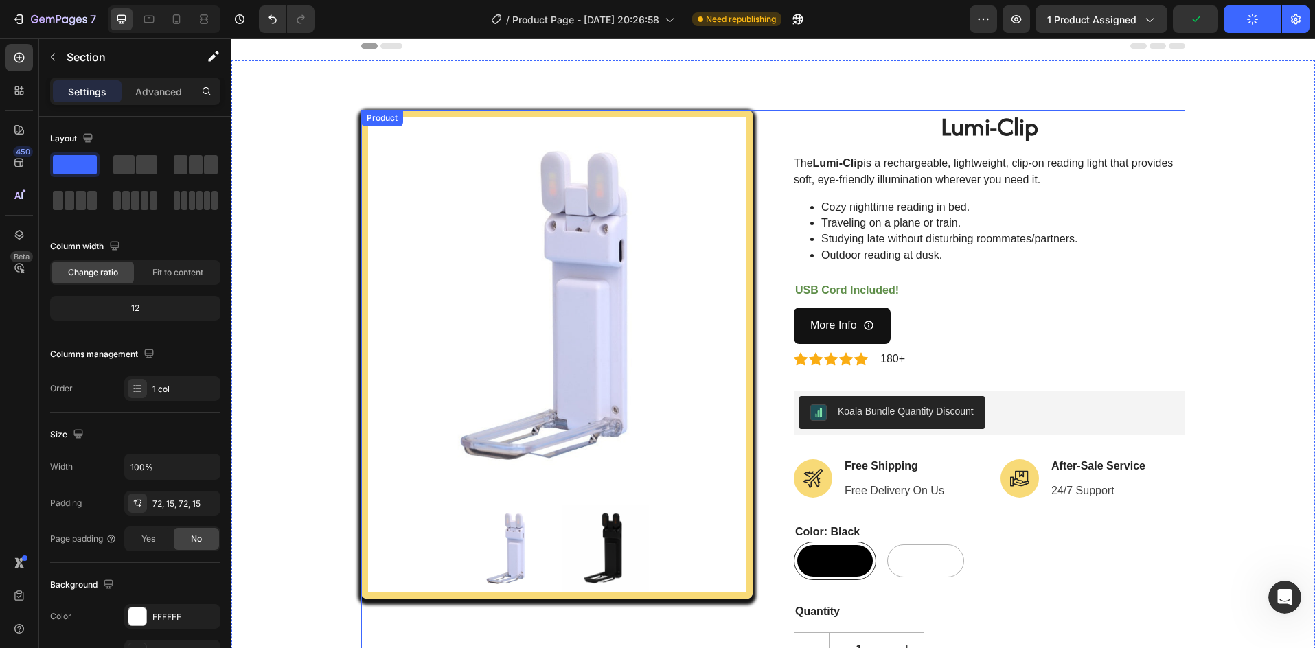
scroll to position [0, 0]
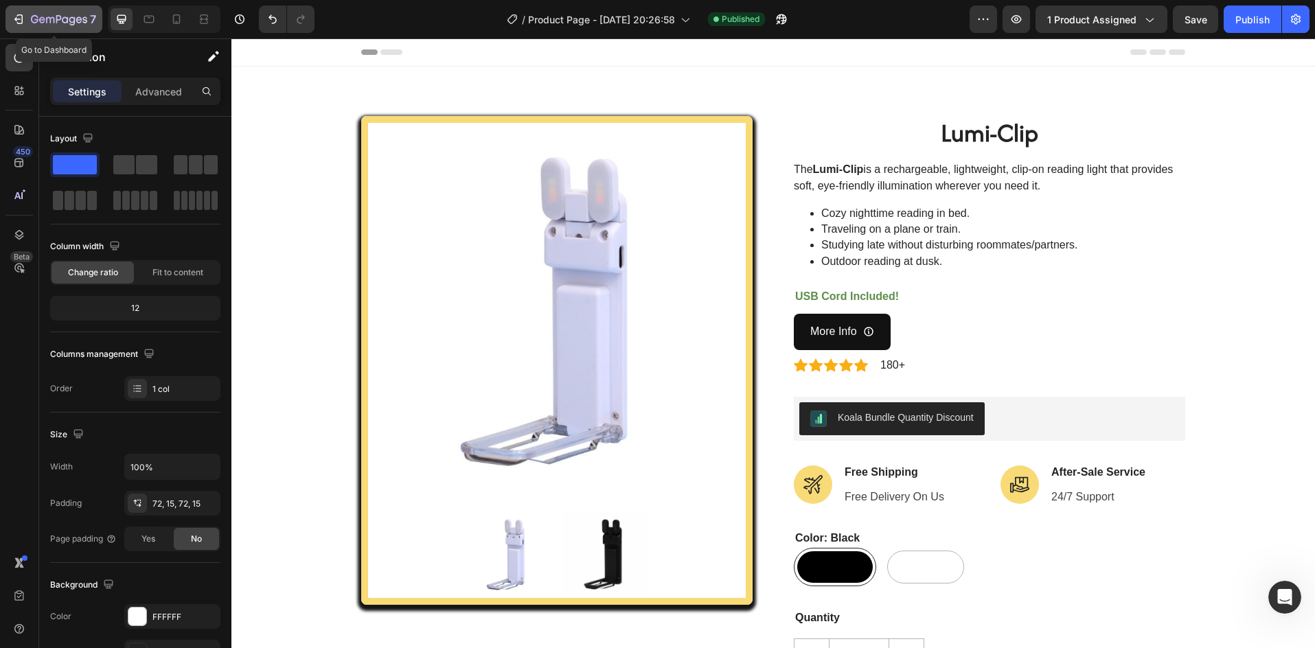
click at [26, 16] on div "7" at bounding box center [54, 19] width 84 height 16
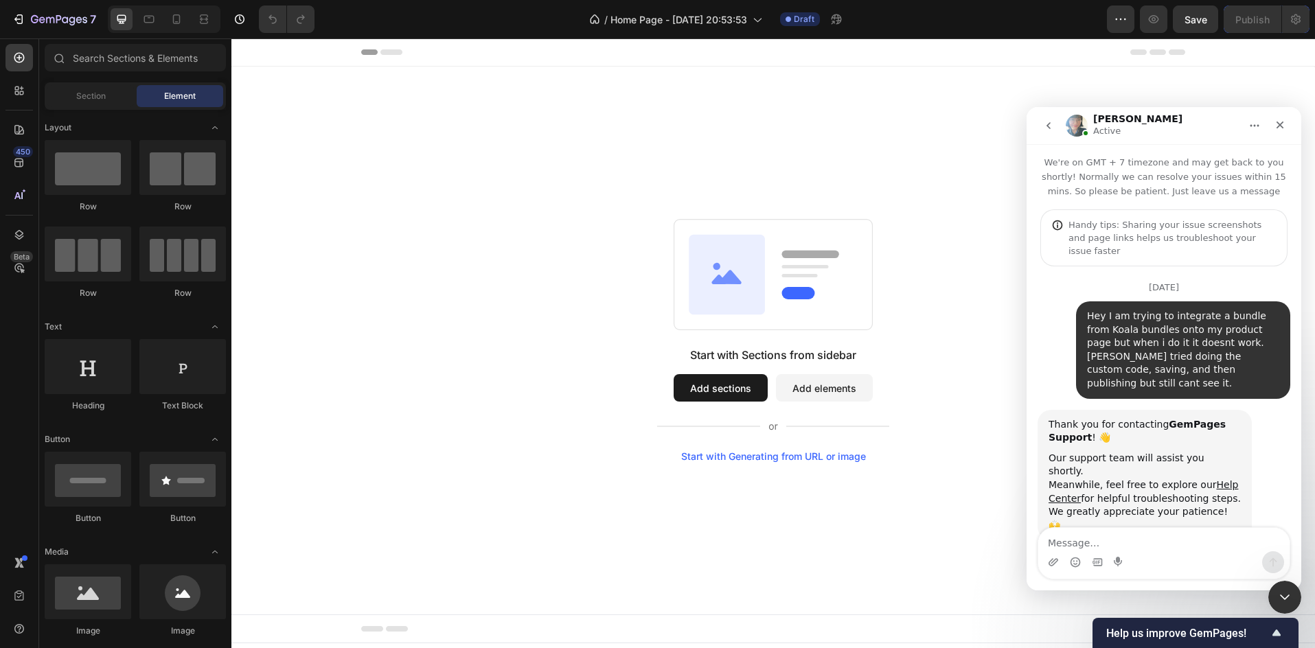
scroll to position [4691, 0]
